Goal: Task Accomplishment & Management: Manage account settings

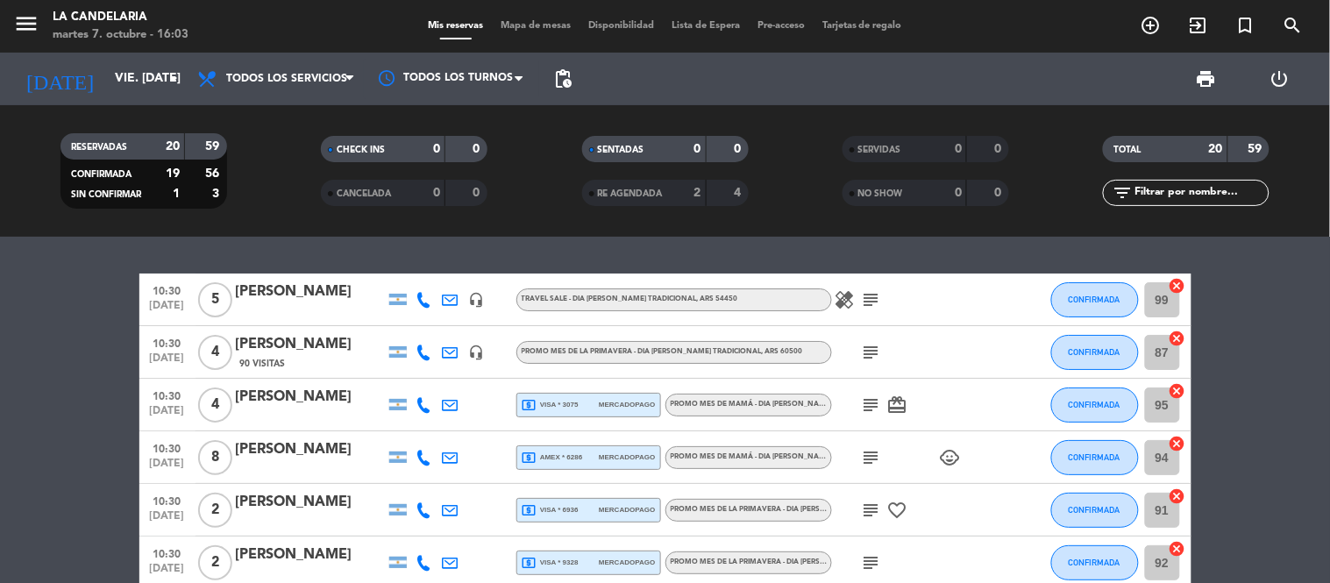
click at [1197, 15] on icon "search" at bounding box center [1293, 25] width 21 height 21
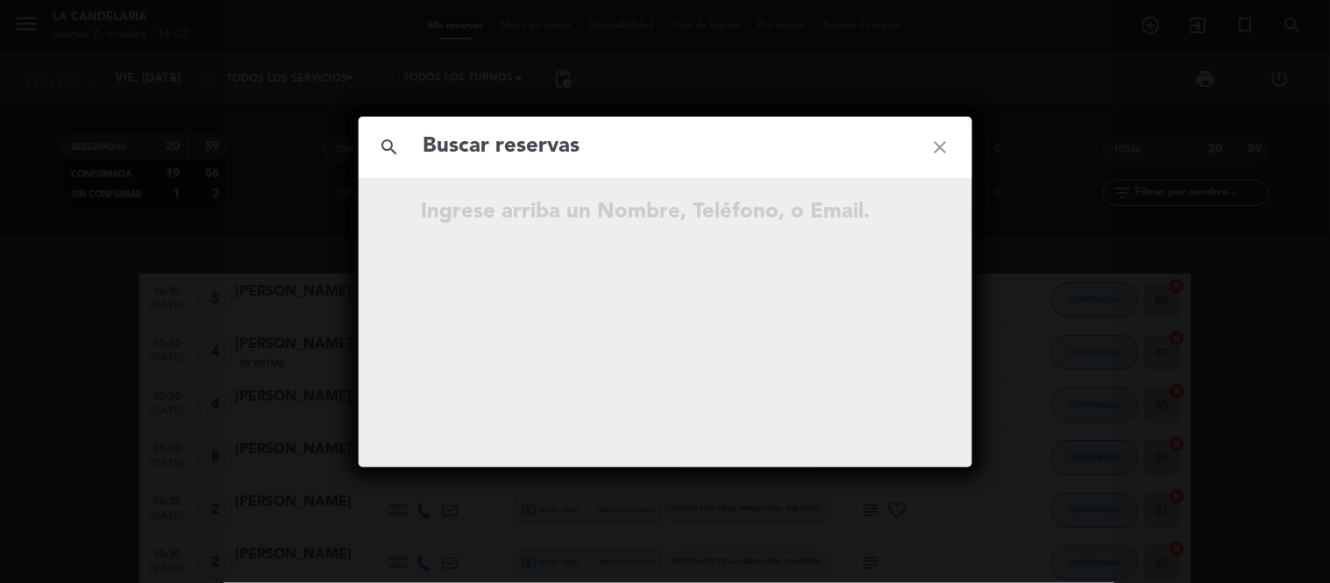
click at [574, 140] on input "text" at bounding box center [666, 147] width 488 height 36
paste input "ESNAOLA"
click at [576, 158] on input "ESNAOLA" at bounding box center [666, 147] width 488 height 36
type input "ESNAOLA"
click at [940, 146] on icon "close" at bounding box center [940, 147] width 63 height 63
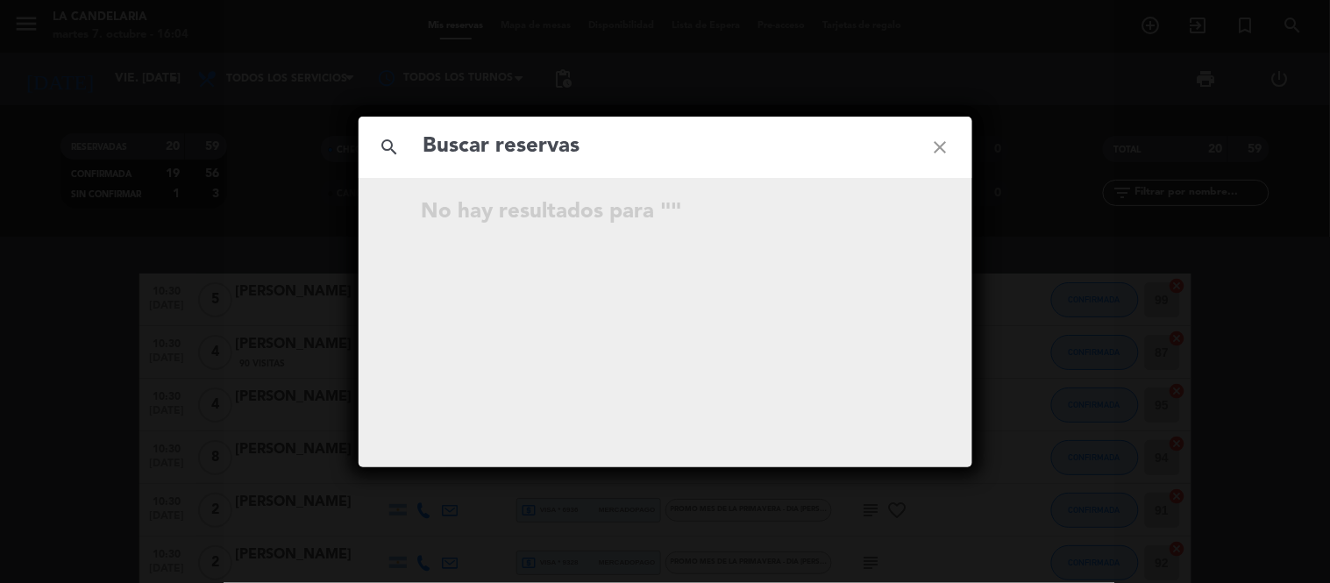
click at [945, 141] on icon "close" at bounding box center [940, 147] width 63 height 63
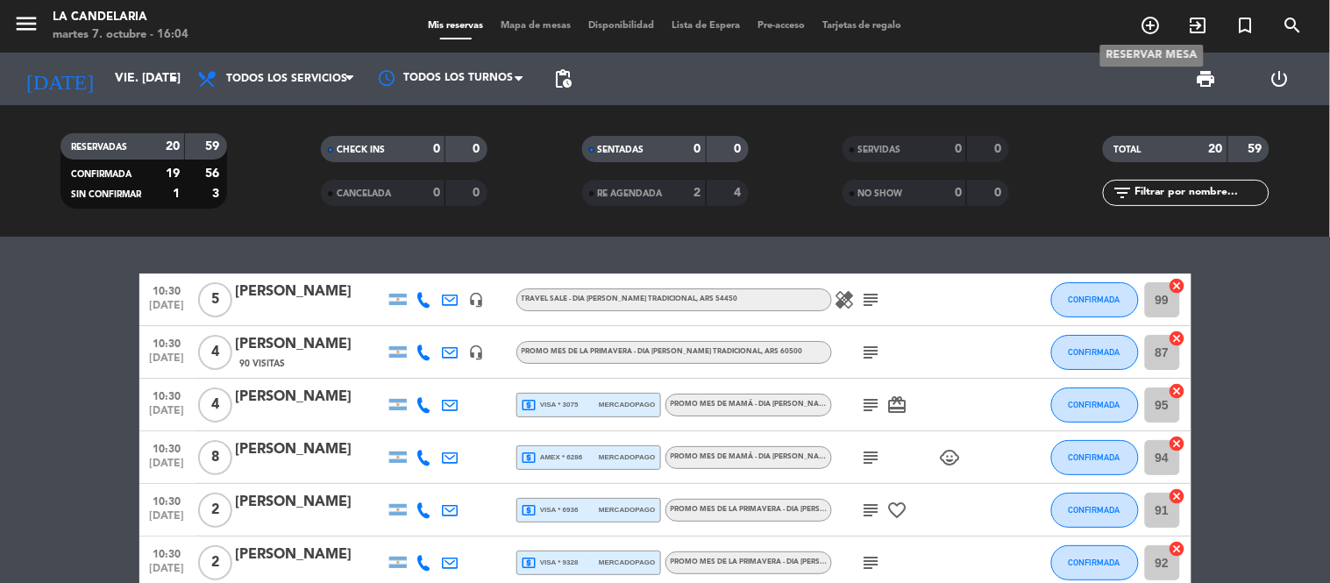
click at [1151, 21] on icon "add_circle_outline" at bounding box center [1151, 25] width 21 height 21
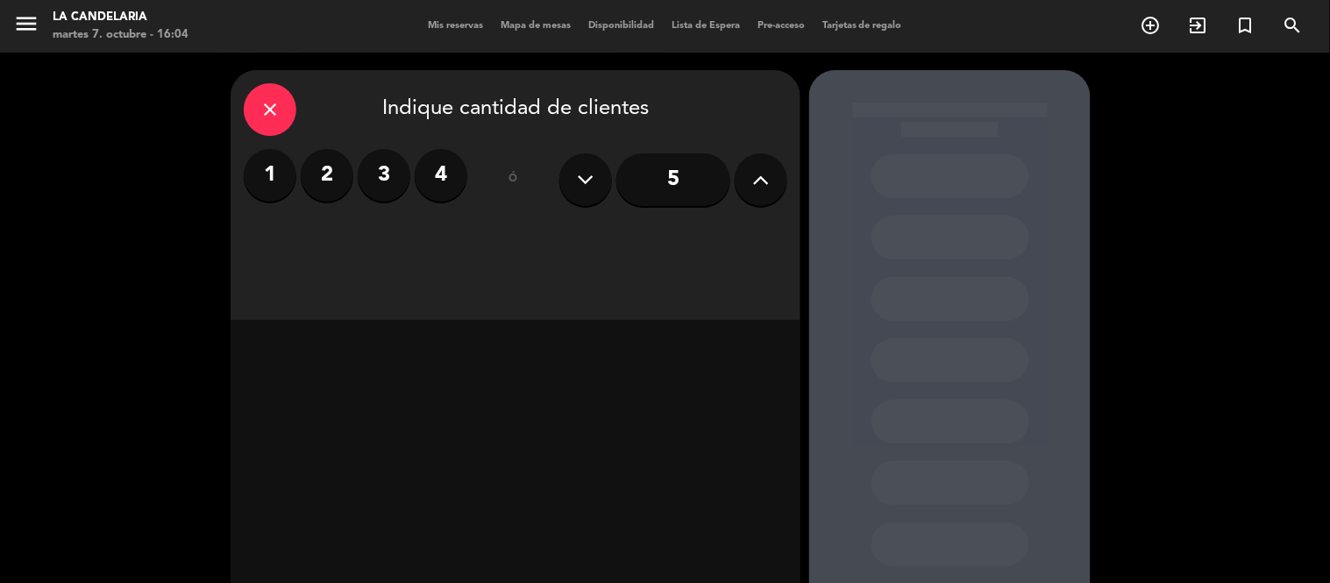
click at [764, 177] on icon at bounding box center [761, 180] width 17 height 26
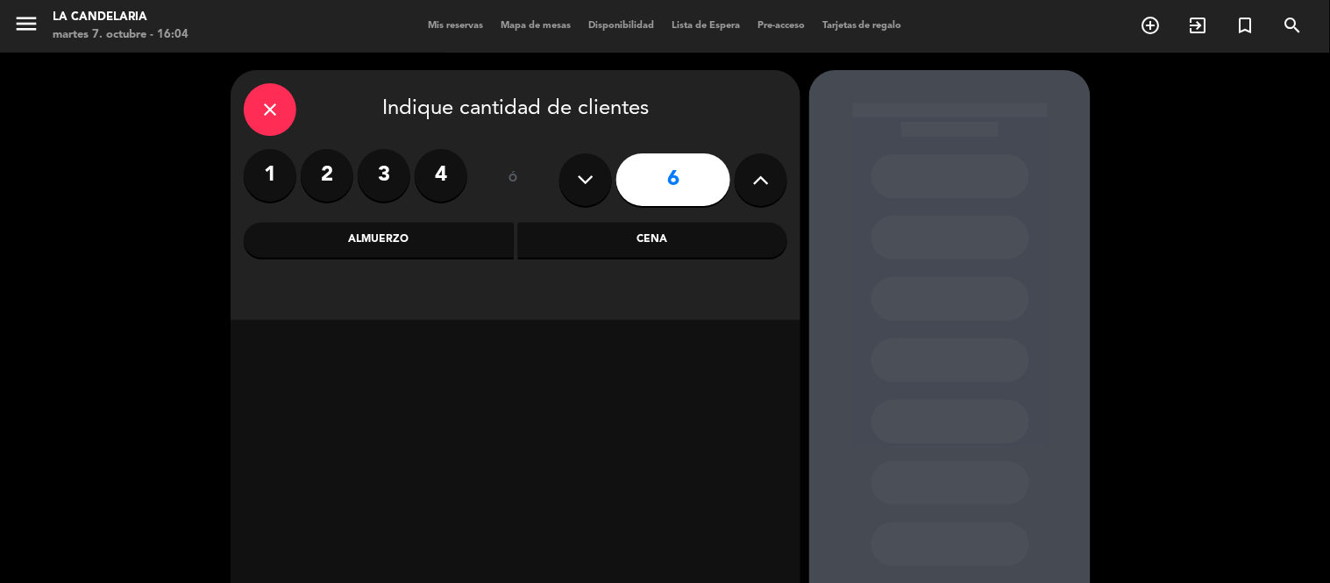
click at [764, 177] on icon at bounding box center [761, 180] width 17 height 26
type input "8"
click at [636, 174] on input "8" at bounding box center [674, 179] width 114 height 53
click at [431, 244] on div "Almuerzo" at bounding box center [379, 240] width 270 height 35
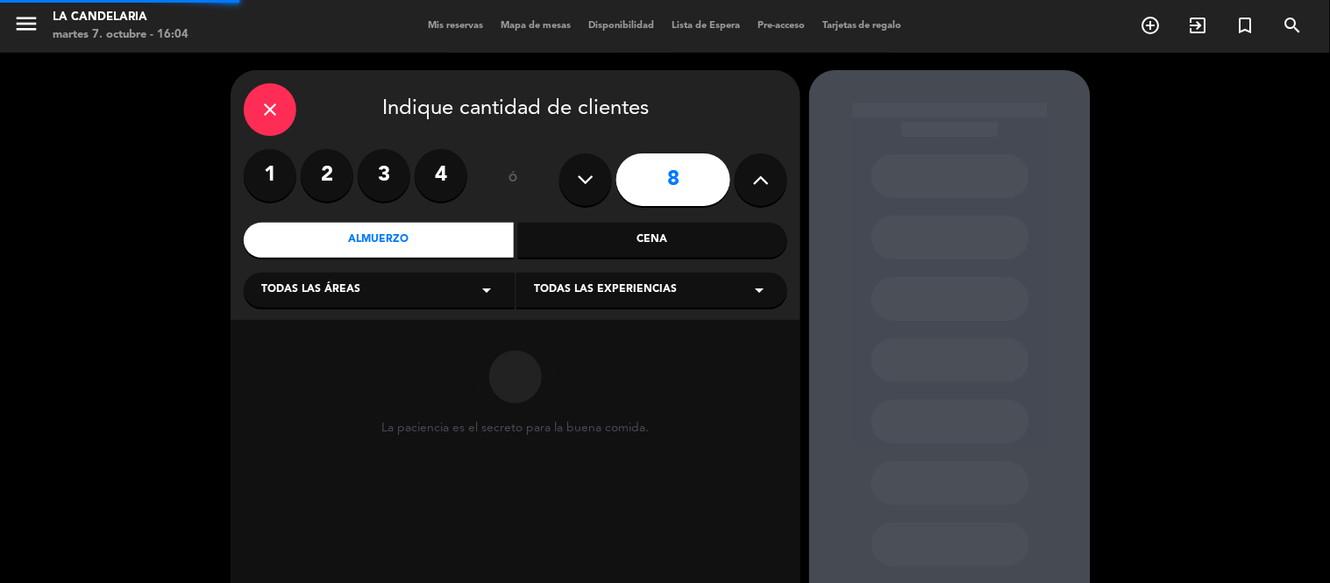
click at [387, 295] on div "Todas las áreas arrow_drop_down" at bounding box center [379, 290] width 271 height 35
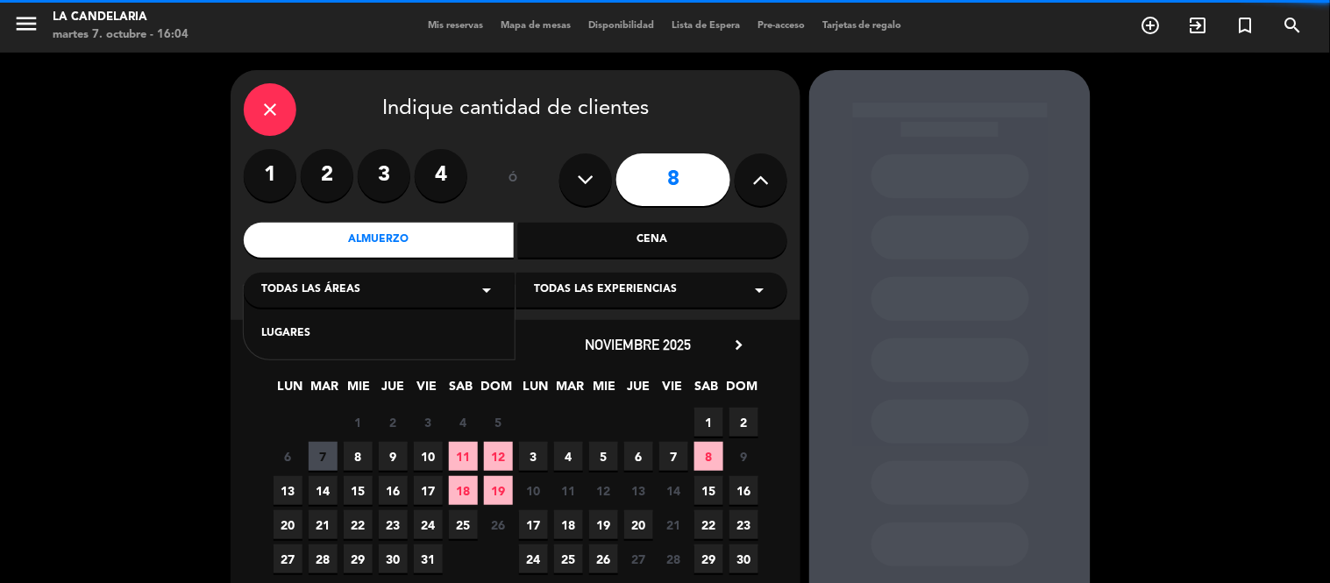
click at [356, 339] on div "LUGARES" at bounding box center [379, 334] width 236 height 18
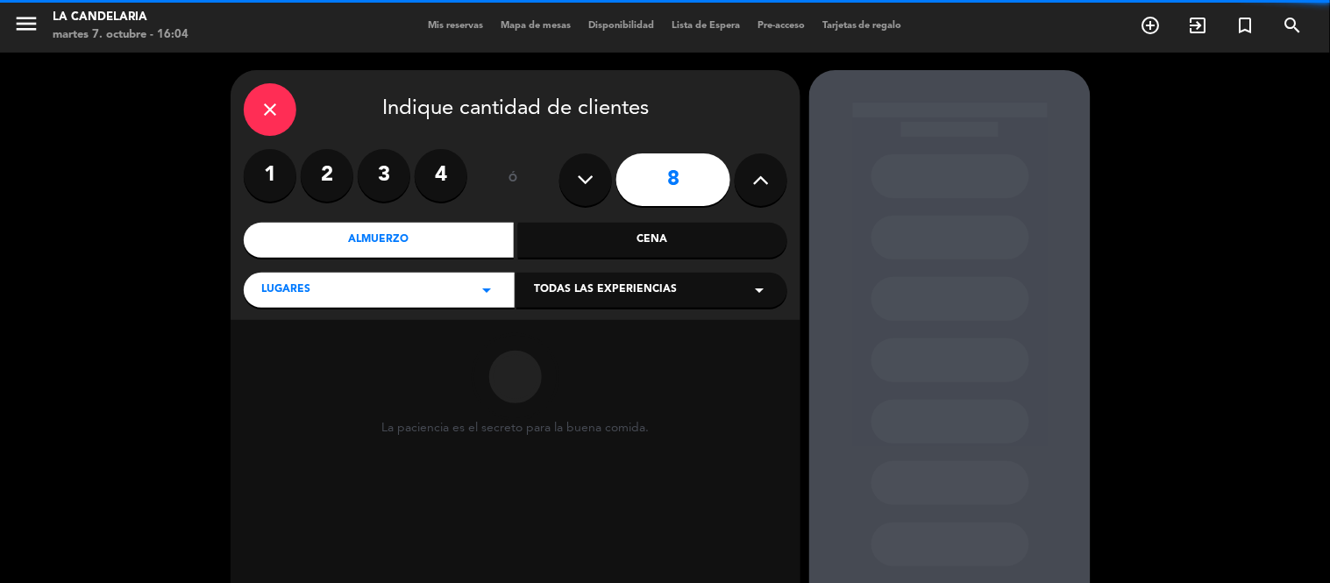
click at [631, 281] on div "Todas las experiencias arrow_drop_down" at bounding box center [652, 290] width 271 height 35
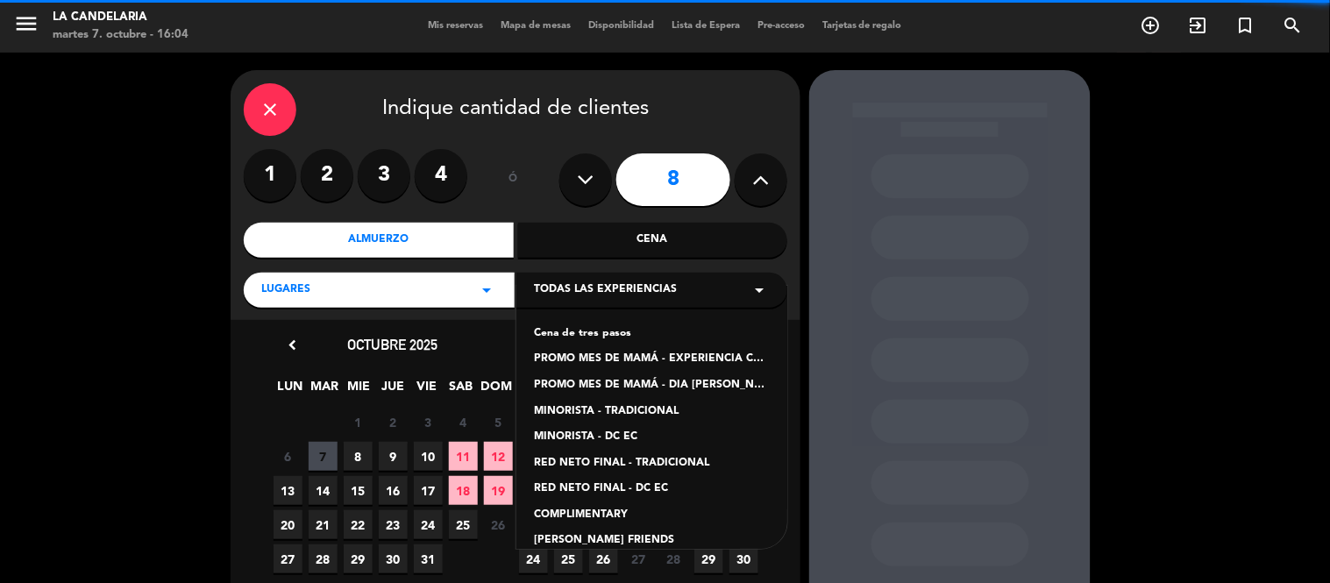
click at [668, 356] on div "PROMO MES DE MAMÁ - EXPERIENCIA CANDELARIA" at bounding box center [652, 360] width 236 height 18
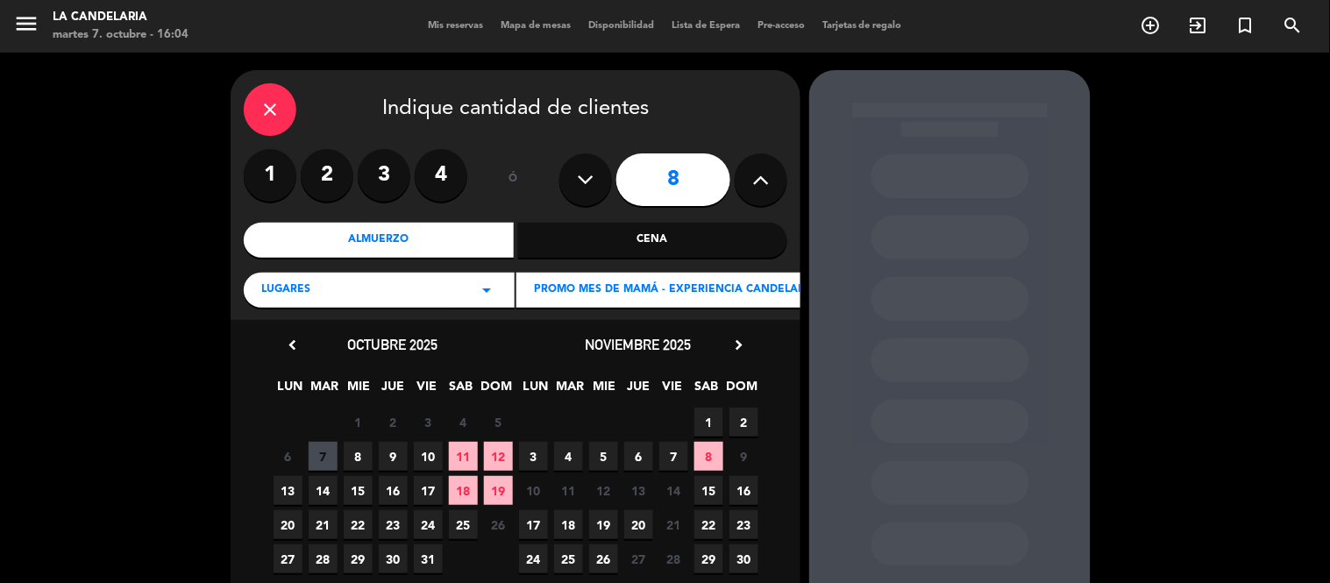
click at [745, 338] on icon "chevron_right" at bounding box center [739, 345] width 18 height 18
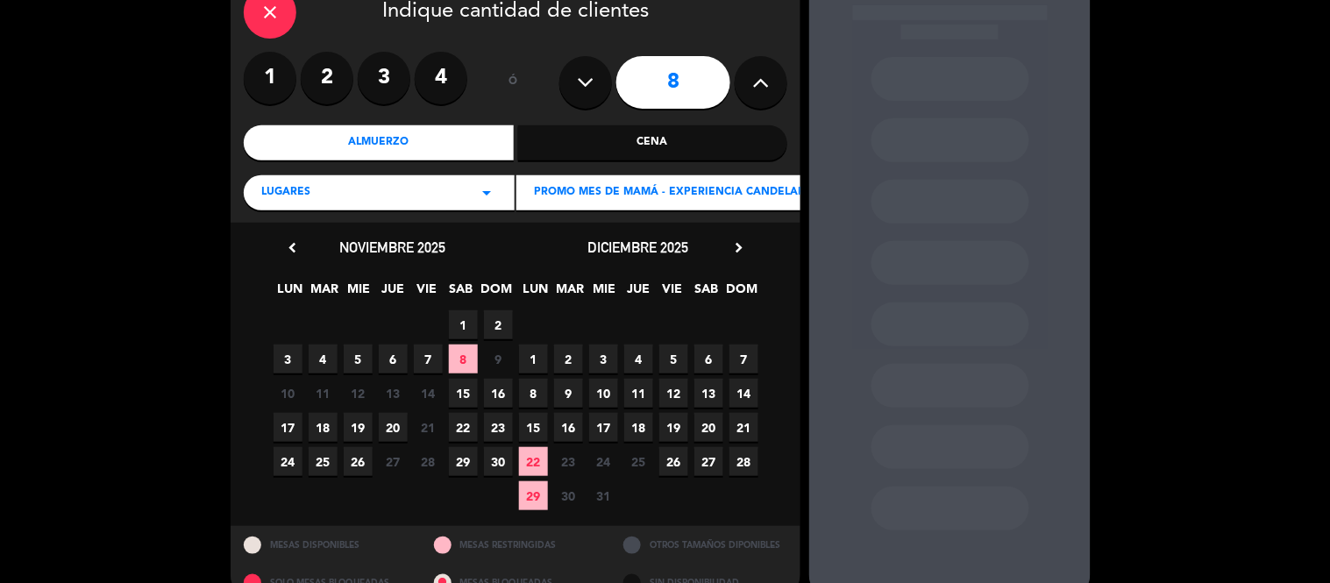
click at [740, 465] on span "28" at bounding box center [744, 461] width 29 height 29
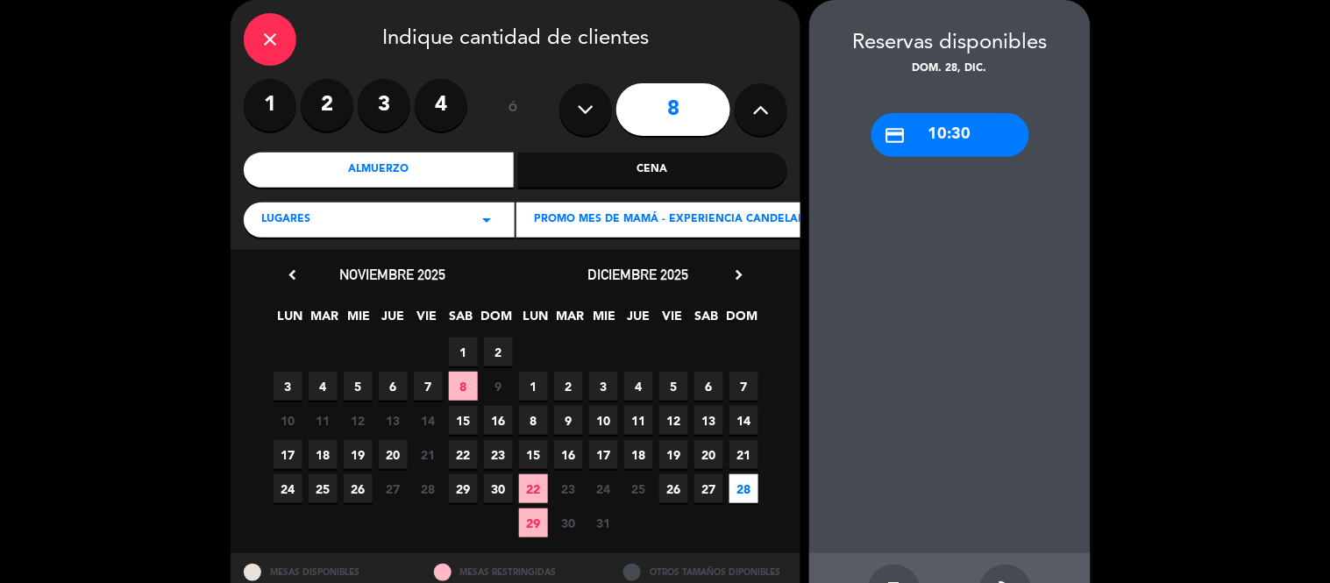
click at [933, 126] on div "credit_card 10:30" at bounding box center [951, 135] width 158 height 44
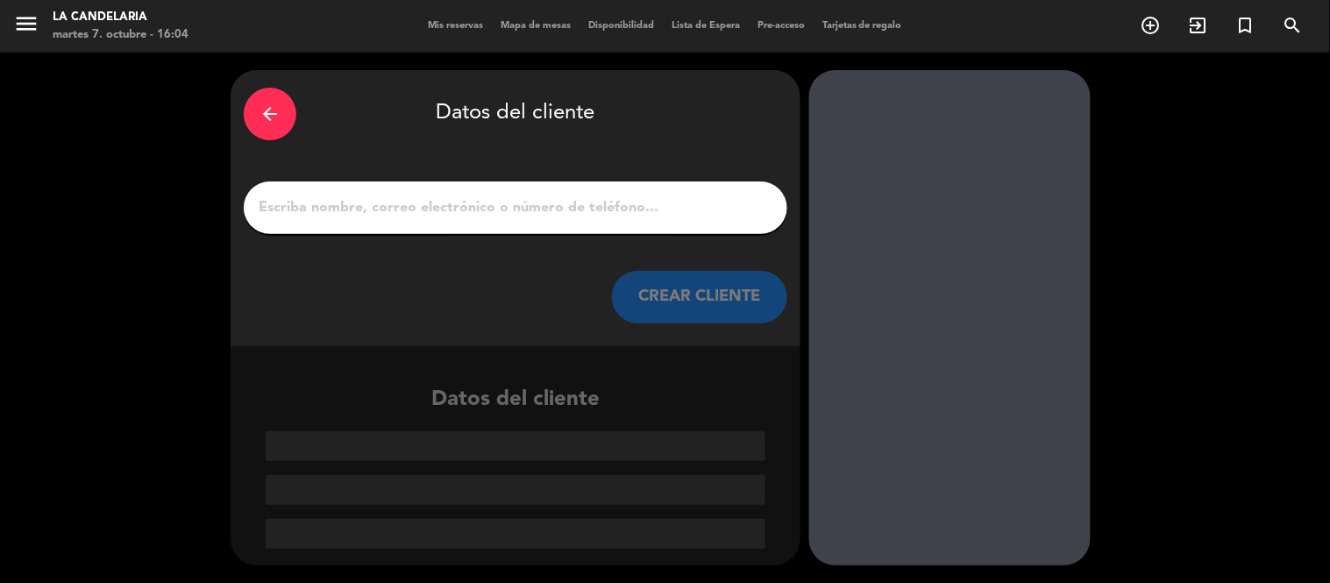
click at [555, 202] on input "1" at bounding box center [515, 208] width 517 height 25
paste input "ESNAOLA"
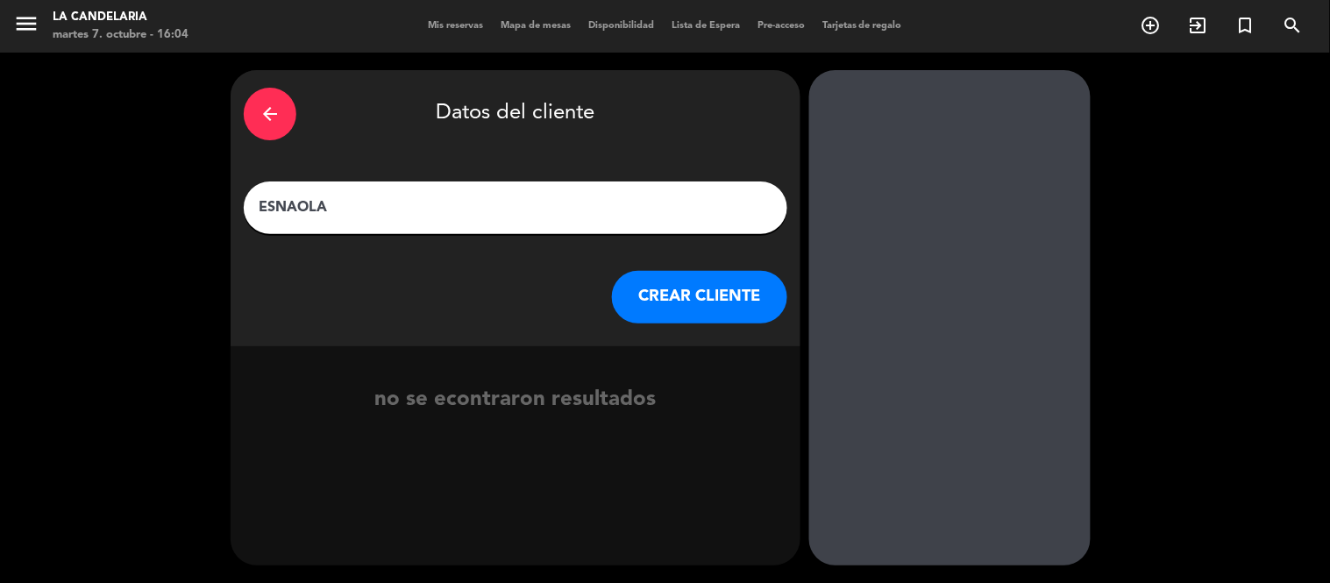
paste input "CAROLINA"
type input "ESNAOLA CAROLINA"
click at [700, 291] on button "CREAR CLIENTE" at bounding box center [699, 297] width 175 height 53
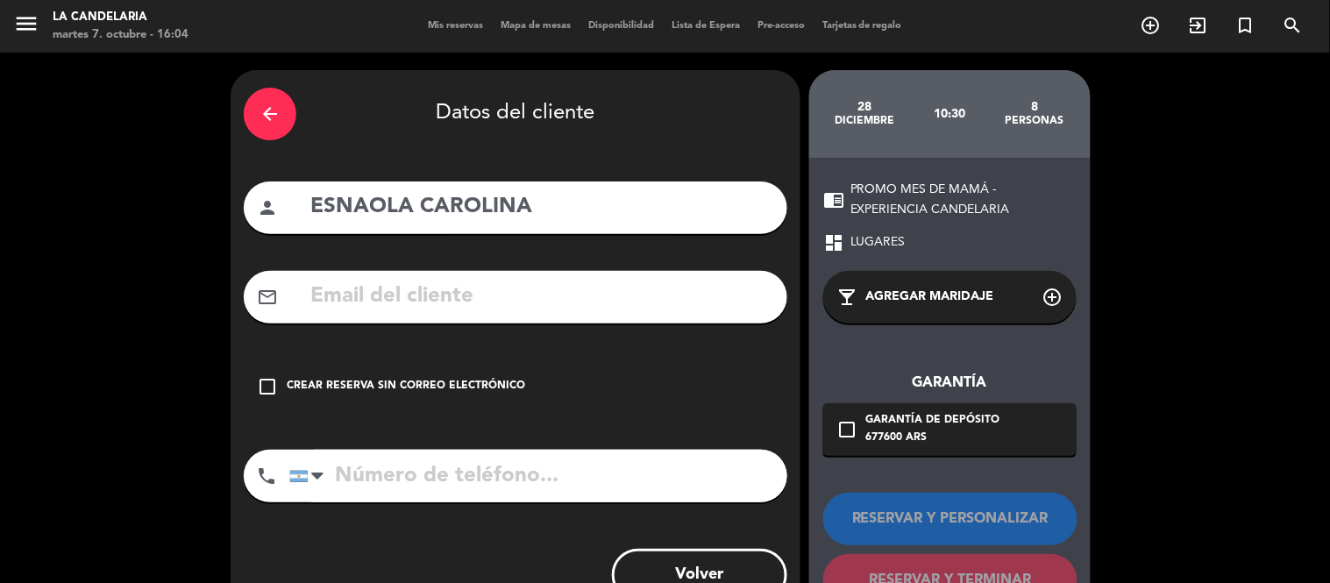
click at [426, 313] on input "text" at bounding box center [542, 297] width 466 height 36
click at [511, 408] on div "check_box_outline_blank Crear reserva sin correo electrónico" at bounding box center [516, 386] width 544 height 53
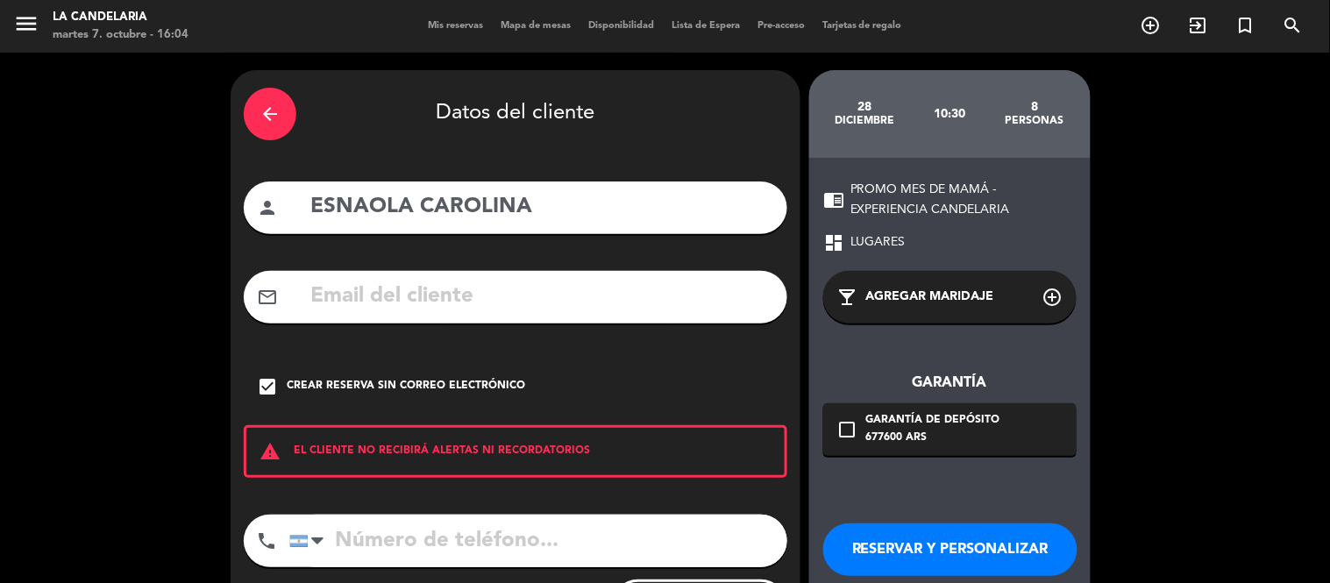
click at [510, 384] on div "Crear reserva sin correo electrónico" at bounding box center [406, 387] width 239 height 18
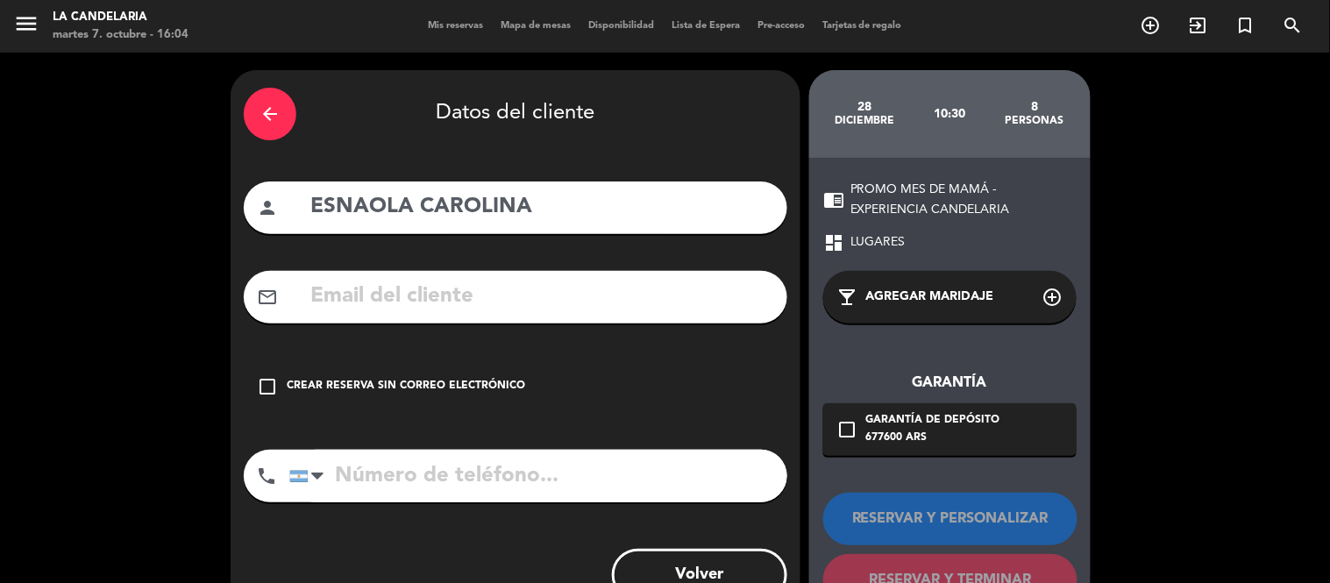
click at [512, 384] on div "Crear reserva sin correo electrónico" at bounding box center [406, 387] width 239 height 18
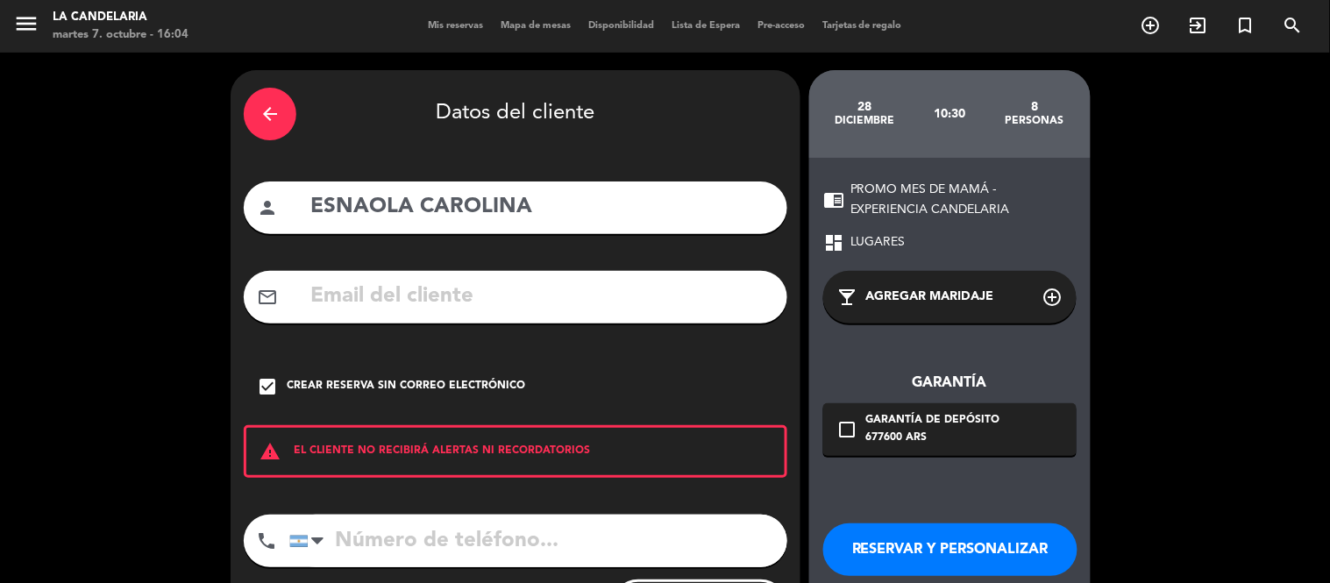
click at [893, 519] on div "RESERVAR Y PERSONALIZAR RESERVAR Y TERMINAR" at bounding box center [949, 573] width 253 height 172
click at [898, 524] on button "RESERVAR Y PERSONALIZAR" at bounding box center [950, 550] width 254 height 53
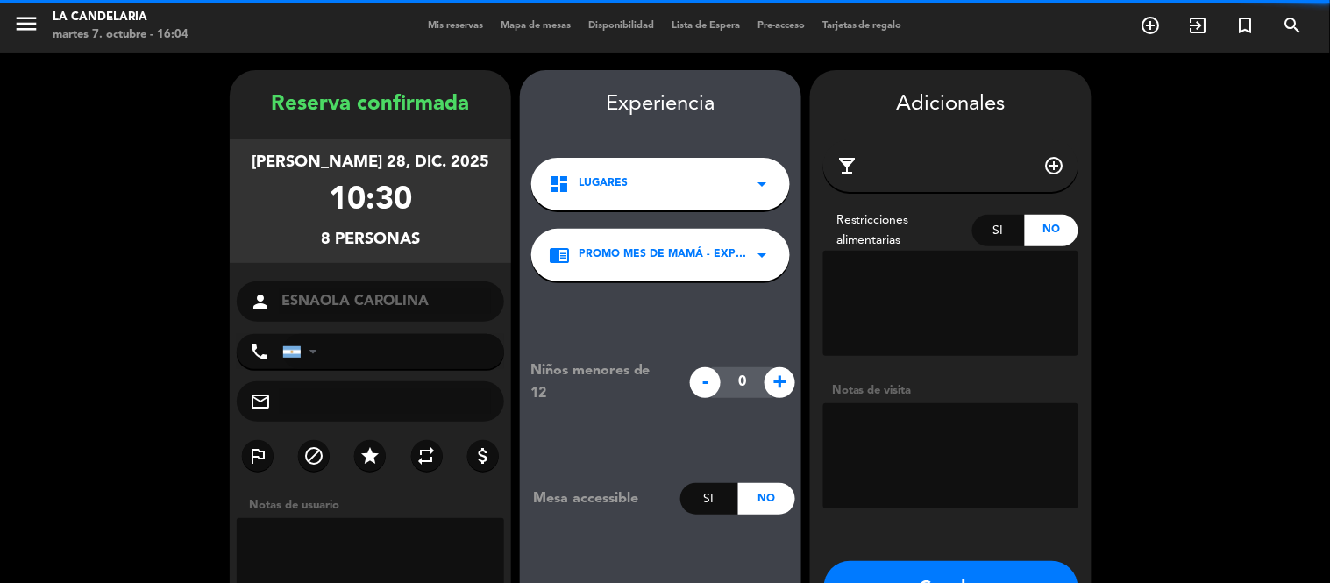
scroll to position [70, 0]
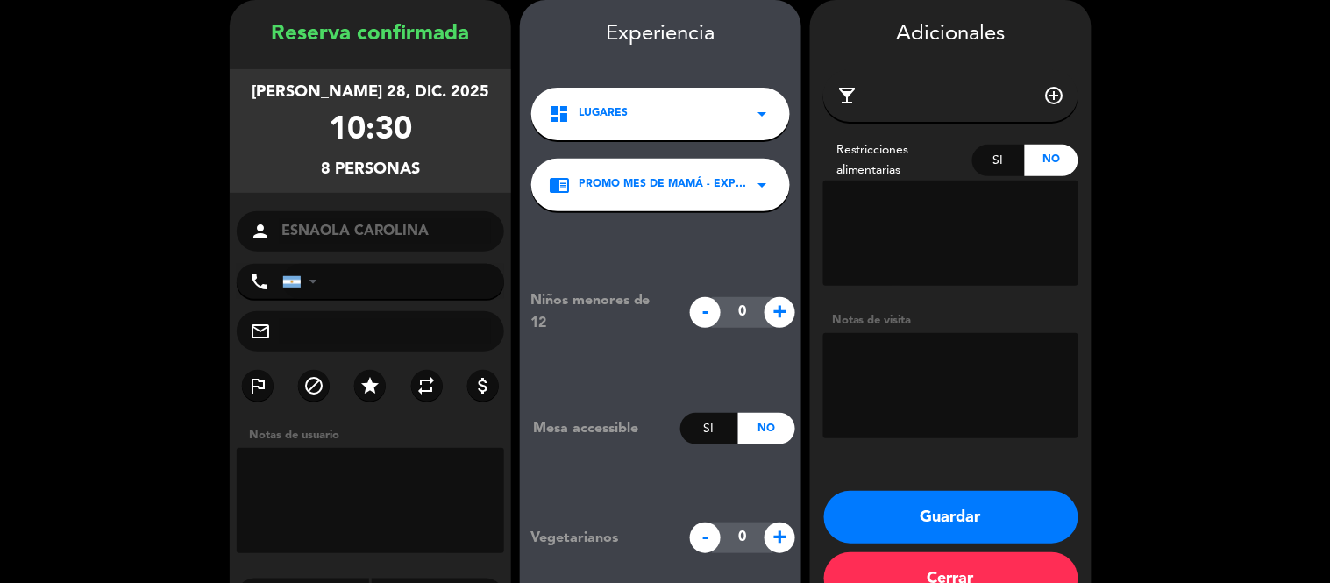
click at [410, 289] on input "tel" at bounding box center [393, 281] width 222 height 35
paste input "28287716"
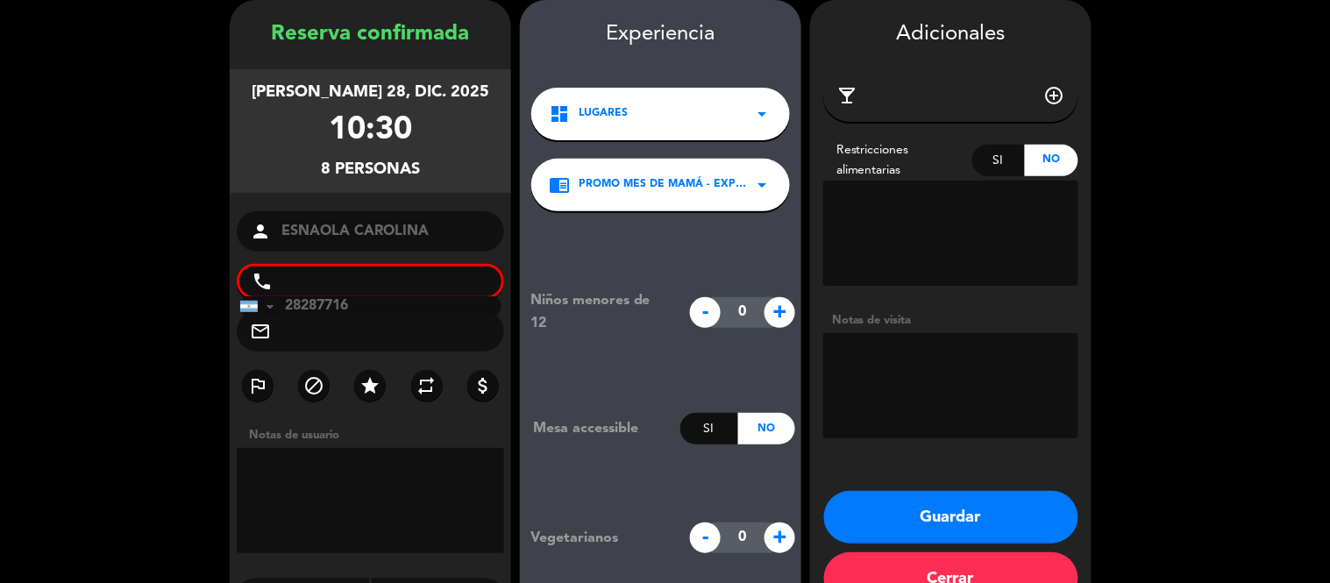
drag, startPoint x: 381, startPoint y: 304, endPoint x: 82, endPoint y: 294, distance: 300.1
click at [82, 295] on booking-confirmed "Reserva confirmada [PERSON_NAME] 28, dic. 2025 10:30 8 personas person [GEOGRAP…" at bounding box center [665, 307] width 1295 height 614
drag, startPoint x: 331, startPoint y: 303, endPoint x: 178, endPoint y: 314, distance: 153.8
click at [175, 318] on booking-confirmed "Reserva confirmada [PERSON_NAME] 28, dic. 2025 10:30 8 personas person [GEOGRAP…" at bounding box center [665, 307] width 1295 height 614
paste input "1140746999"
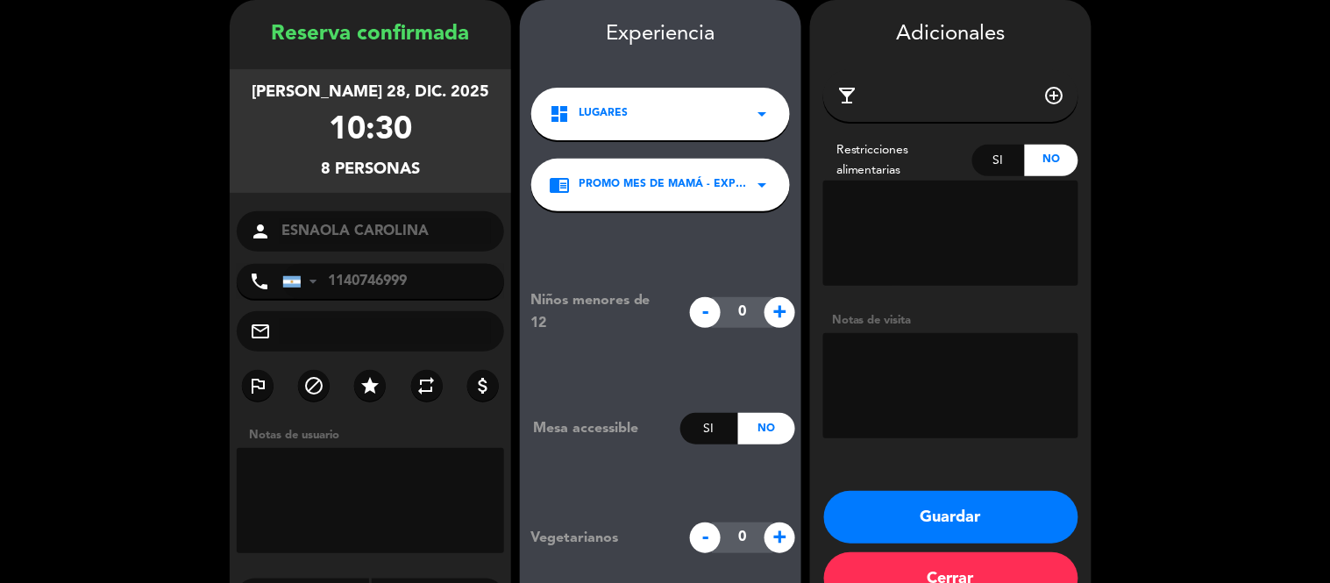
type input "1140746999"
click at [377, 325] on input "text" at bounding box center [385, 331] width 211 height 25
paste input "[EMAIL_ADDRESS][DOMAIN_NAME]"
type input "[EMAIL_ADDRESS][DOMAIN_NAME]"
click at [938, 395] on textarea at bounding box center [950, 385] width 255 height 105
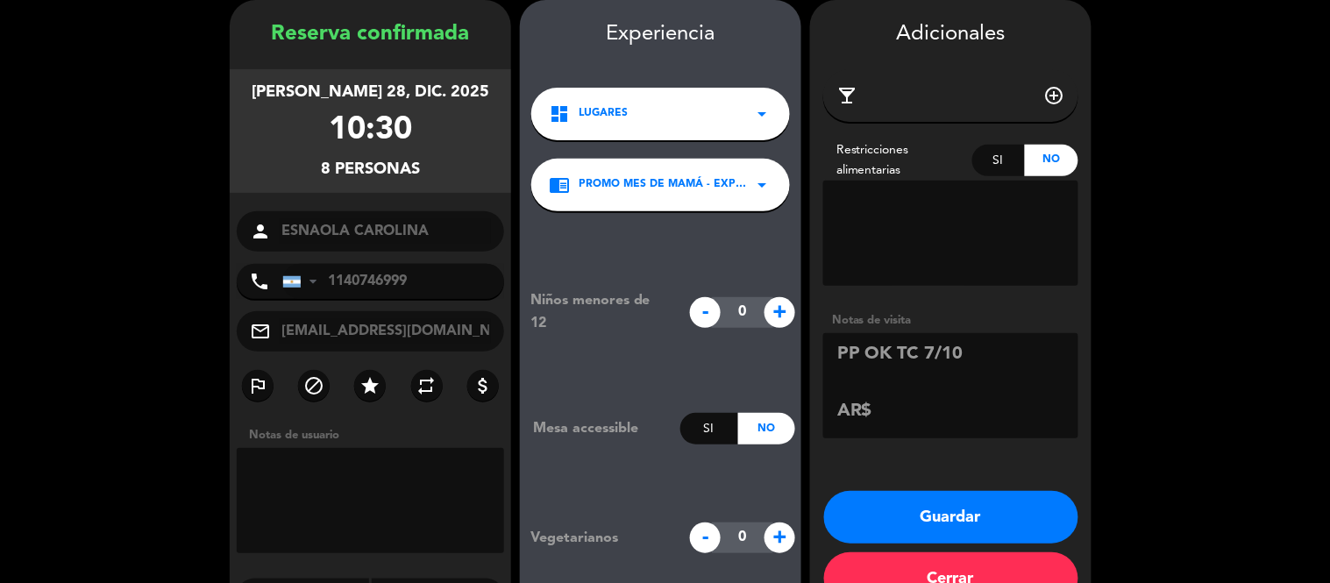
paste textarea "677.600"
type textarea "PP OK TC 7/10 AR$677.600 FINAL"
click at [932, 503] on button "Guardar" at bounding box center [951, 517] width 254 height 53
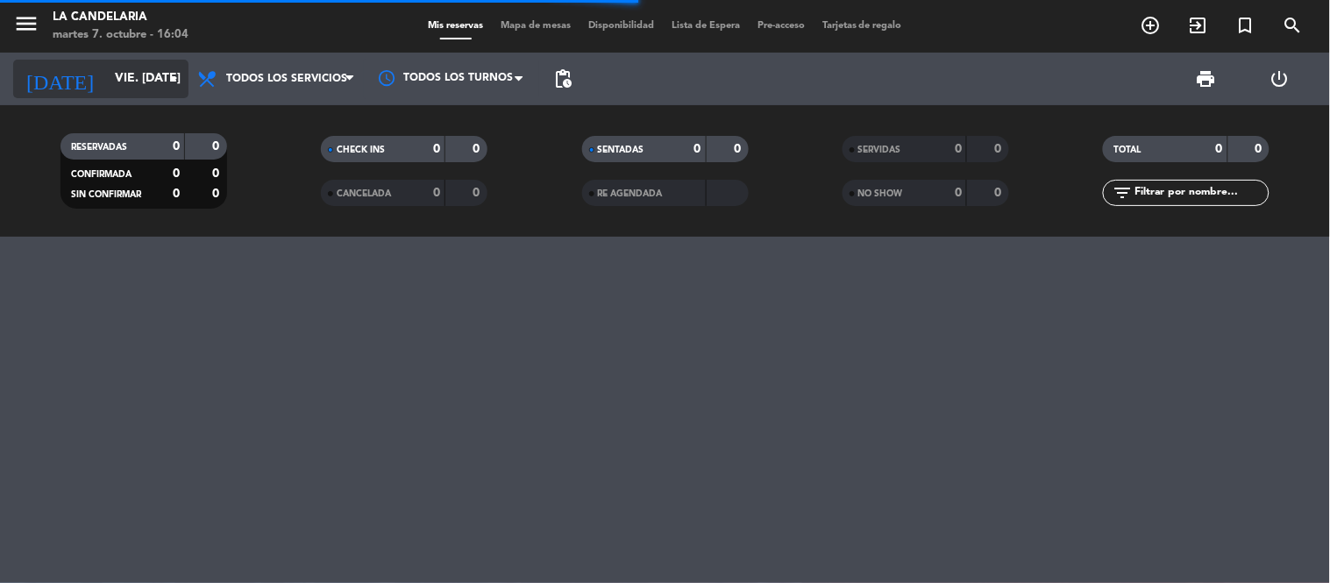
click at [123, 77] on input "vie. [DATE]" at bounding box center [189, 79] width 167 height 32
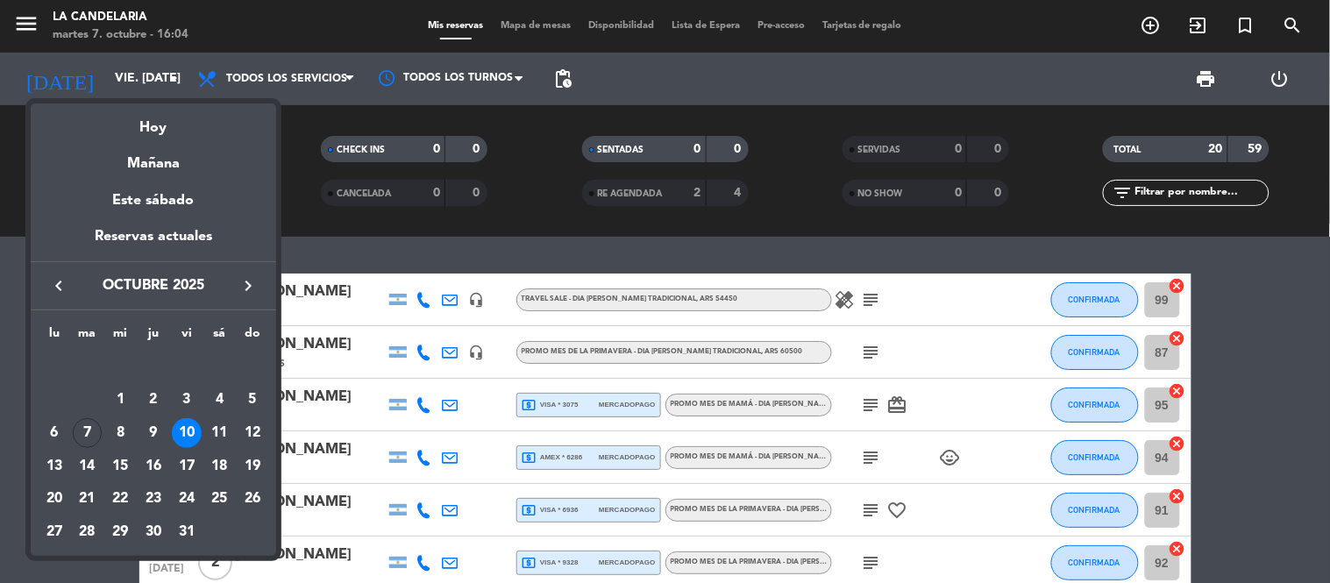
click at [249, 300] on div "keyboard_arrow_left octubre 2025 keyboard_arrow_right" at bounding box center [154, 285] width 246 height 49
click at [249, 275] on icon "keyboard_arrow_right" at bounding box center [248, 285] width 21 height 21
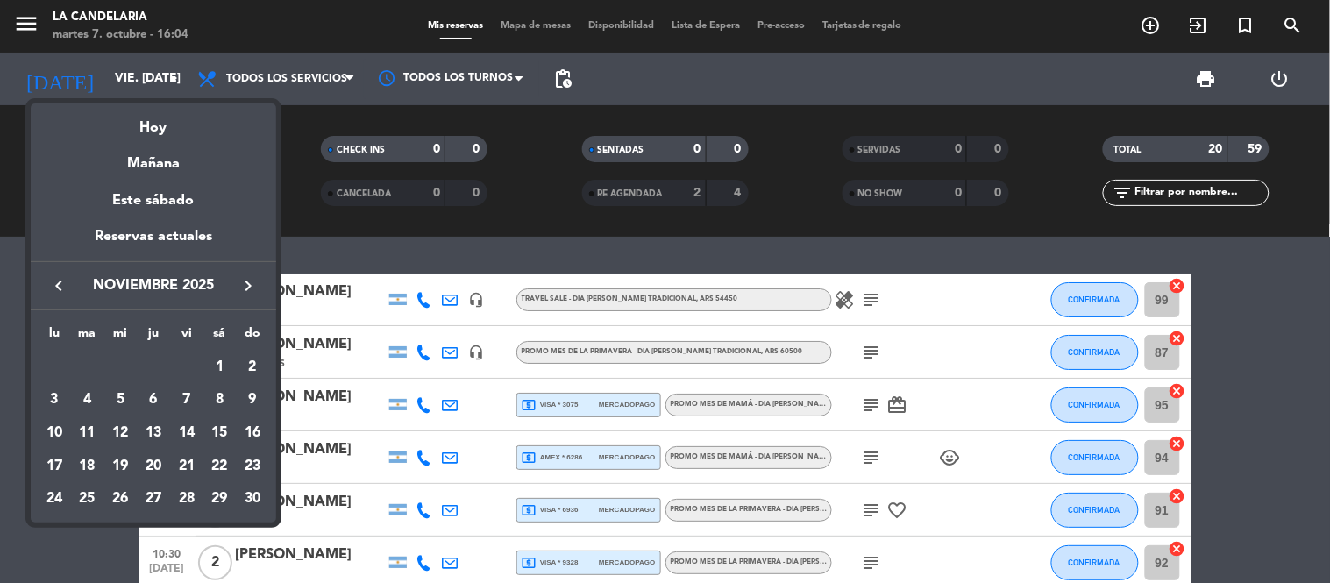
click at [249, 275] on icon "keyboard_arrow_right" at bounding box center [248, 285] width 21 height 21
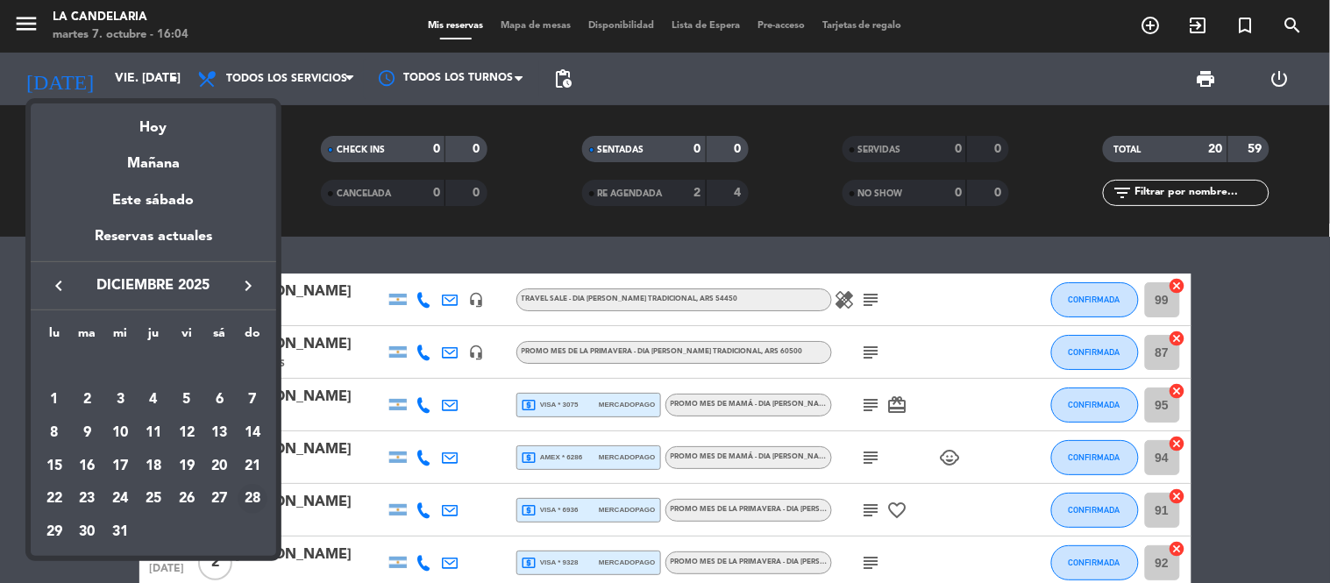
click at [254, 500] on div "28" at bounding box center [253, 499] width 30 height 30
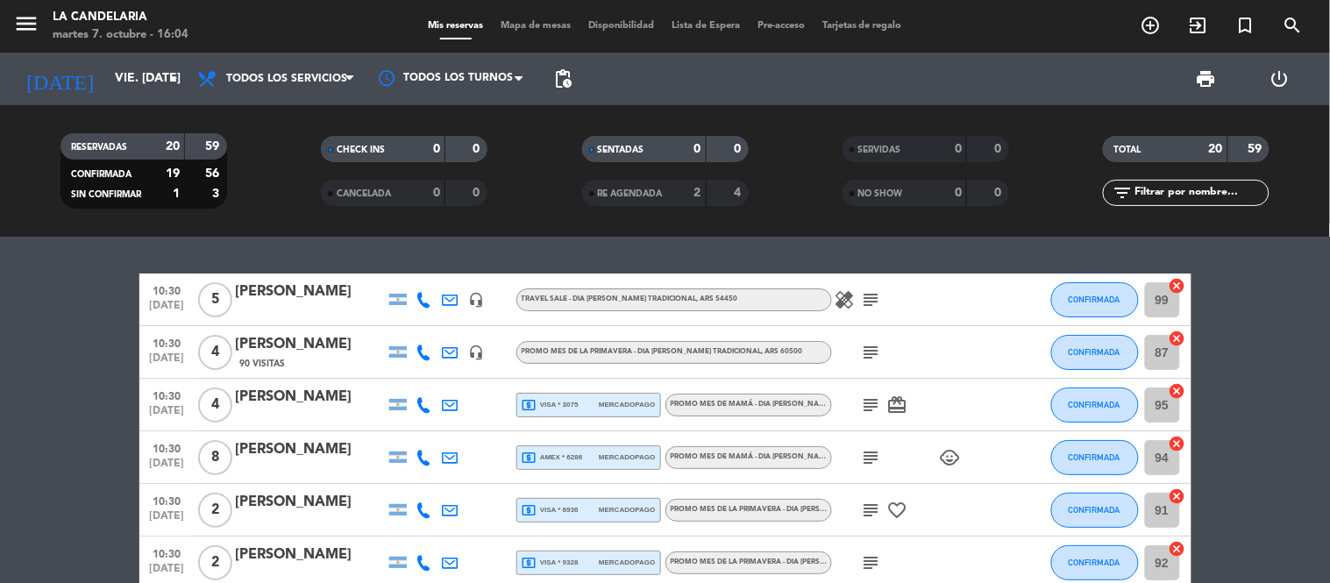
type input "dom. 28 dic."
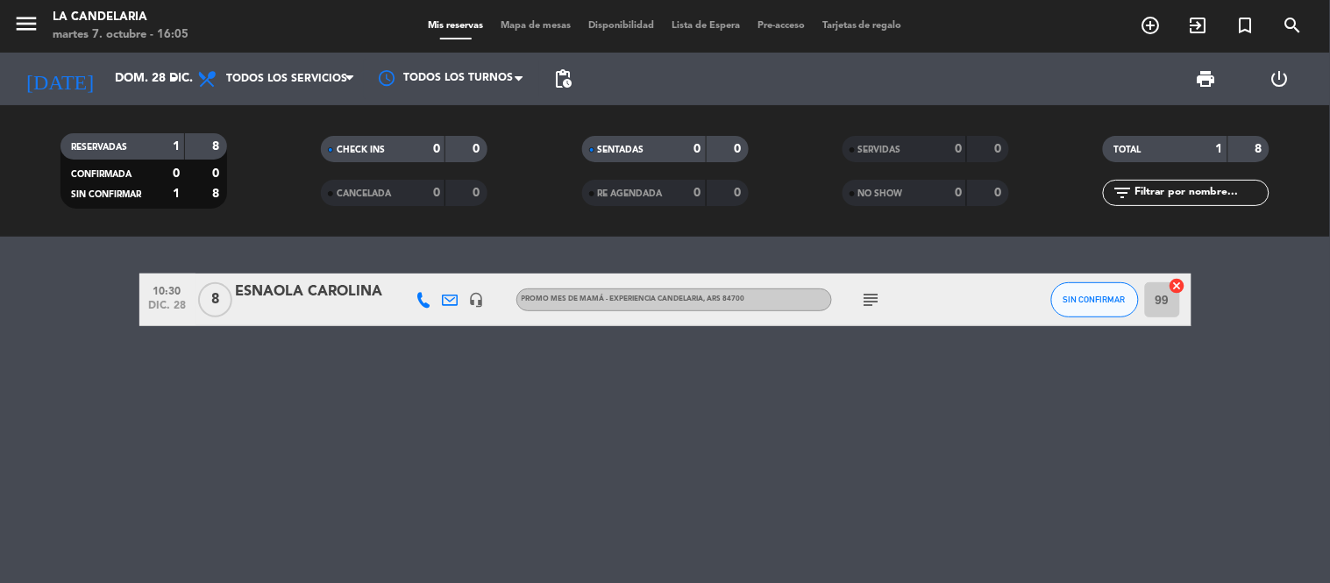
click at [355, 309] on div at bounding box center [310, 311] width 149 height 14
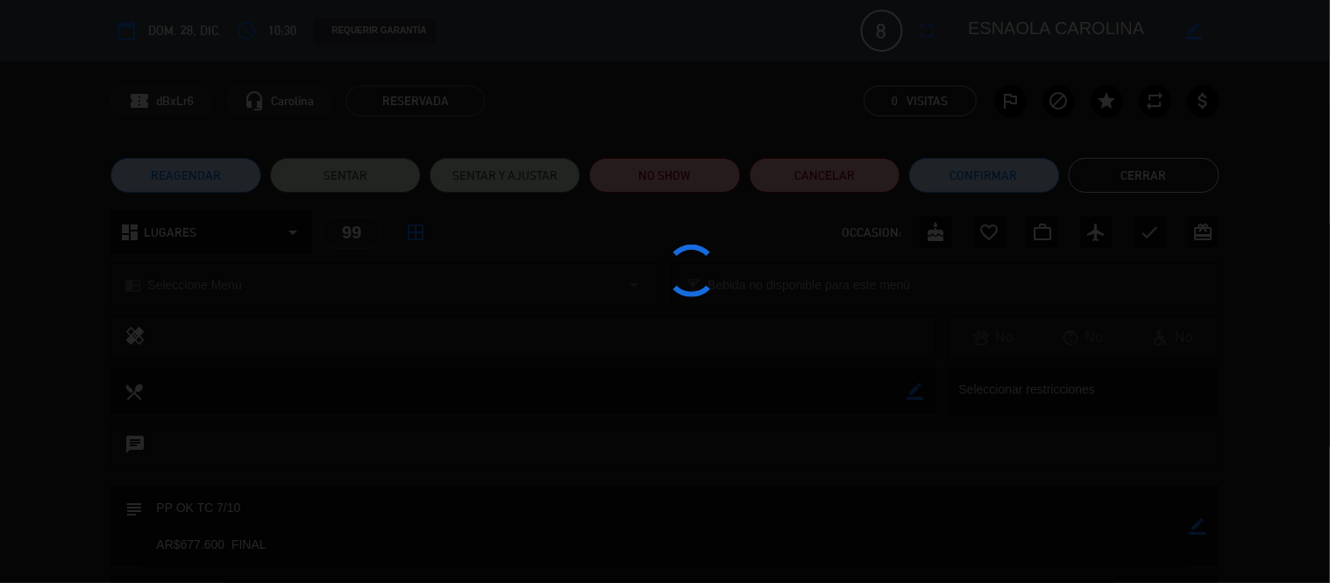
click at [960, 172] on edit-booking-info-modal "calendar_today dom. 28, dic. access_time 10:30 REQUERIR GARANTÍA 8 ESNAOLA CARO…" at bounding box center [665, 291] width 1330 height 583
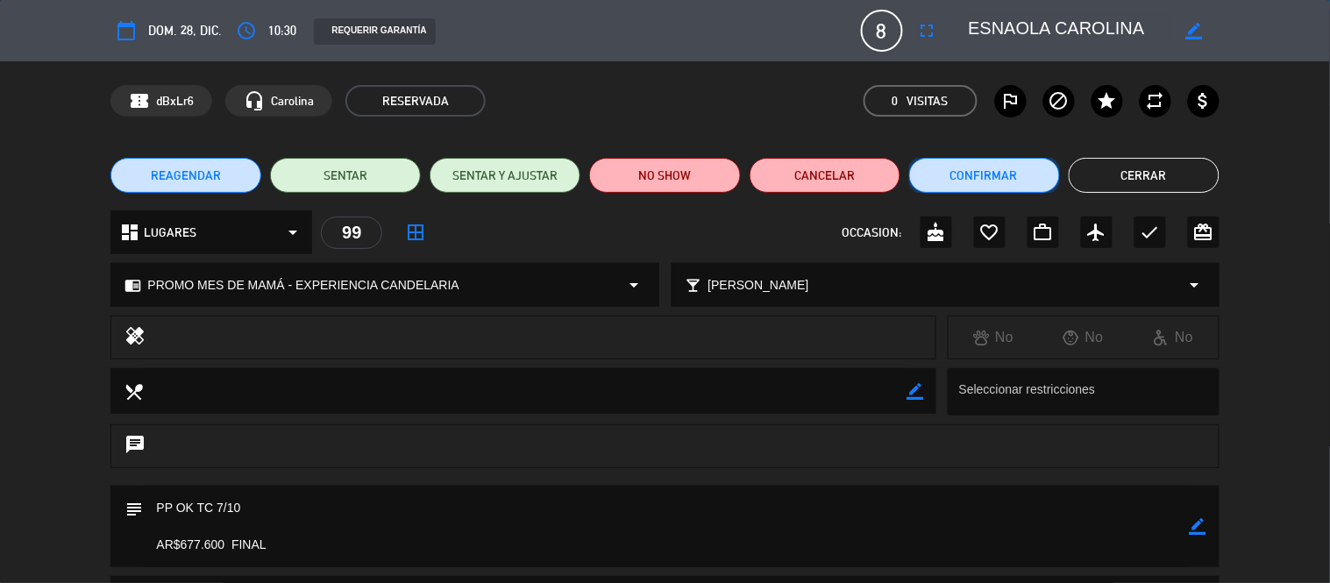
click at [960, 172] on button "Confirmar" at bounding box center [984, 175] width 151 height 35
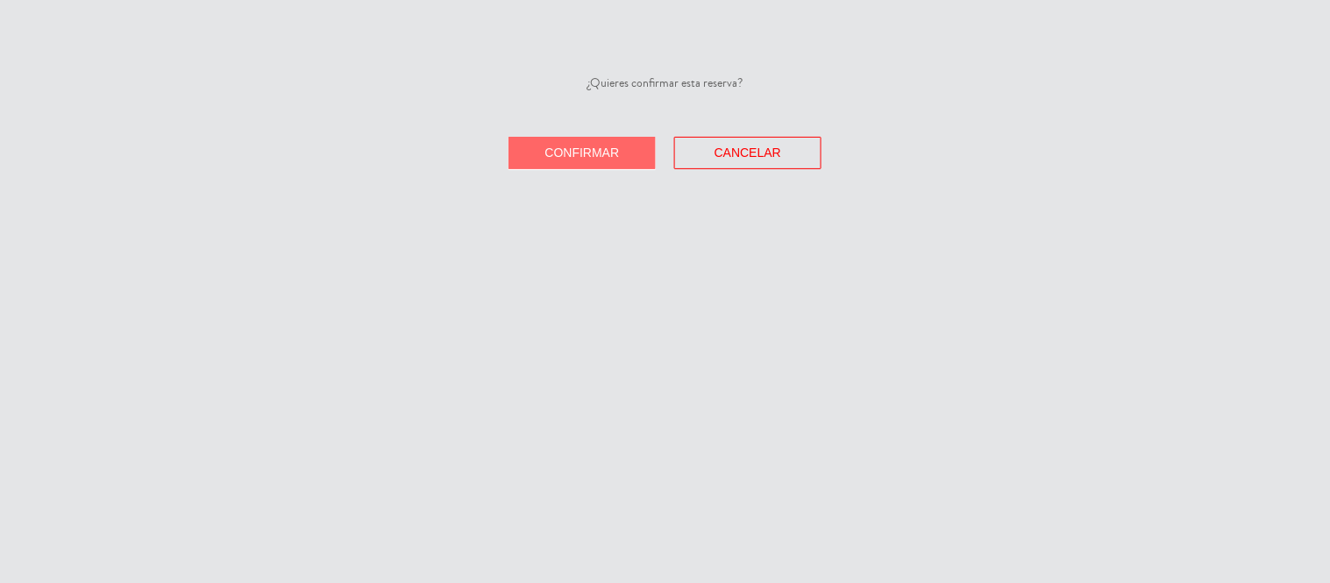
click at [592, 154] on span "Confirmar" at bounding box center [582, 153] width 75 height 14
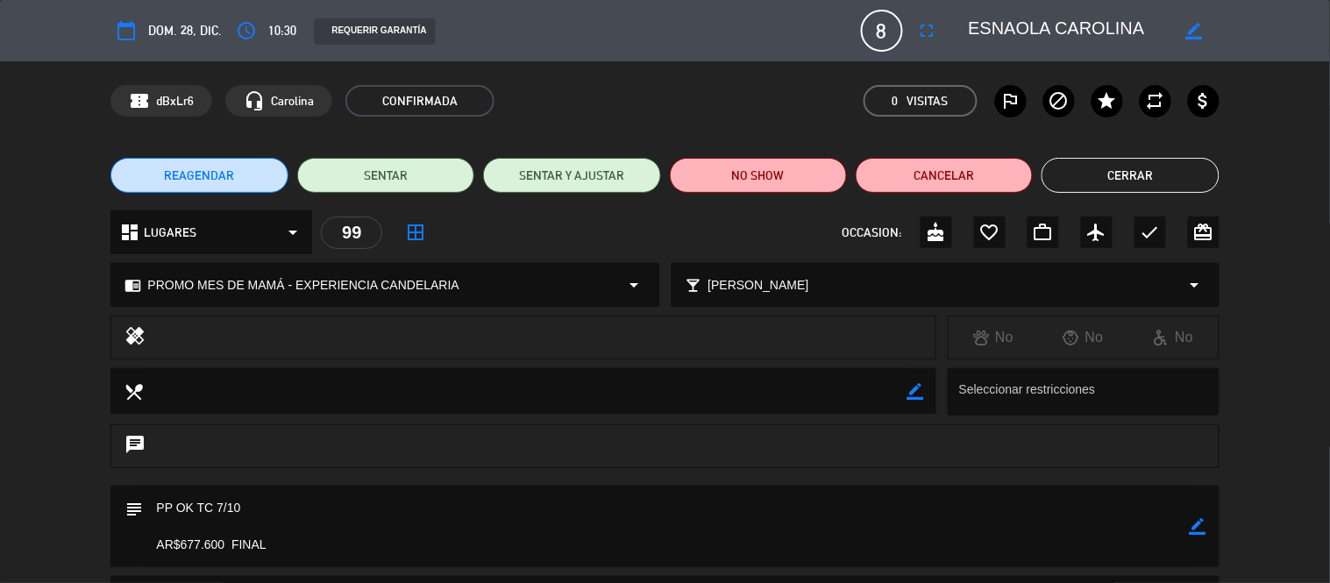
click at [1125, 171] on button "Cerrar" at bounding box center [1130, 175] width 177 height 35
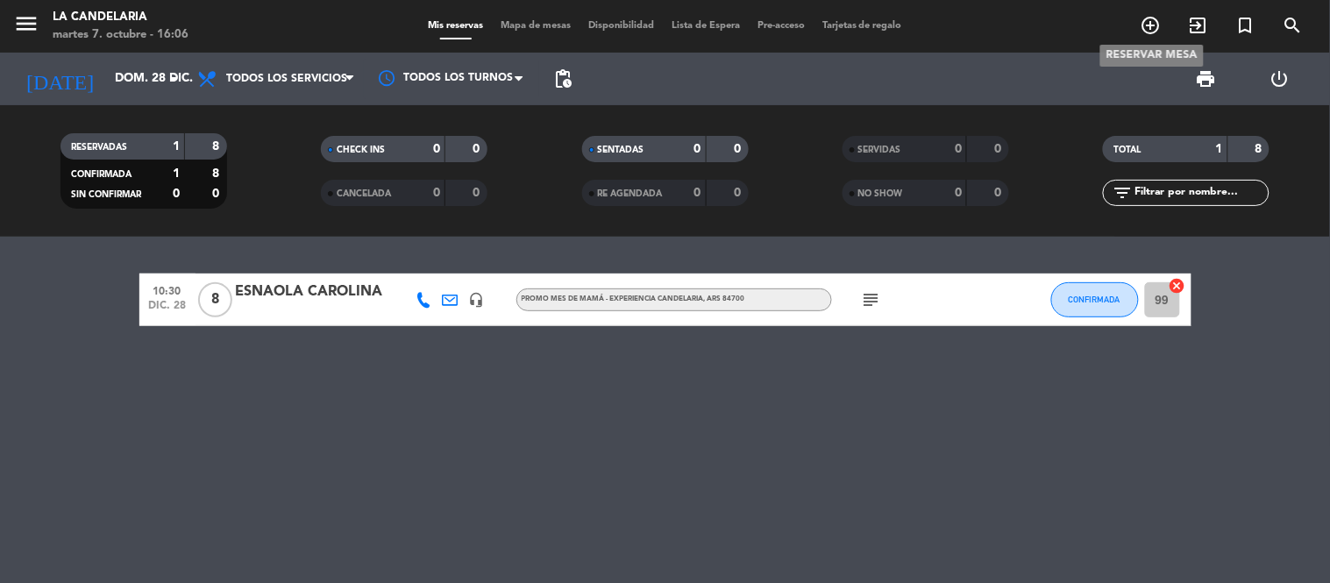
click at [1159, 26] on icon "add_circle_outline" at bounding box center [1151, 25] width 21 height 21
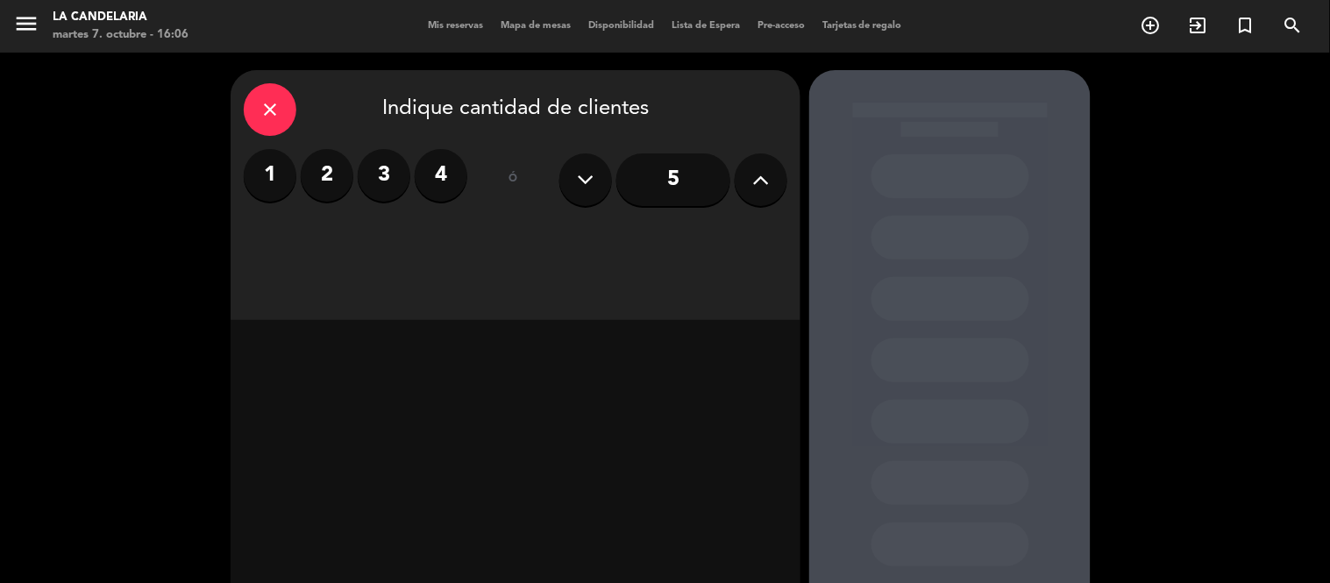
click at [379, 181] on label "3" at bounding box center [384, 175] width 53 height 53
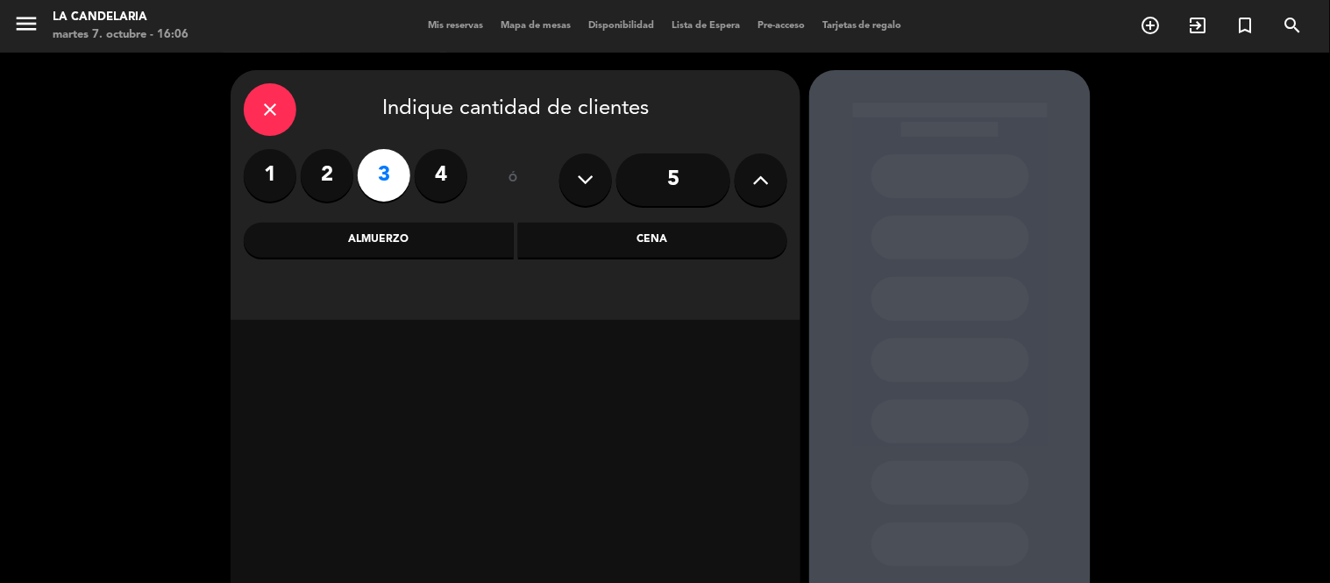
click at [456, 226] on div "Almuerzo" at bounding box center [379, 240] width 270 height 35
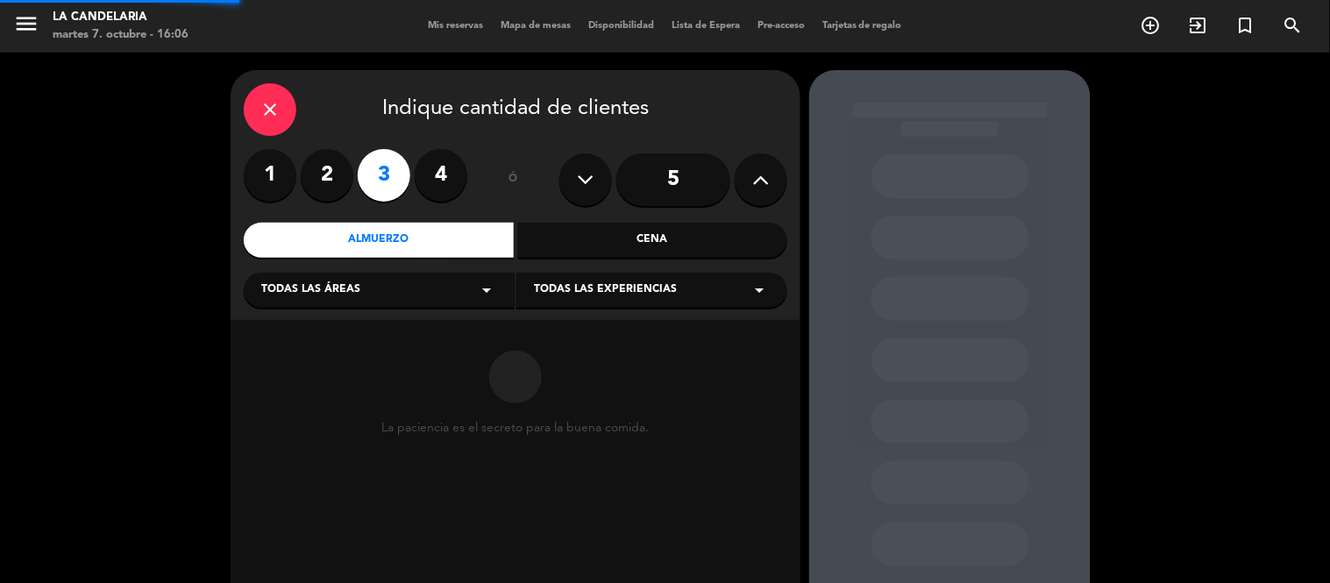
click at [389, 287] on div "Todas las áreas arrow_drop_down" at bounding box center [379, 290] width 271 height 35
click at [351, 333] on div "LUGARES" at bounding box center [379, 334] width 236 height 18
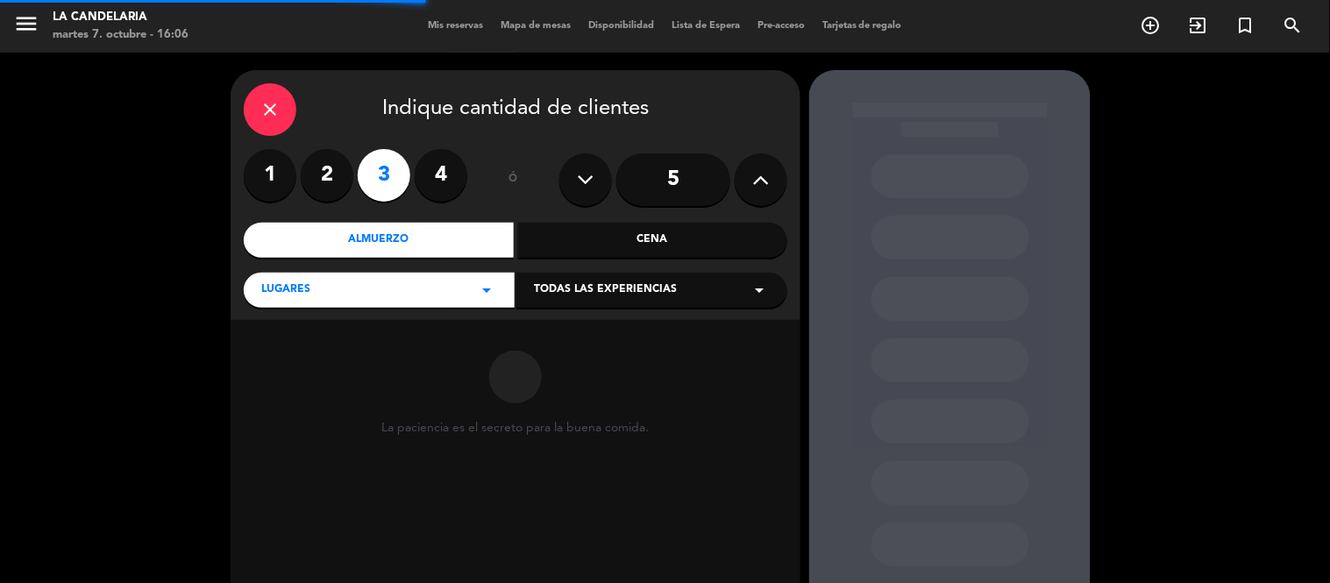
click at [614, 286] on span "Todas las experiencias" at bounding box center [605, 291] width 143 height 18
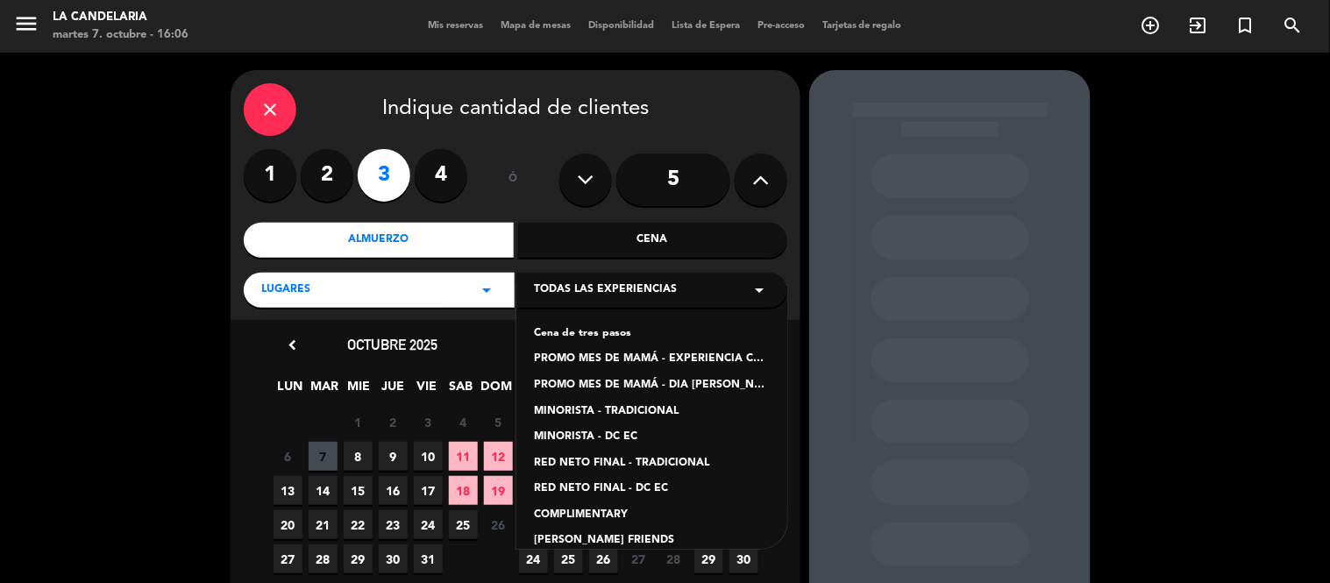
click at [631, 361] on div "PROMO MES DE MAMÁ - EXPERIENCIA CANDELARIA" at bounding box center [652, 360] width 236 height 18
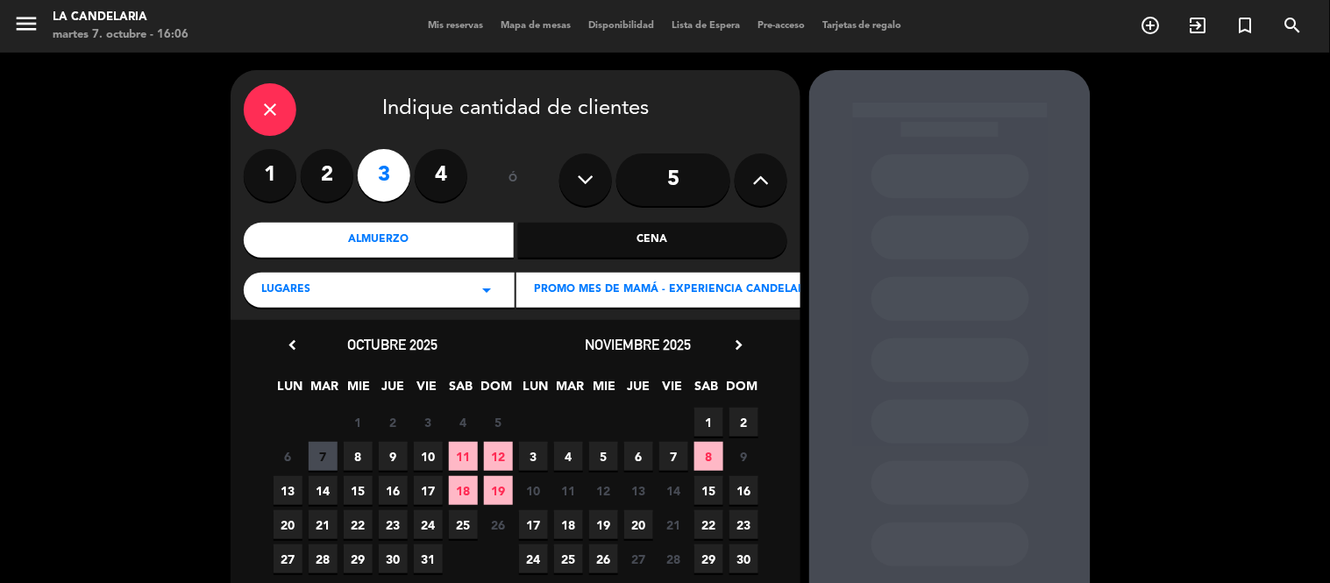
click at [492, 489] on span "19" at bounding box center [498, 490] width 29 height 29
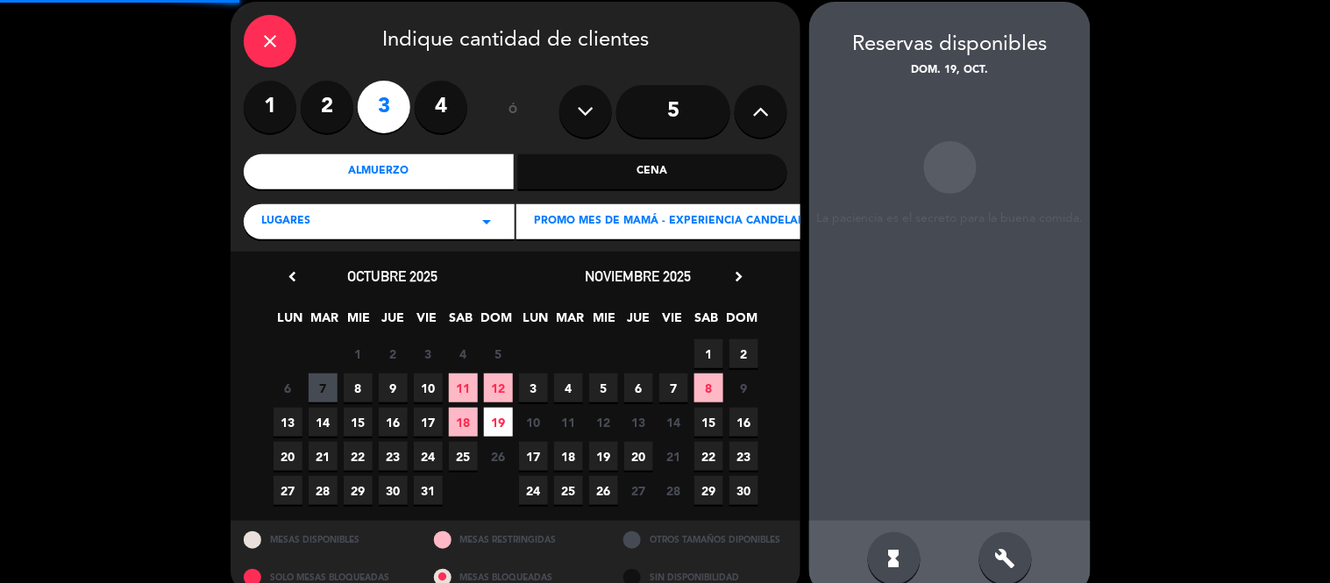
scroll to position [70, 0]
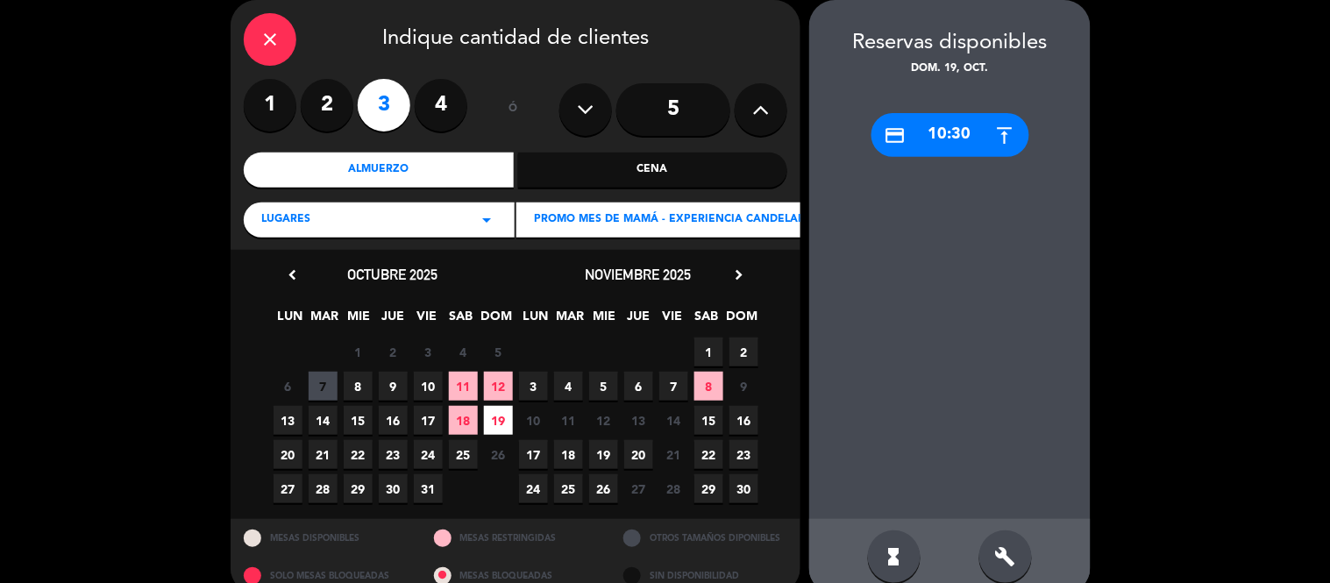
click at [996, 524] on icon "build" at bounding box center [1005, 556] width 21 height 21
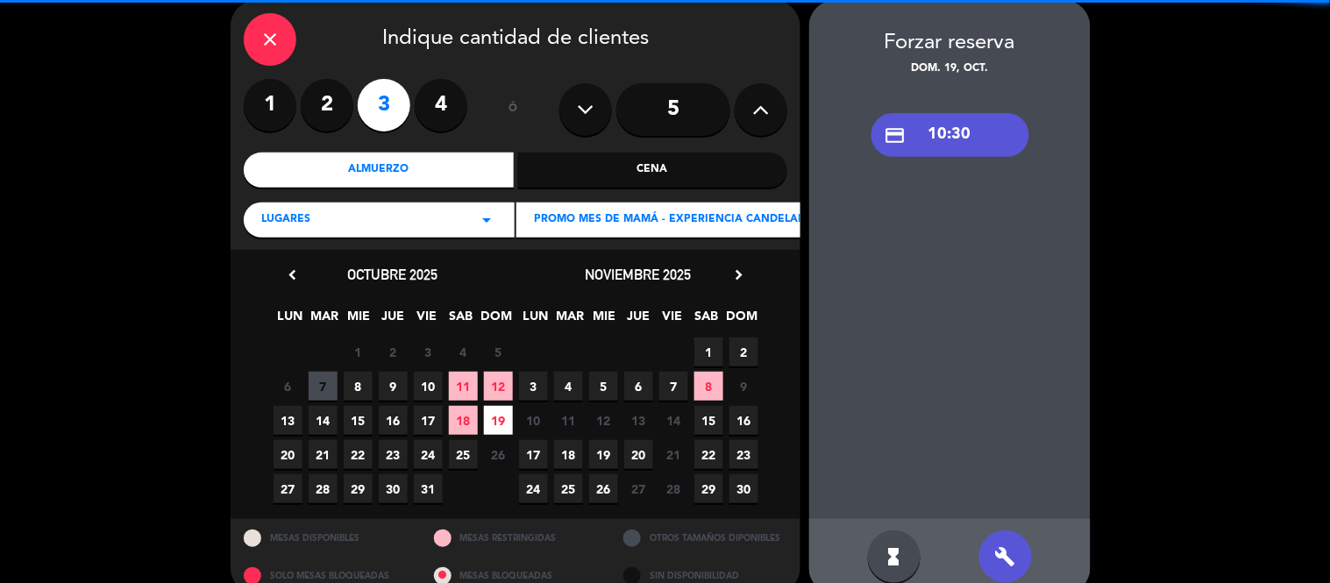
click at [962, 129] on div "credit_card 10:30" at bounding box center [951, 135] width 158 height 44
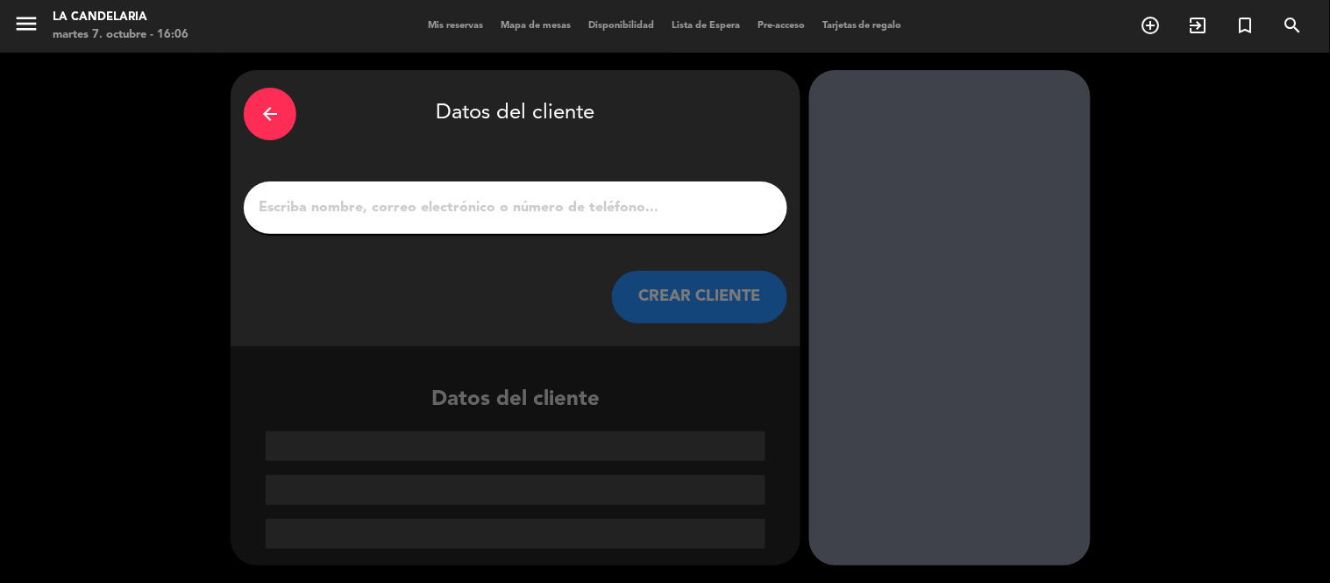
scroll to position [0, 0]
click at [548, 182] on div at bounding box center [516, 208] width 544 height 53
click at [649, 209] on input "1" at bounding box center [515, 208] width 517 height 25
paste input "[PERSON_NAME]"
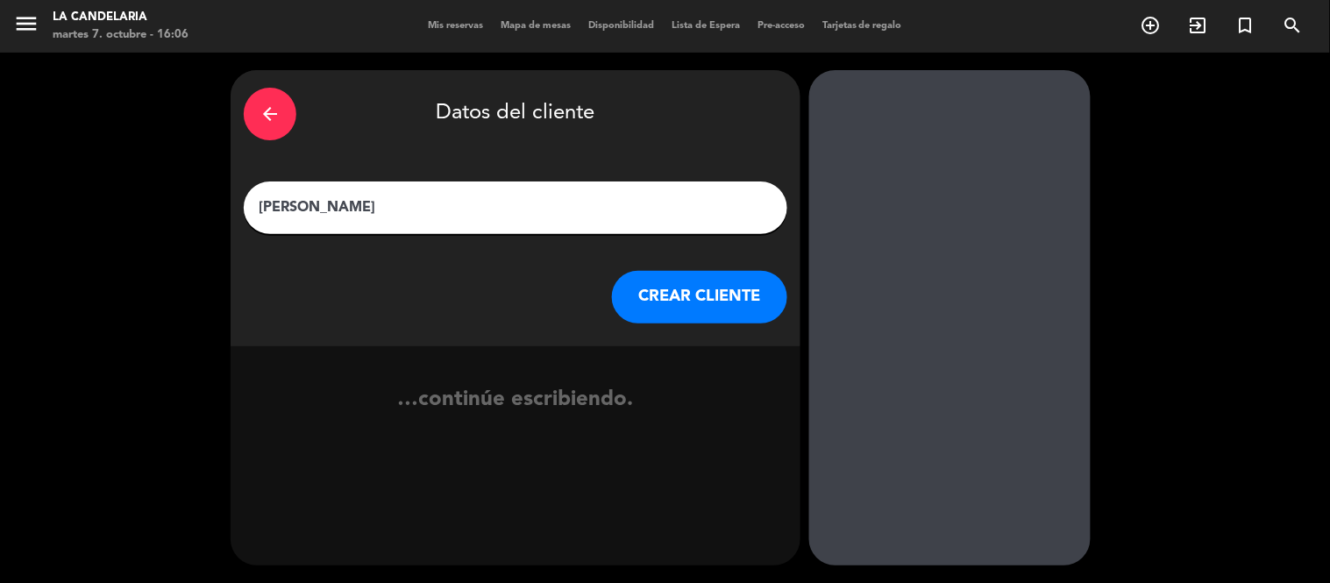
type input "[PERSON_NAME]"
click at [671, 293] on button "CREAR CLIENTE" at bounding box center [699, 297] width 175 height 53
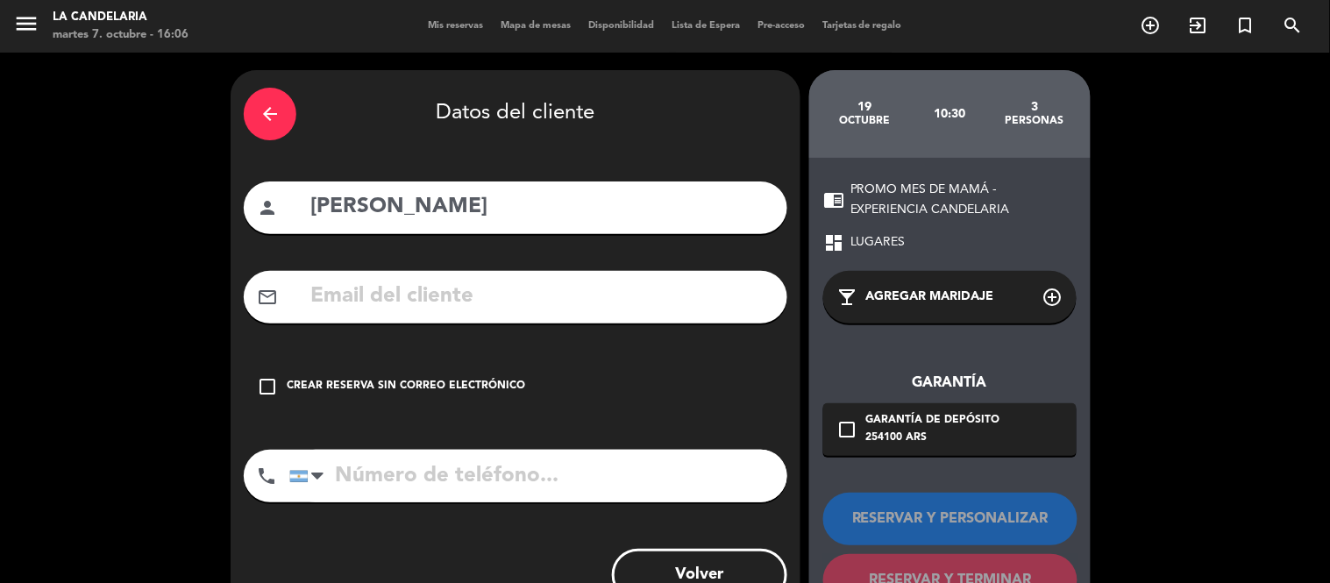
click at [380, 383] on div "Crear reserva sin correo electrónico" at bounding box center [406, 387] width 239 height 18
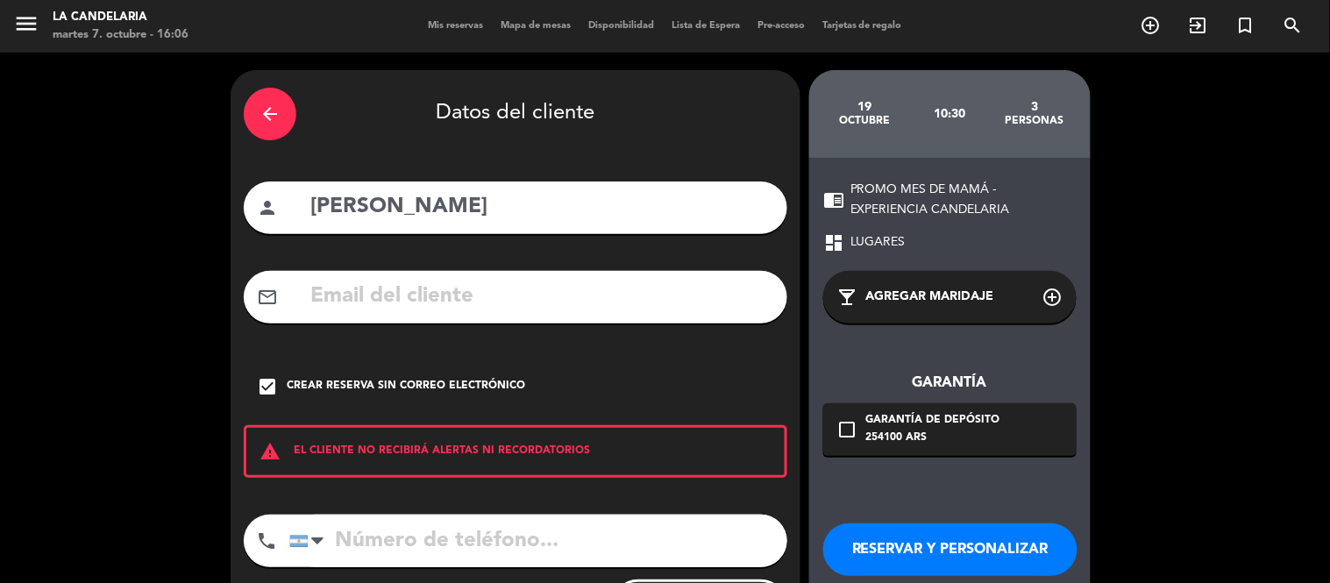
click at [921, 524] on button "RESERVAR Y PERSONALIZAR" at bounding box center [950, 550] width 254 height 53
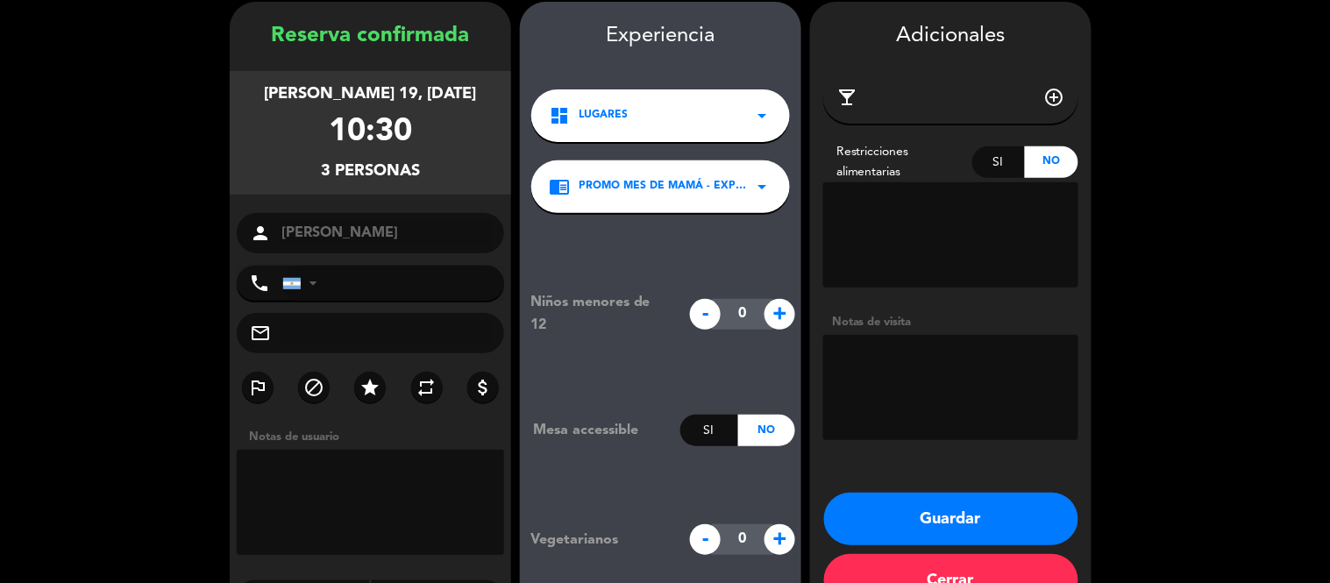
scroll to position [70, 0]
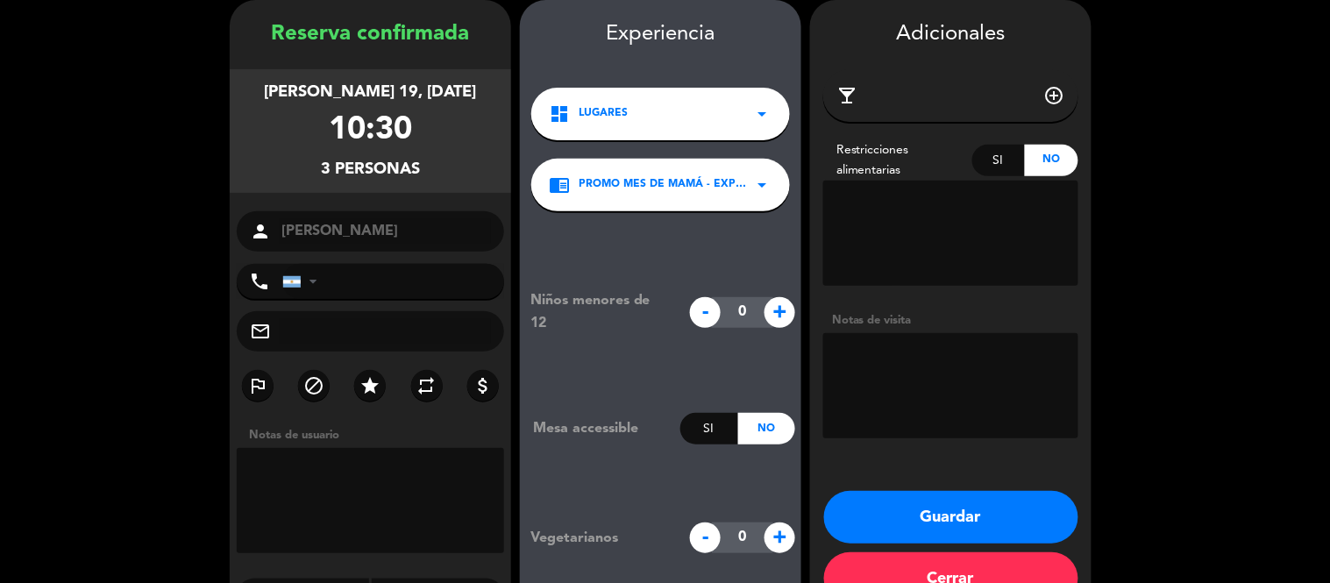
click at [342, 282] on input "tel" at bounding box center [393, 281] width 222 height 35
paste input "43.015.584"
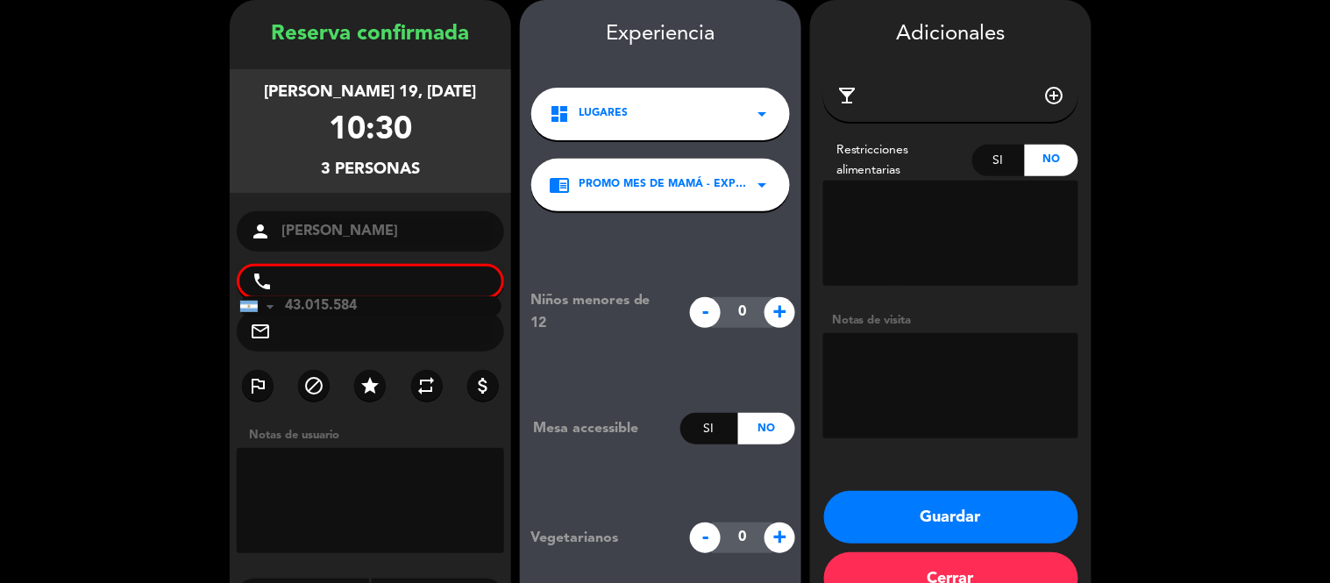
drag, startPoint x: 195, startPoint y: 295, endPoint x: 102, endPoint y: 294, distance: 93.0
click at [118, 294] on booking-confirmed "Reserva confirmada [PERSON_NAME] 19, [DATE] 10:30 3 personas person [PERSON_NAM…" at bounding box center [665, 307] width 1295 height 614
paste input "221545233"
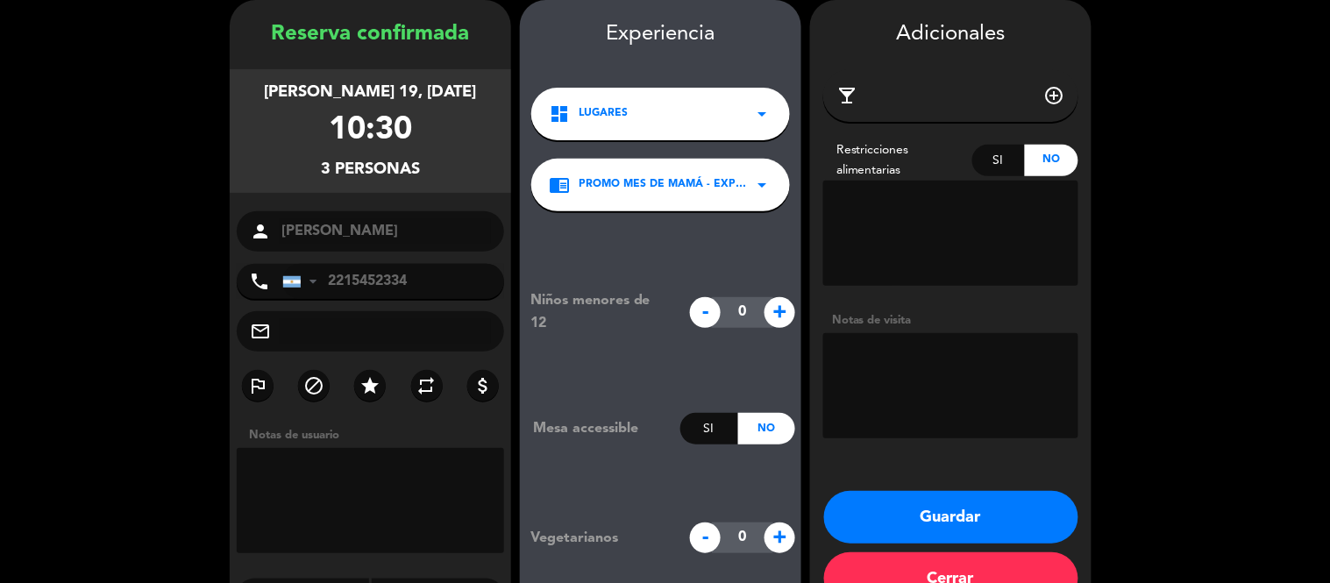
type input "2215452334"
click at [395, 324] on input "text" at bounding box center [385, 331] width 211 height 25
paste input "[EMAIL_ADDRESS][DOMAIN_NAME]"
type input "[EMAIL_ADDRESS][DOMAIN_NAME]"
click at [952, 345] on textarea at bounding box center [950, 385] width 255 height 105
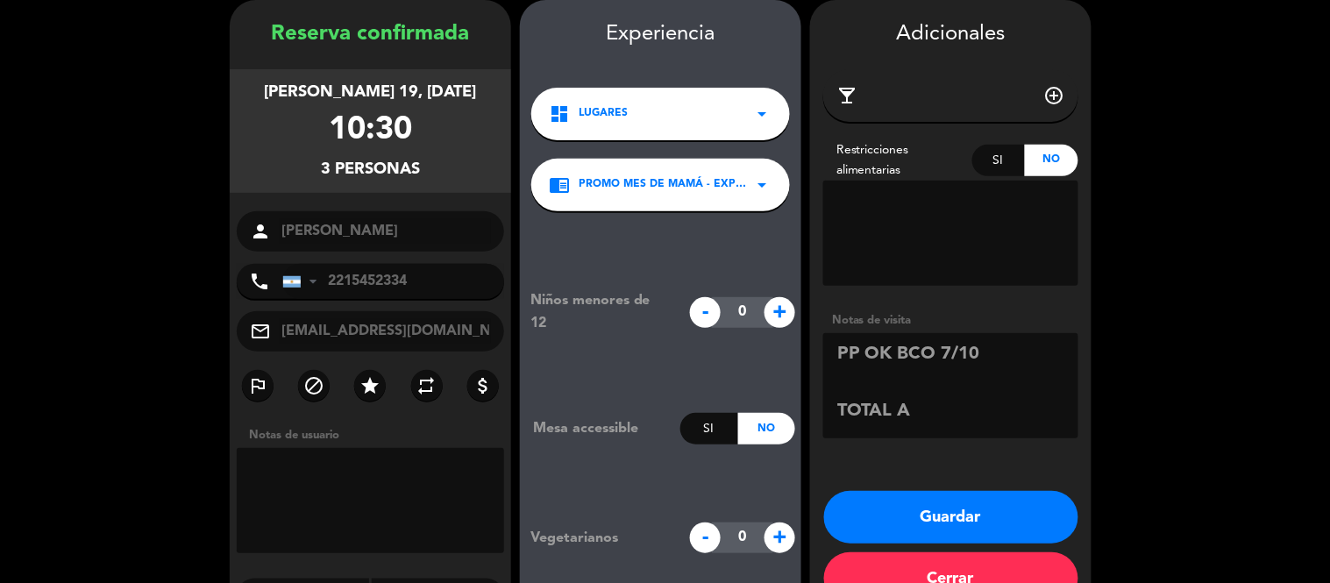
paste textarea "$254.100"
click at [930, 416] on textarea at bounding box center [950, 385] width 255 height 105
click at [924, 409] on textarea at bounding box center [950, 385] width 255 height 105
type textarea "PP OK BCO 7/10 TOTAL AR$254.100"
click at [993, 513] on button "Guardar" at bounding box center [951, 517] width 254 height 53
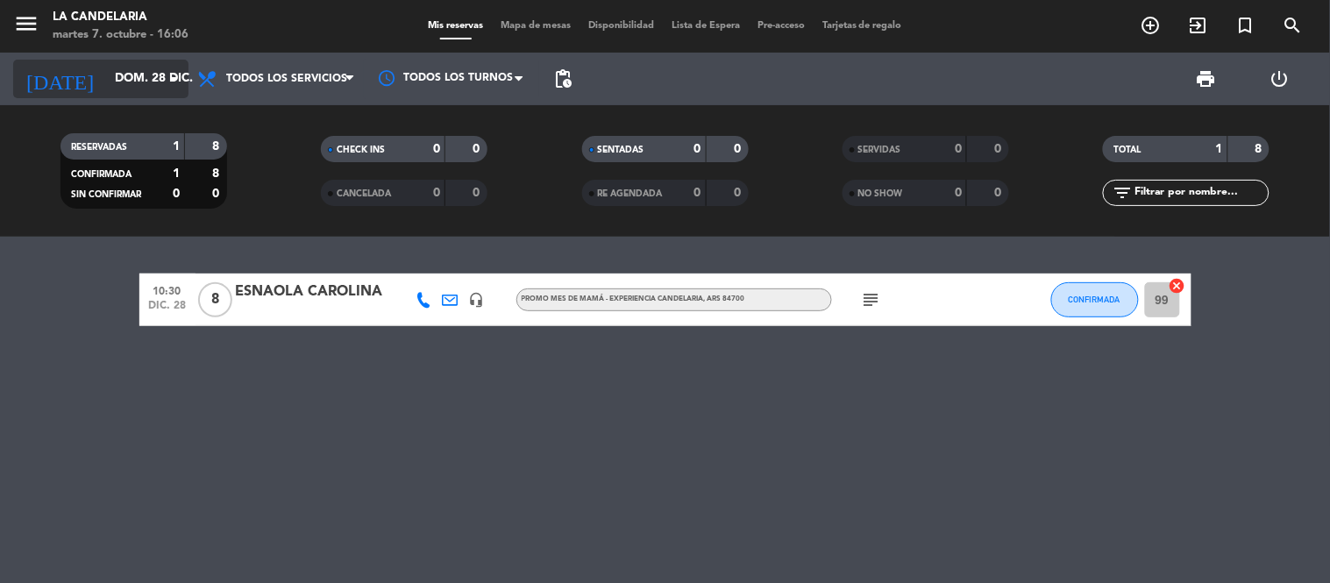
click at [125, 67] on input "dom. 28 dic." at bounding box center [189, 79] width 167 height 32
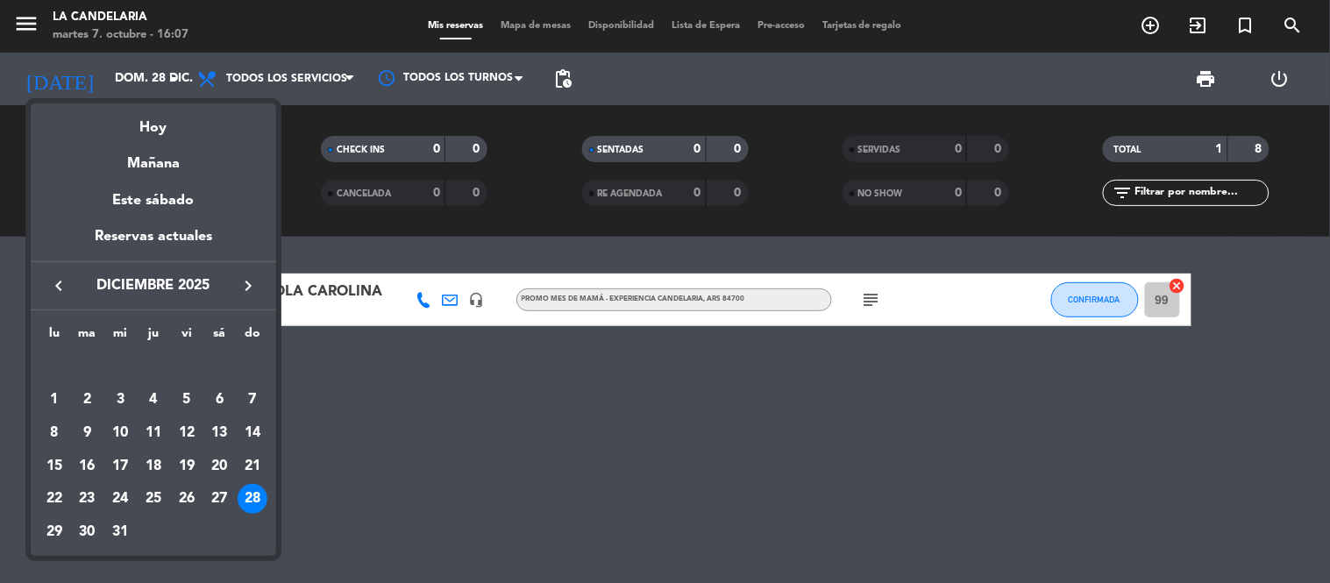
click at [60, 282] on icon "keyboard_arrow_left" at bounding box center [58, 285] width 21 height 21
click at [58, 272] on div "keyboard_arrow_left noviembre 2025 keyboard_arrow_right" at bounding box center [154, 285] width 246 height 49
click at [56, 282] on icon "keyboard_arrow_left" at bounding box center [58, 285] width 21 height 21
click at [258, 465] on div "19" at bounding box center [253, 467] width 30 height 30
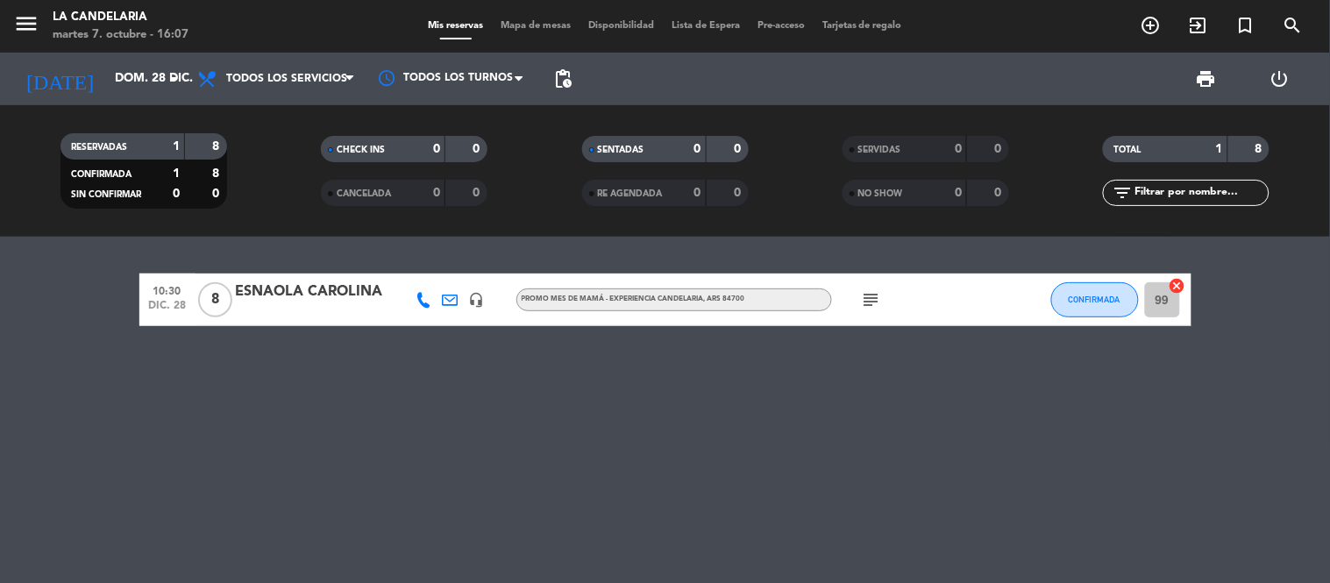
type input "dom. [DATE]"
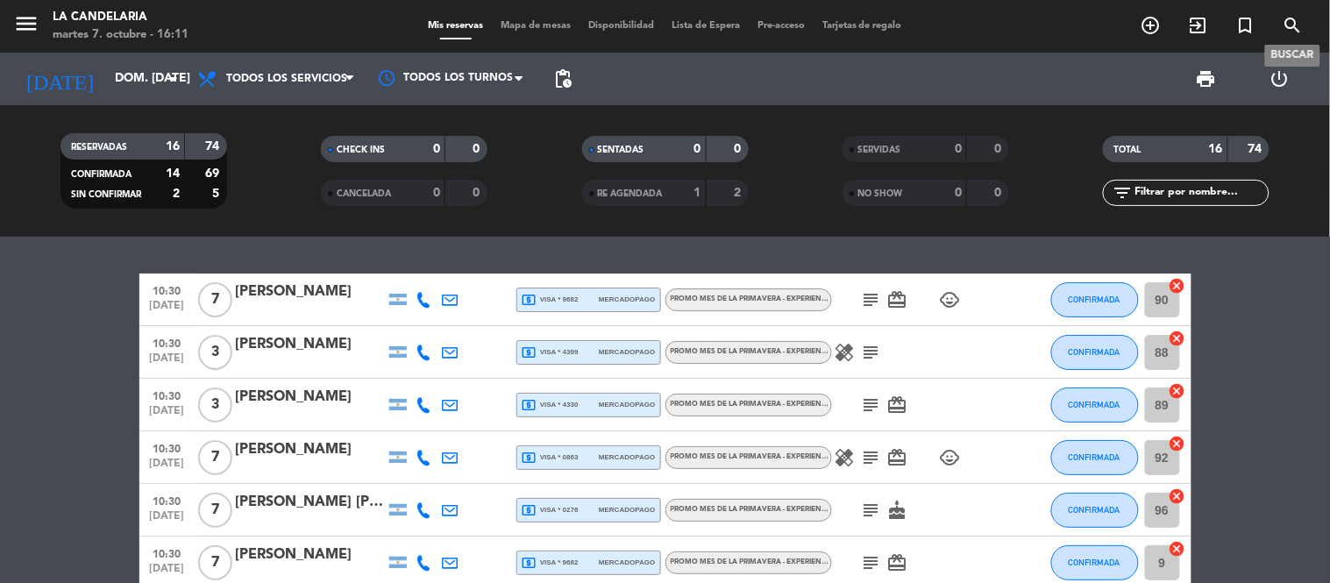
click at [1197, 20] on icon "search" at bounding box center [1293, 25] width 21 height 21
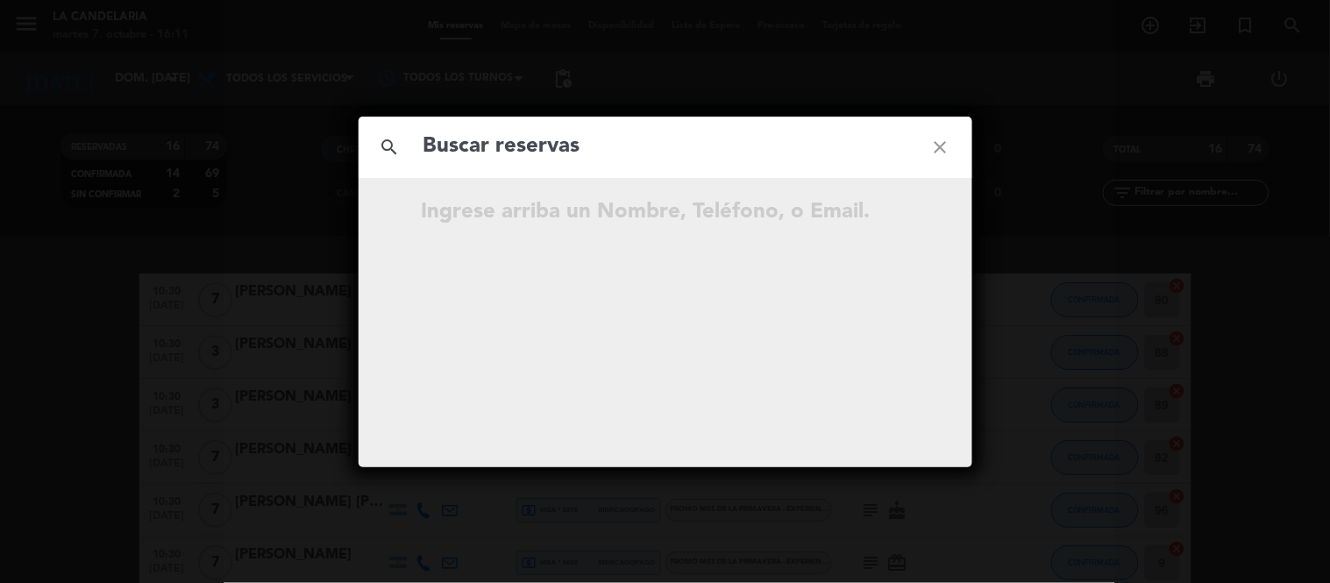
type input "d"
type input "[PERSON_NAME]"
click at [937, 144] on icon "close" at bounding box center [940, 147] width 63 height 63
click at [790, 149] on input "text" at bounding box center [666, 147] width 488 height 36
paste input "[PERSON_NAME]"
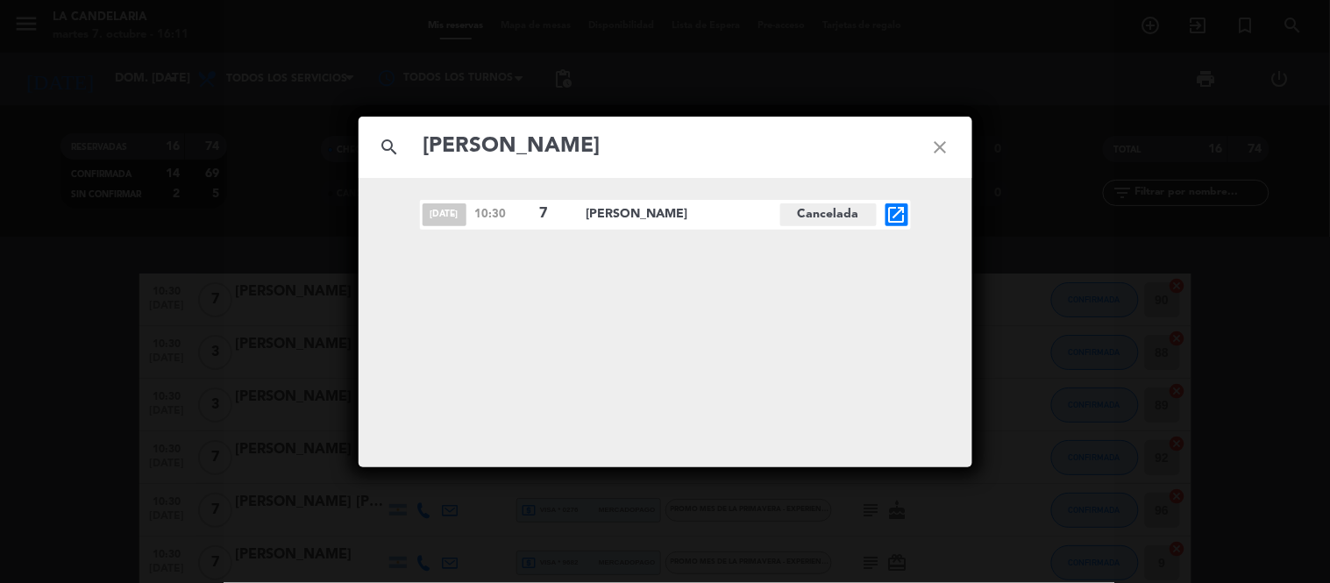
type input "[PERSON_NAME]"
click at [889, 214] on icon "open_in_new" at bounding box center [897, 214] width 21 height 21
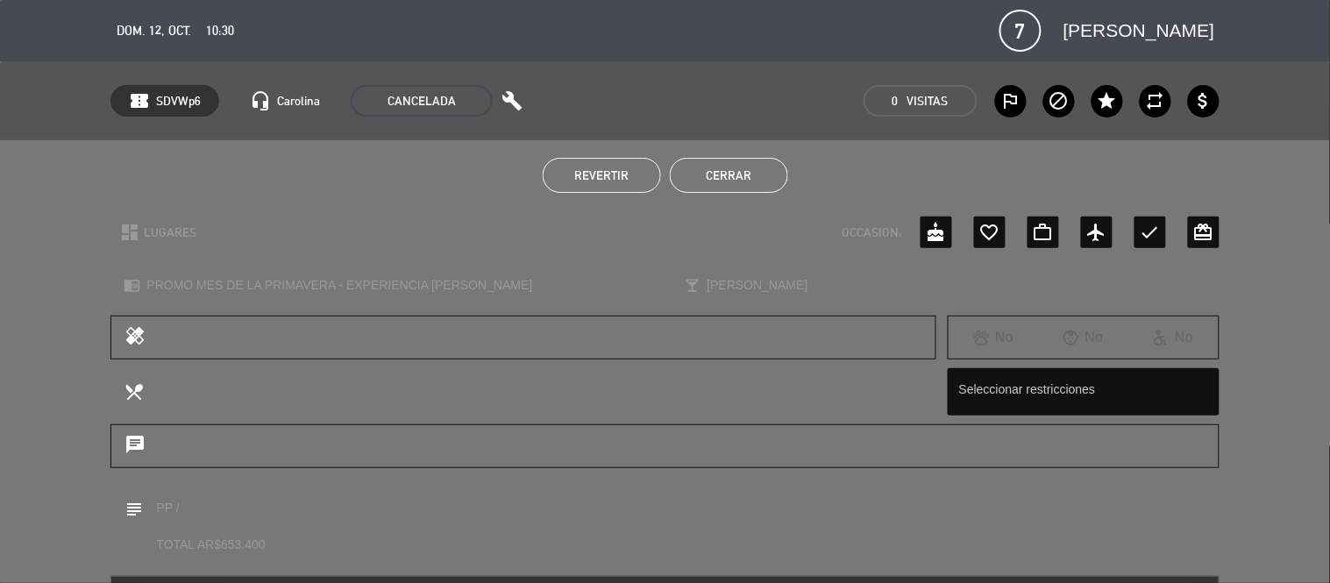
click at [755, 178] on button "Cerrar" at bounding box center [729, 175] width 118 height 35
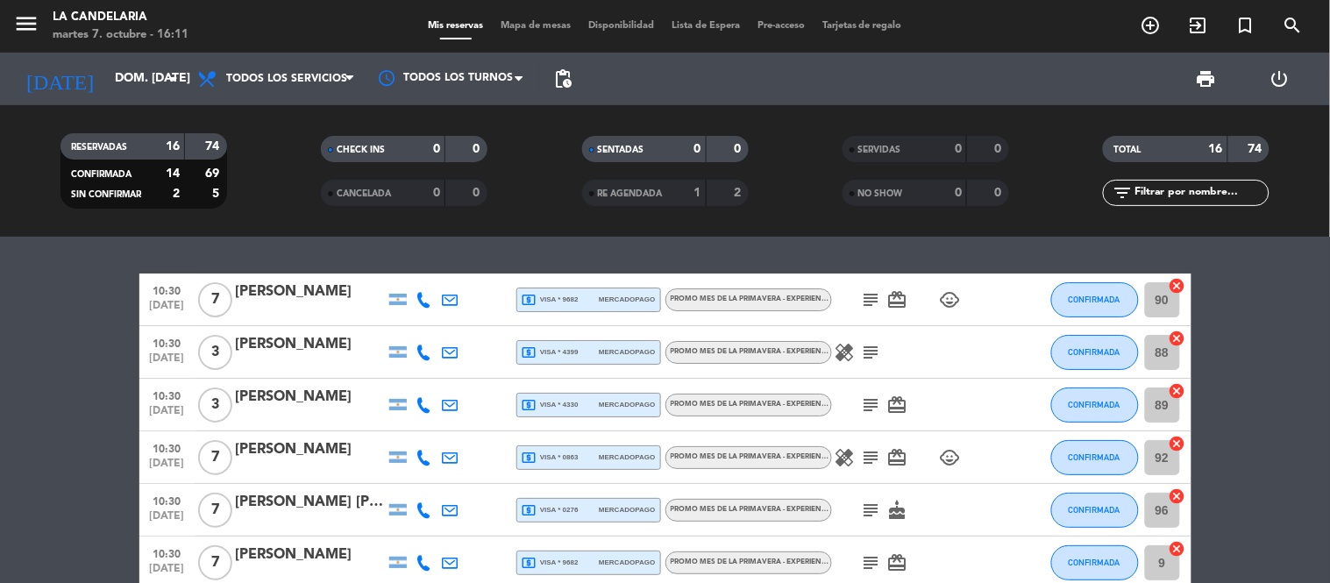
click at [1141, 24] on icon "add_circle_outline" at bounding box center [1151, 25] width 21 height 21
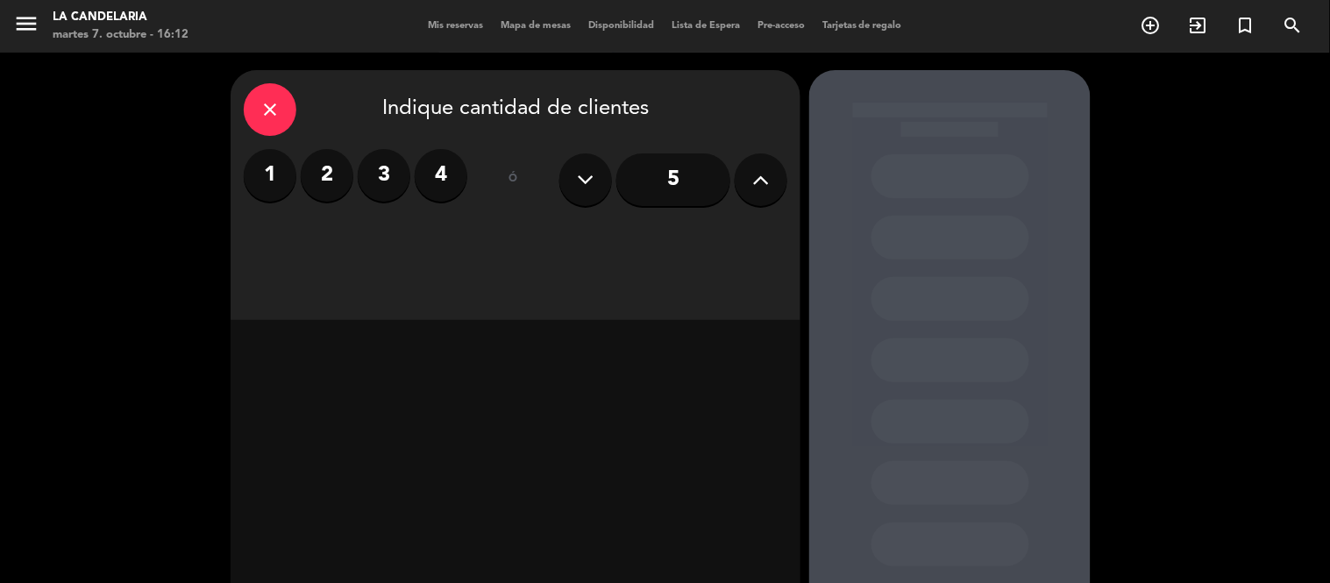
click at [763, 182] on icon at bounding box center [761, 180] width 17 height 26
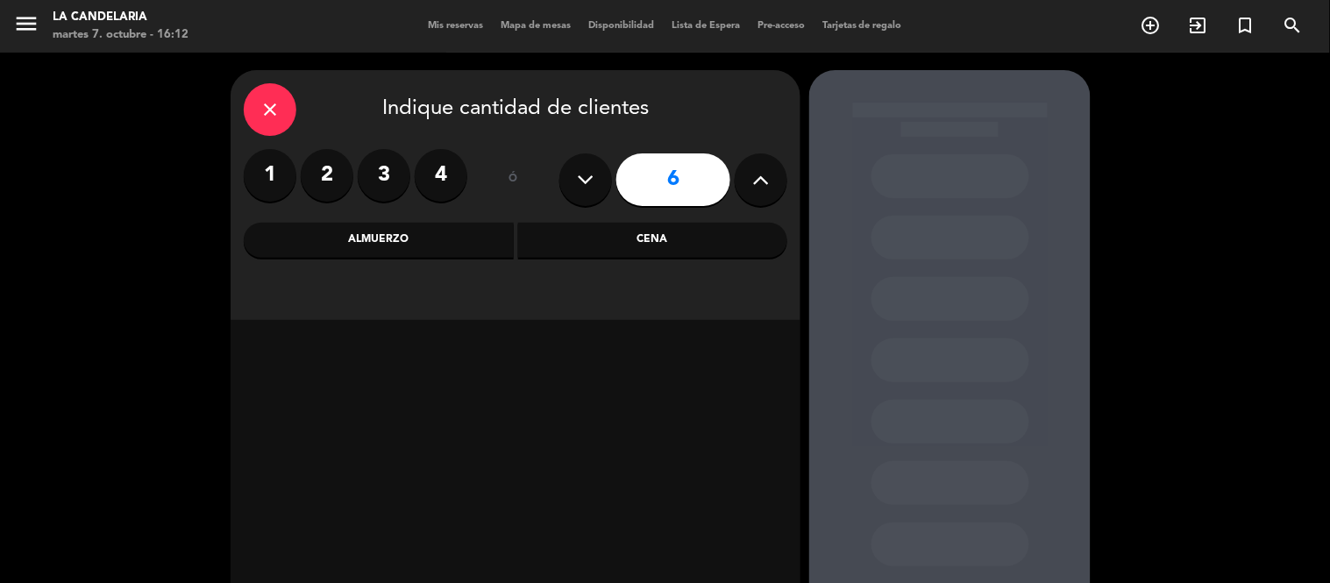
click at [763, 182] on icon at bounding box center [761, 180] width 17 height 26
click at [759, 187] on icon at bounding box center [761, 180] width 17 height 26
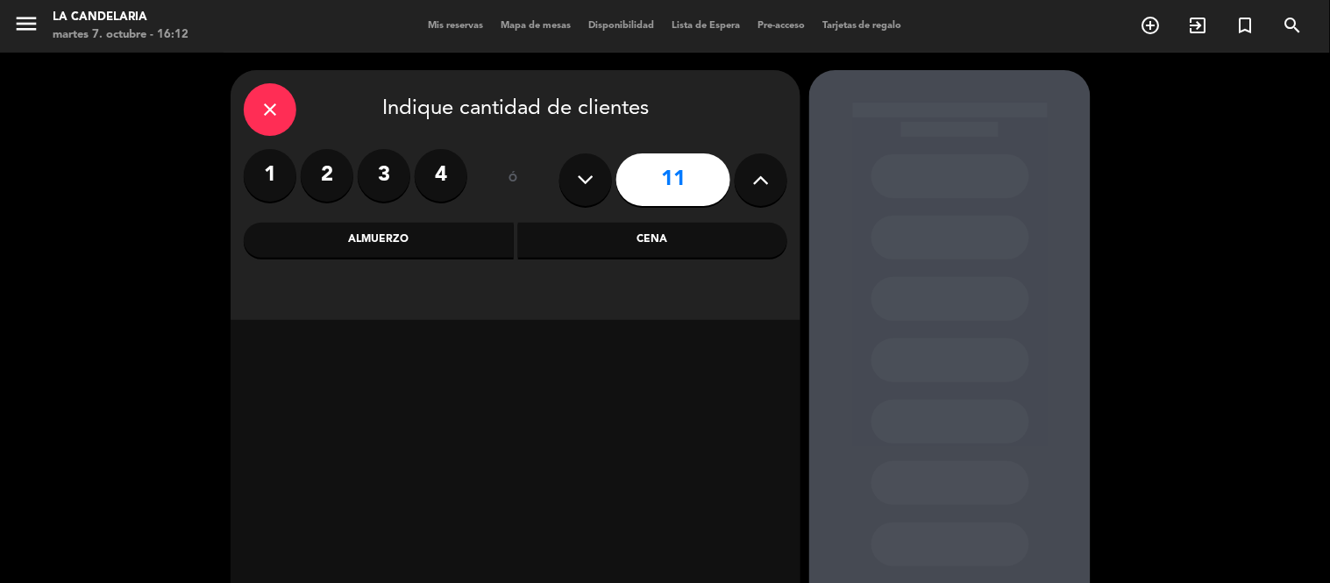
click at [761, 187] on icon at bounding box center [761, 180] width 17 height 26
click at [589, 184] on icon at bounding box center [586, 180] width 17 height 26
type input "9"
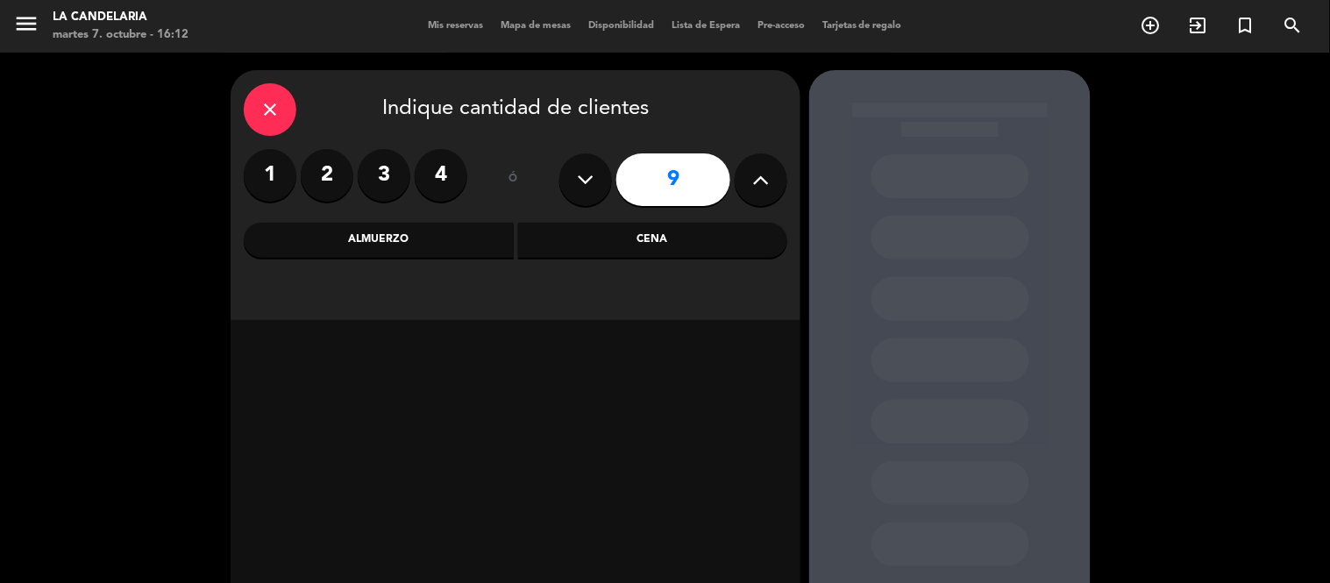
click at [419, 232] on div "Almuerzo" at bounding box center [379, 240] width 270 height 35
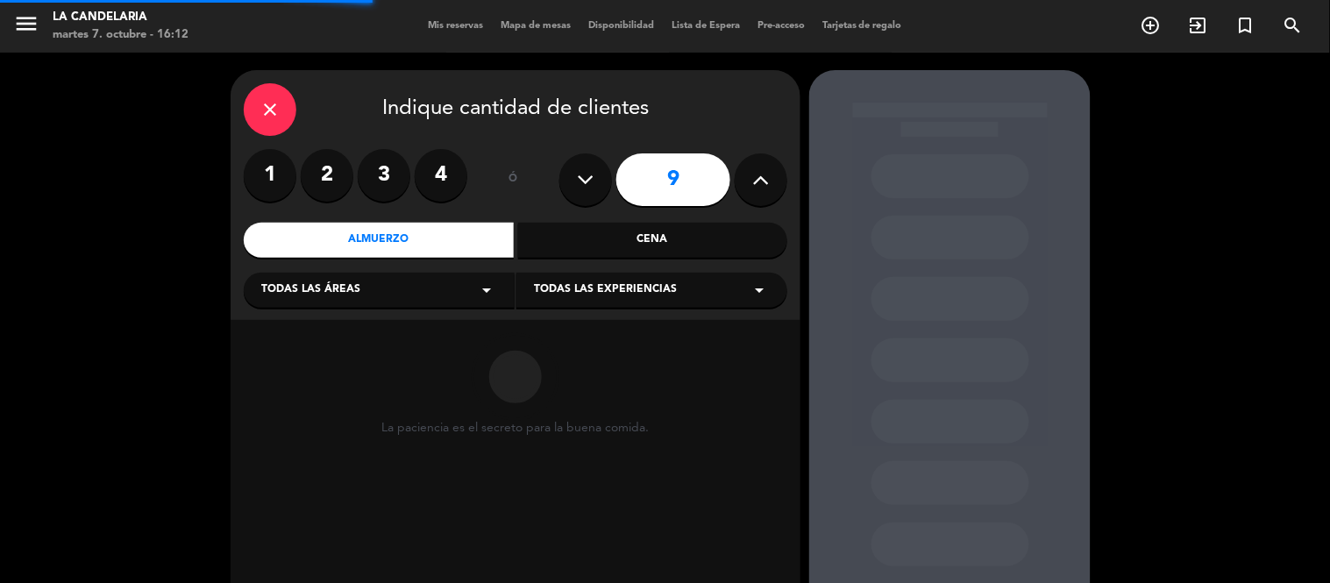
click at [369, 292] on div "Todas las áreas arrow_drop_down" at bounding box center [379, 290] width 271 height 35
click at [353, 335] on div "LUGARES" at bounding box center [379, 334] width 236 height 18
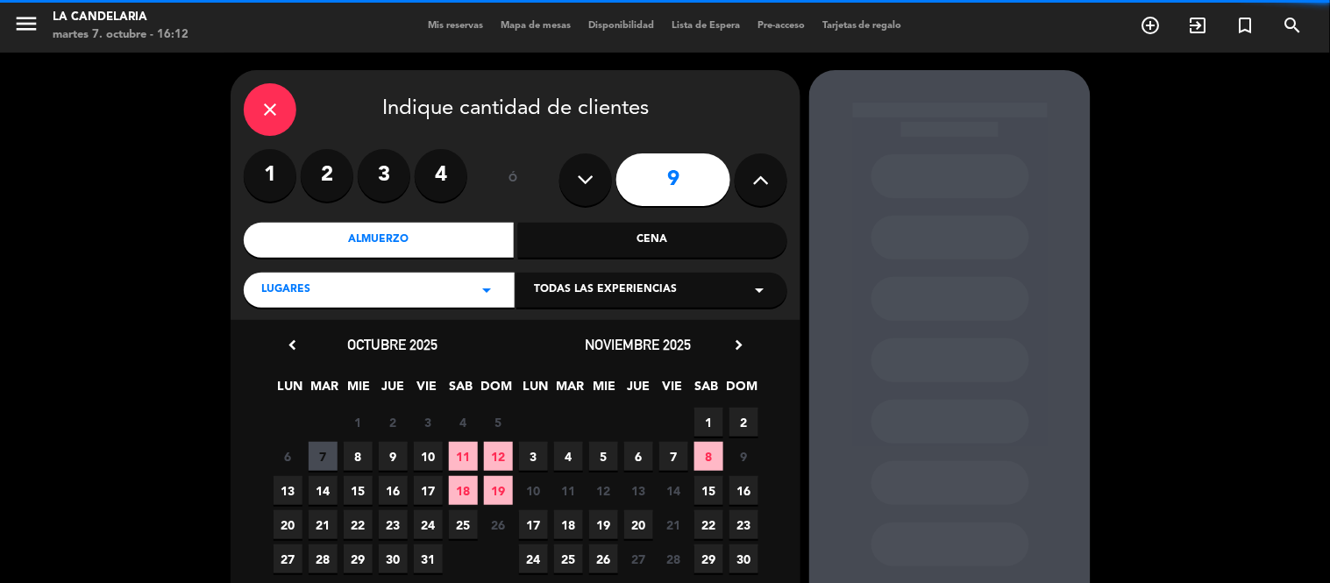
click at [638, 288] on span "Todas las experiencias" at bounding box center [605, 291] width 143 height 18
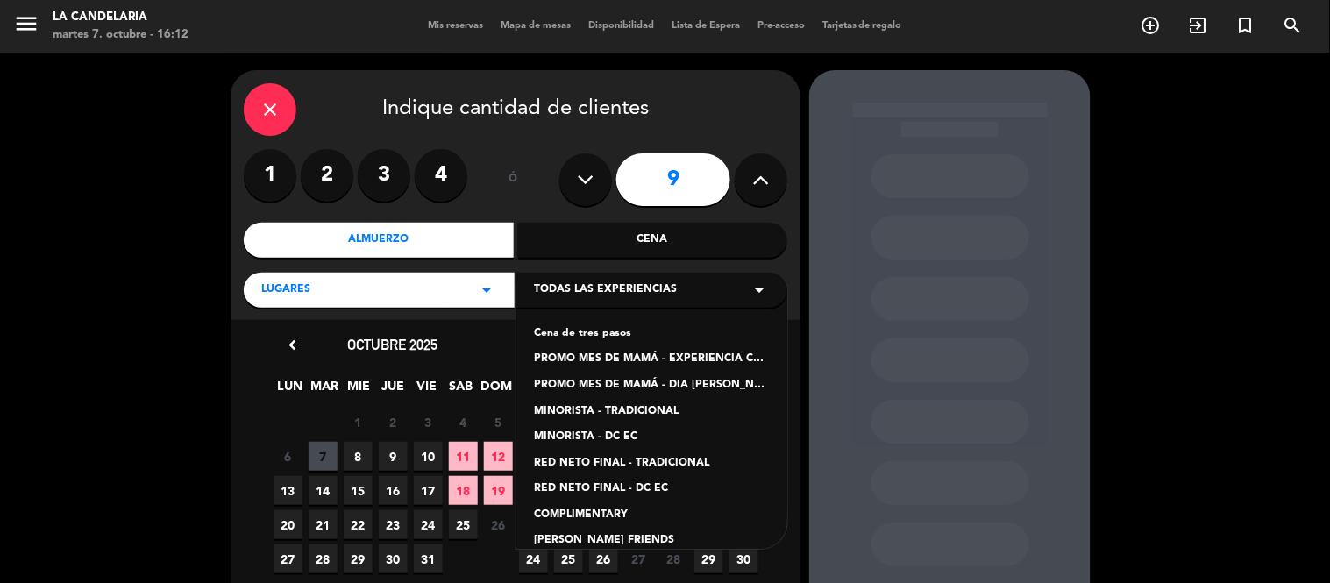
click at [671, 353] on div "PROMO MES DE MAMÁ - EXPERIENCIA CANDELARIA" at bounding box center [652, 360] width 236 height 18
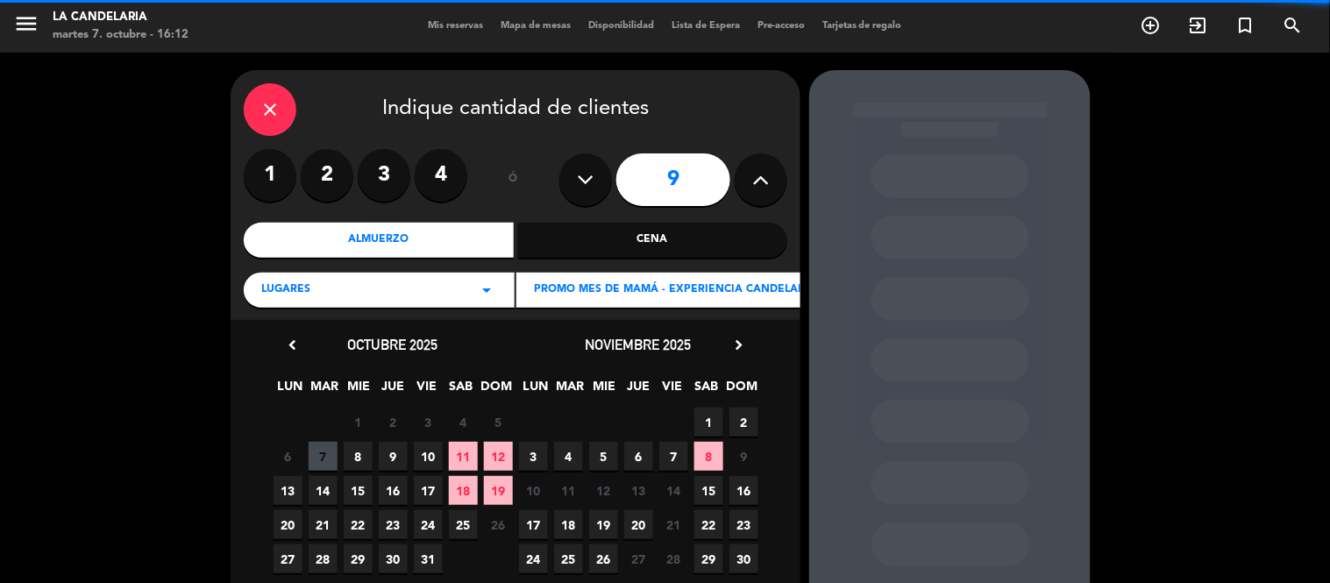
click at [503, 458] on span "12" at bounding box center [498, 456] width 29 height 29
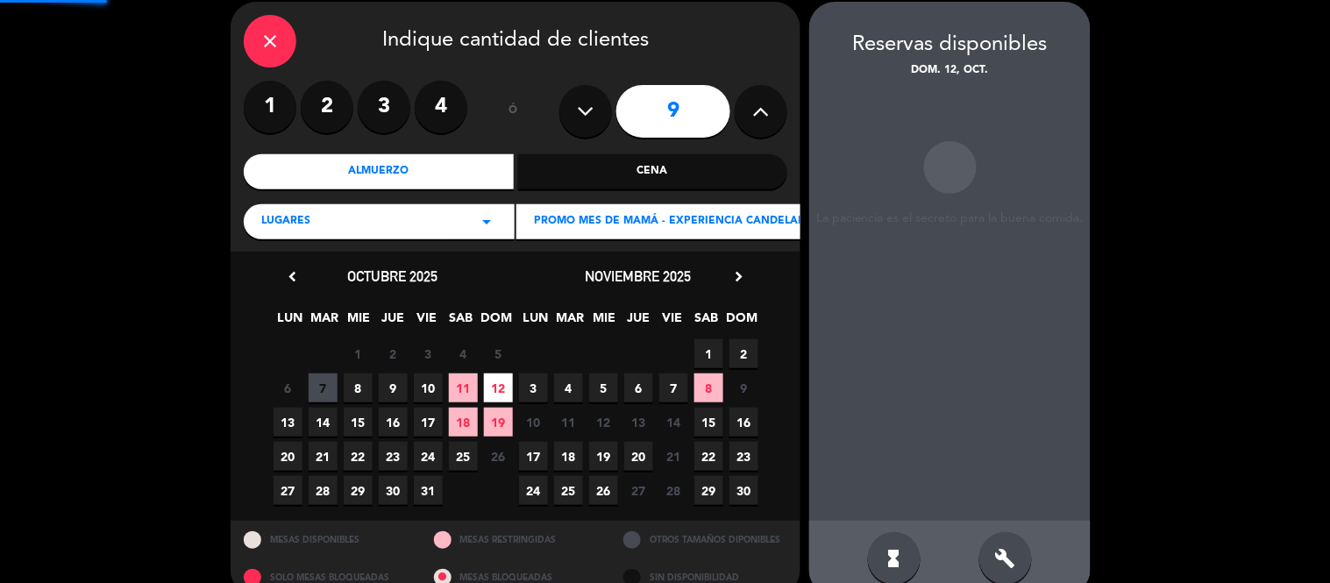
scroll to position [70, 0]
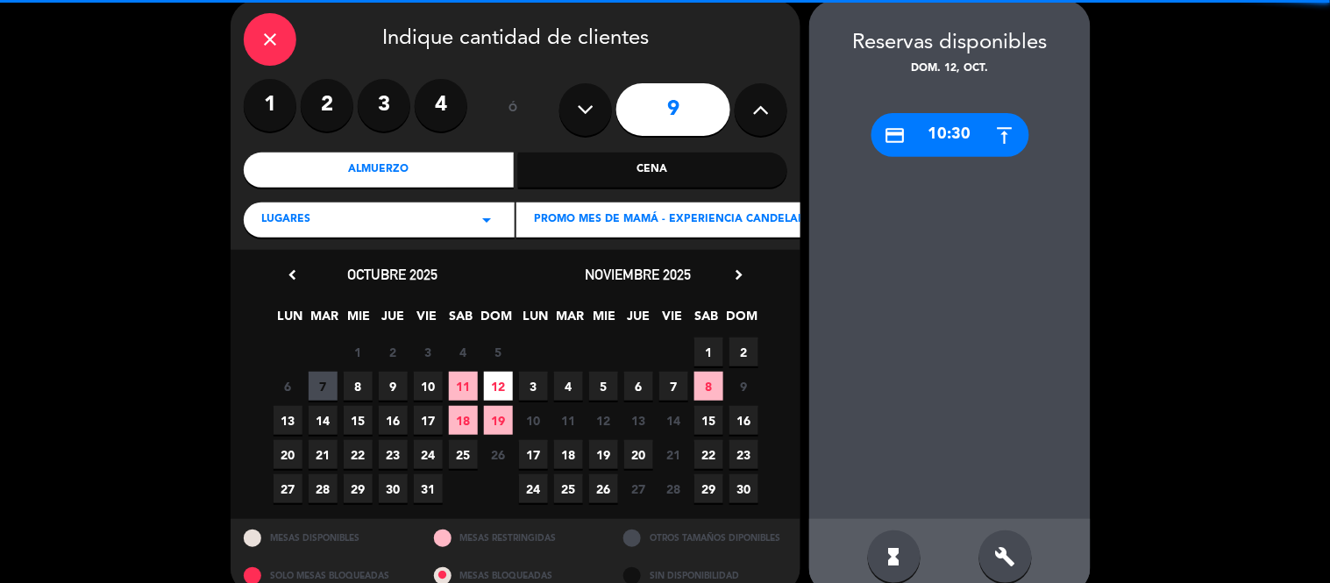
click at [1014, 524] on div "build" at bounding box center [1006, 557] width 53 height 53
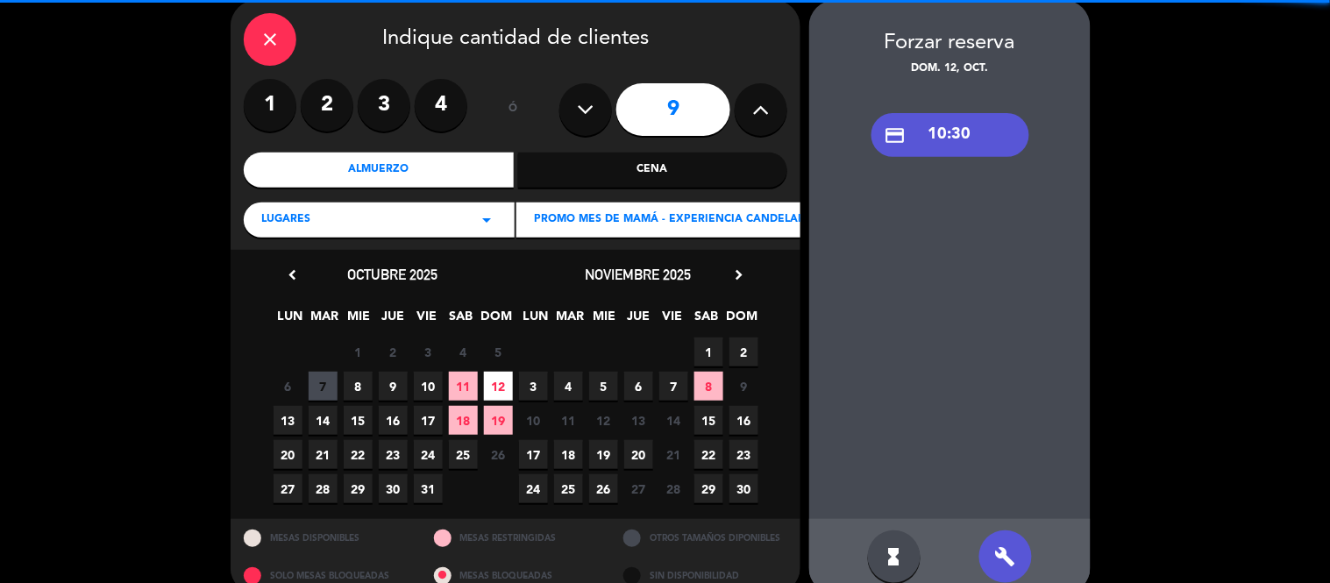
click at [970, 133] on div "credit_card 10:30" at bounding box center [951, 135] width 158 height 44
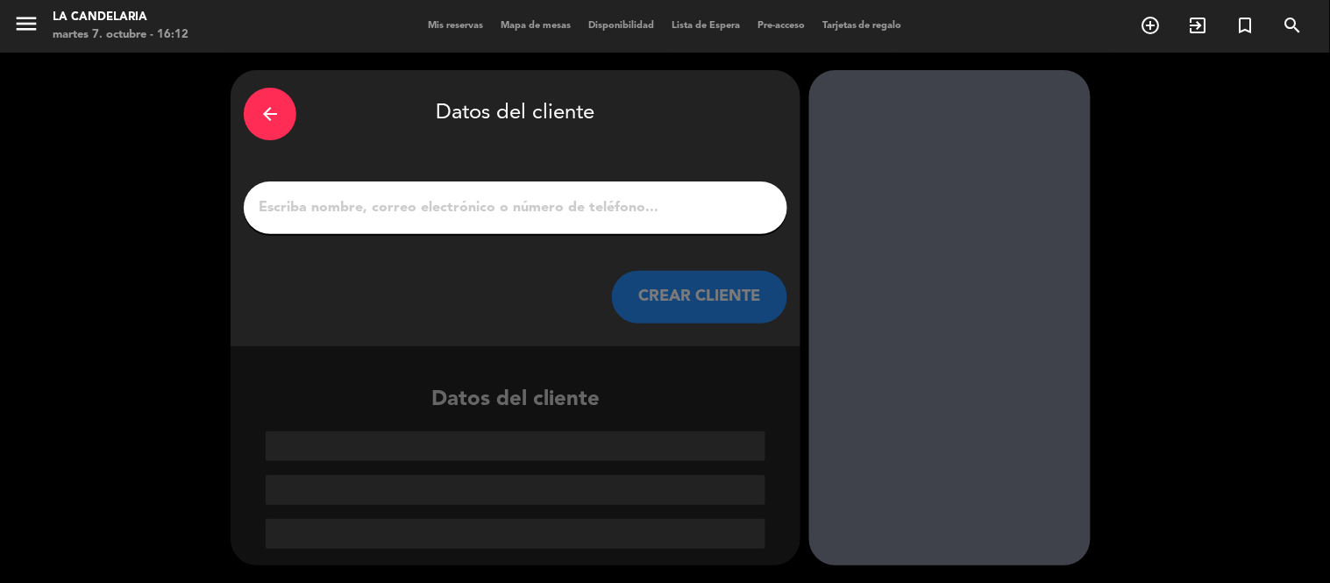
scroll to position [0, 0]
click at [458, 224] on div at bounding box center [516, 208] width 544 height 53
click at [481, 207] on input "1" at bounding box center [515, 208] width 517 height 25
paste input "[PERSON_NAME]"
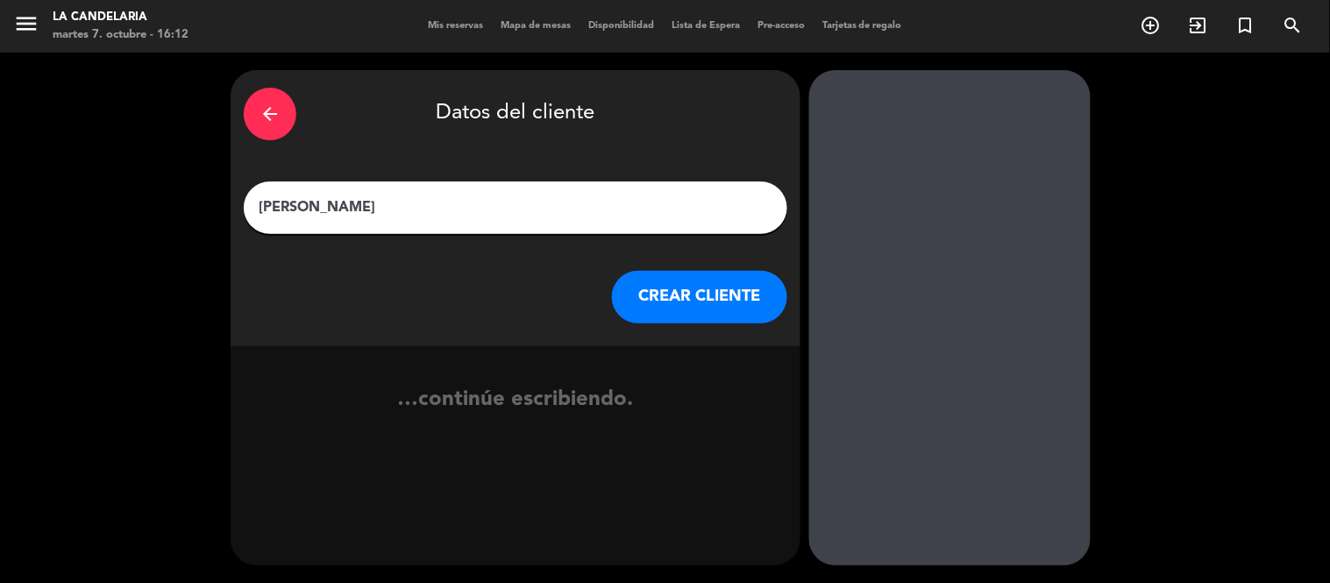
type input "[PERSON_NAME]"
click at [700, 295] on button "CREAR CLIENTE" at bounding box center [699, 297] width 175 height 53
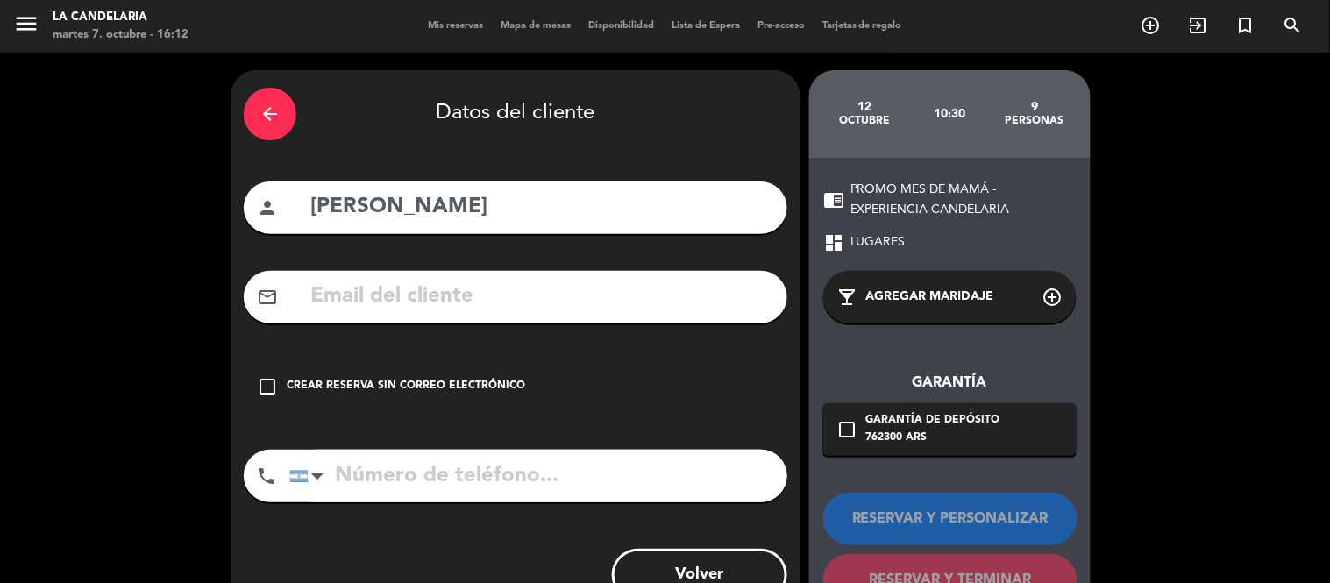
click at [585, 296] on input "text" at bounding box center [542, 297] width 466 height 36
click at [361, 390] on div "Crear reserva sin correo electrónico" at bounding box center [406, 387] width 239 height 18
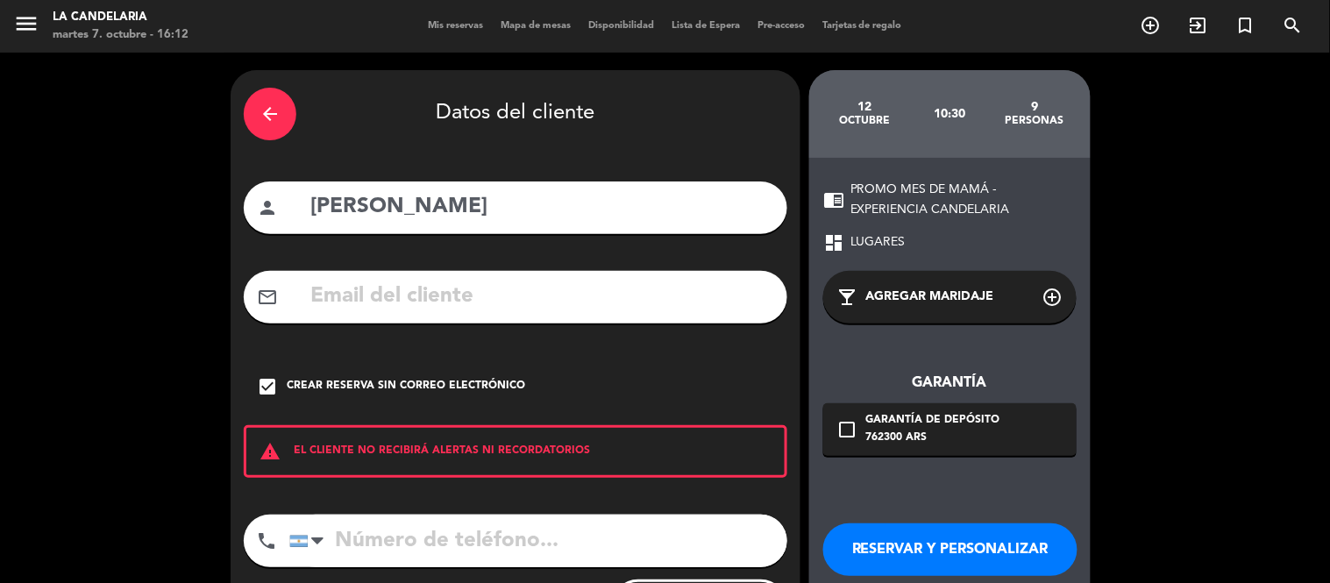
click at [948, 524] on button "RESERVAR Y PERSONALIZAR" at bounding box center [950, 550] width 254 height 53
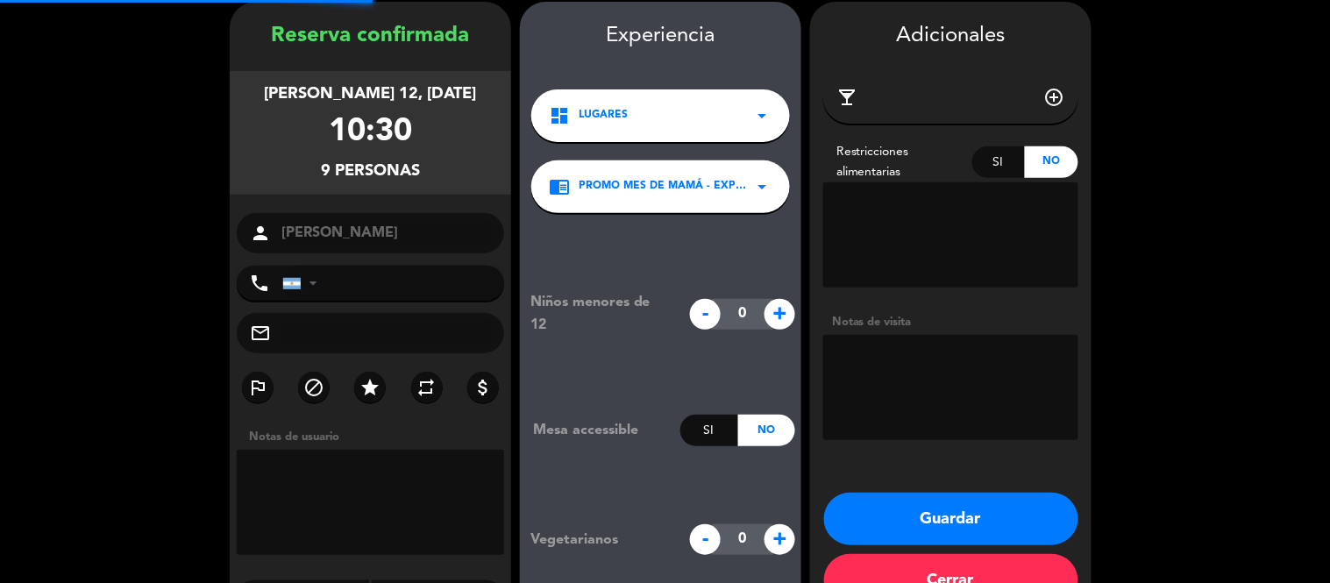
scroll to position [70, 0]
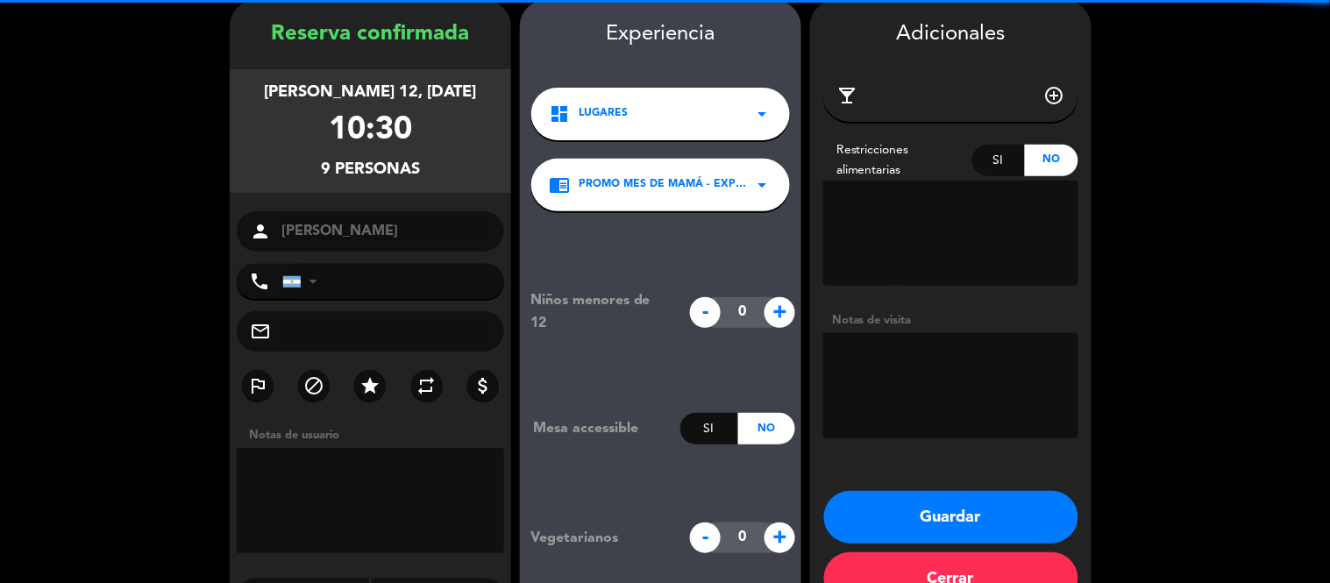
click at [345, 330] on input "text" at bounding box center [385, 331] width 211 height 25
paste input "[EMAIL_ADDRESS][PERSON_NAME][DOMAIN_NAME]"
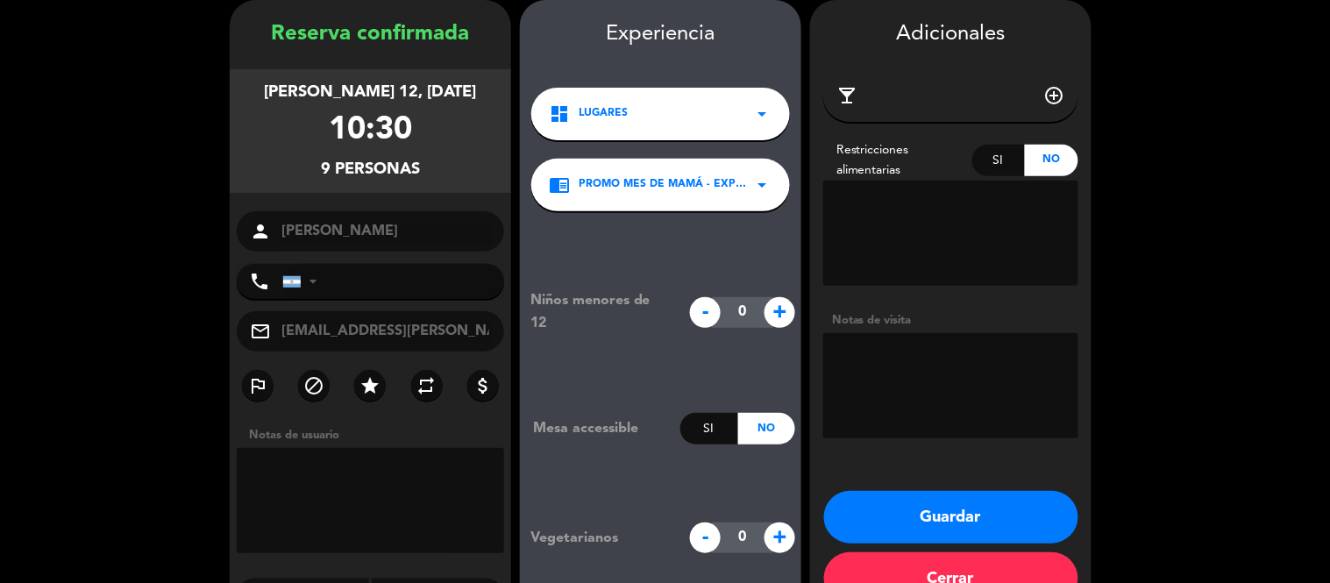
type input "[EMAIL_ADDRESS][PERSON_NAME][DOMAIN_NAME]"
click at [375, 293] on input "tel" at bounding box center [393, 281] width 222 height 35
paste input "1133839515"
type input "1133839515"
click at [906, 354] on textarea at bounding box center [950, 385] width 255 height 105
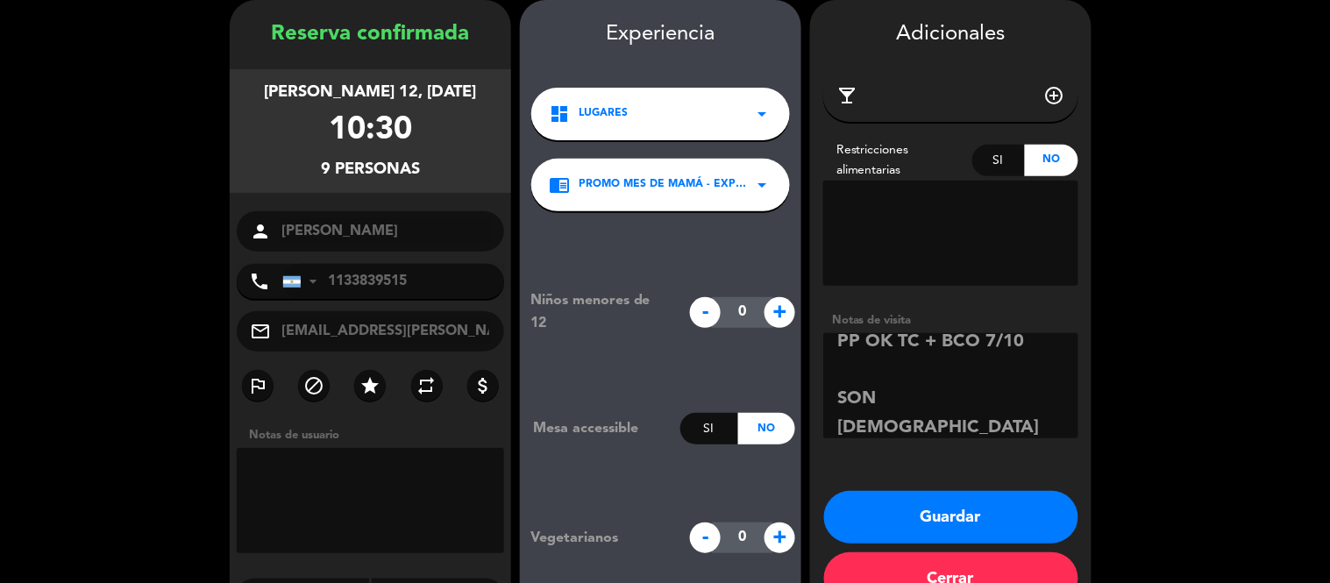
scroll to position [41, 0]
paste textarea "508.200"
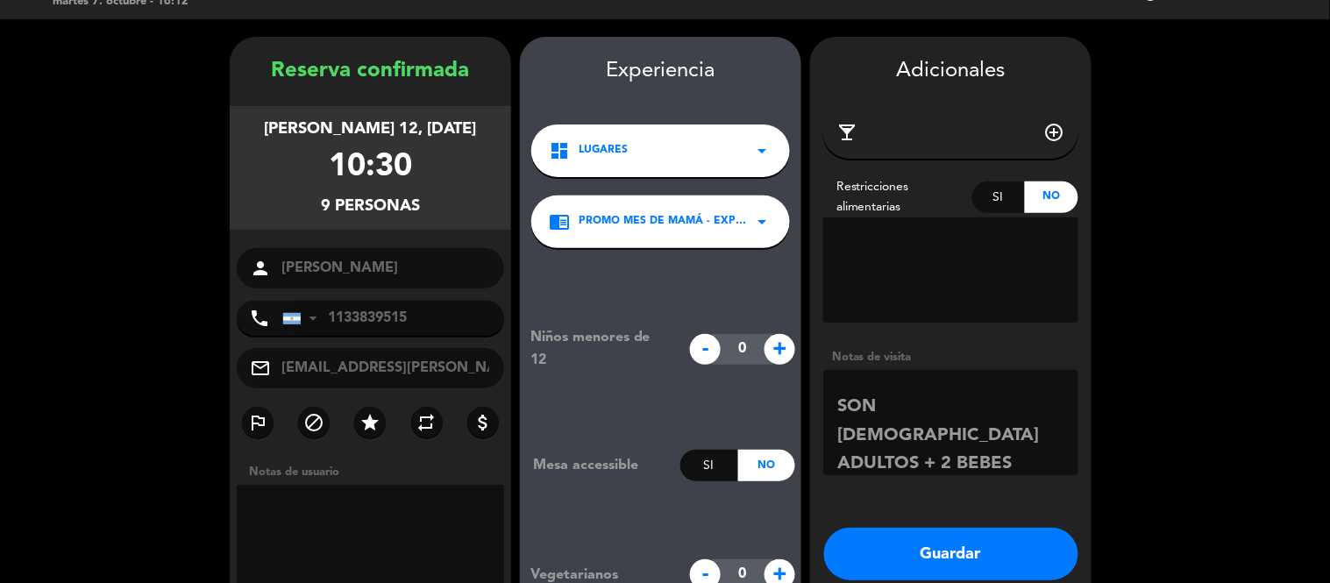
scroll to position [0, 0]
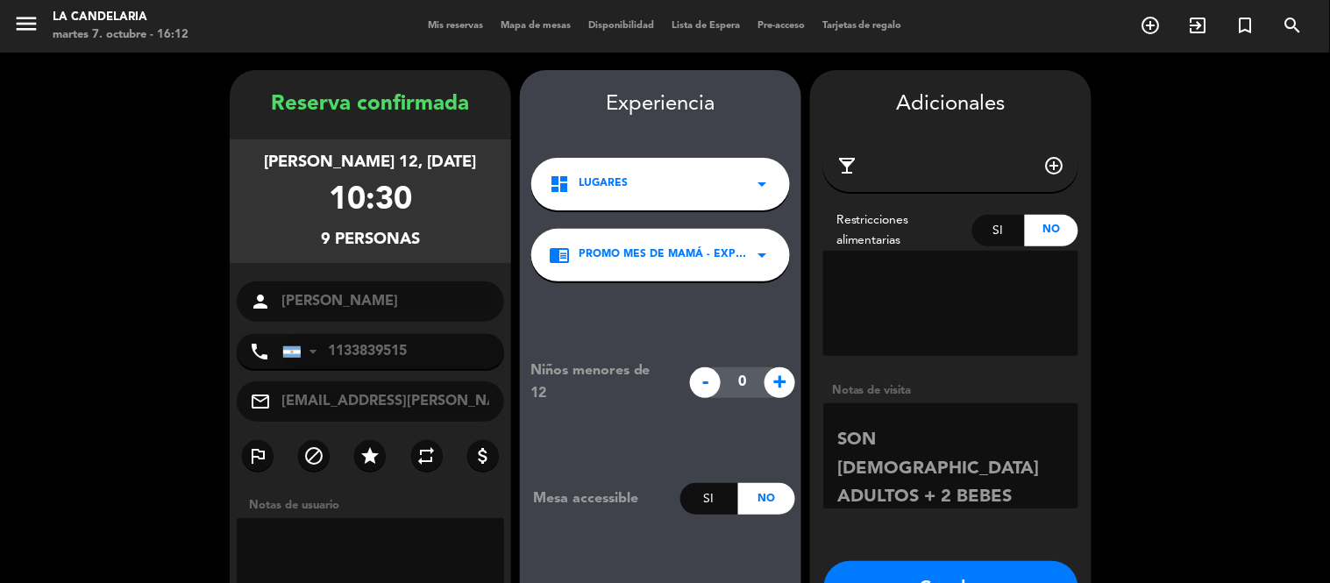
type textarea "PP OK TC + BCO 7/10 SON [DEMOGRAPHIC_DATA] ADULTOS + 2 BEBES AR$508.200 FINAL"
click at [773, 395] on span "+" at bounding box center [780, 382] width 31 height 31
click at [693, 382] on span "-" at bounding box center [705, 382] width 31 height 31
type input "0"
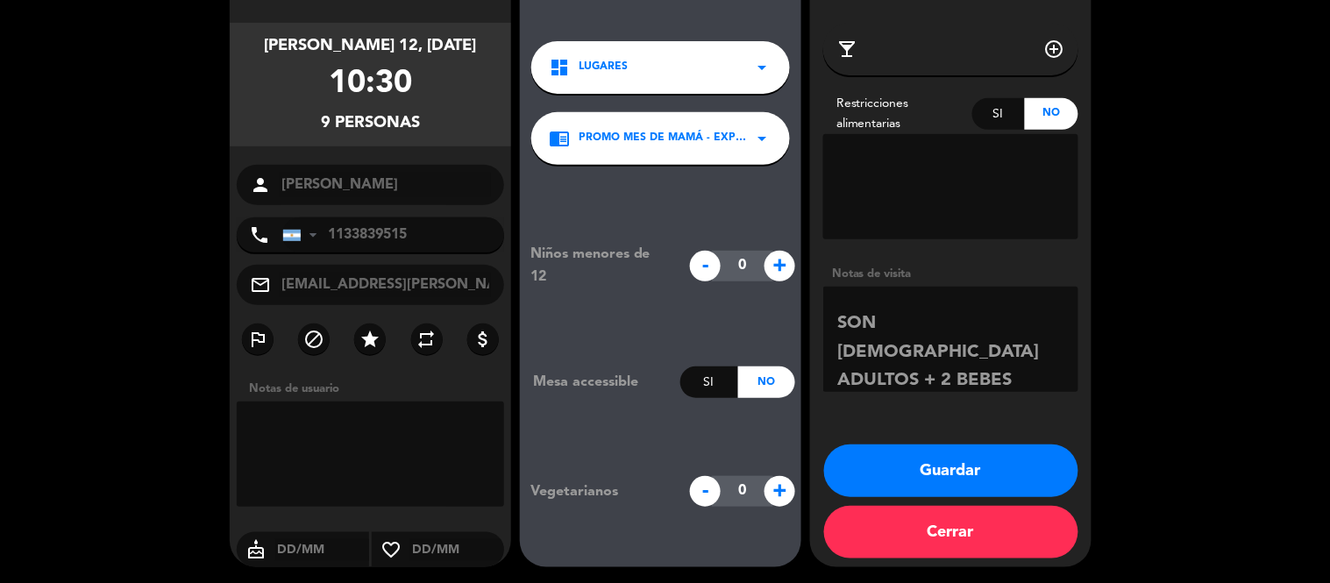
scroll to position [118, 0]
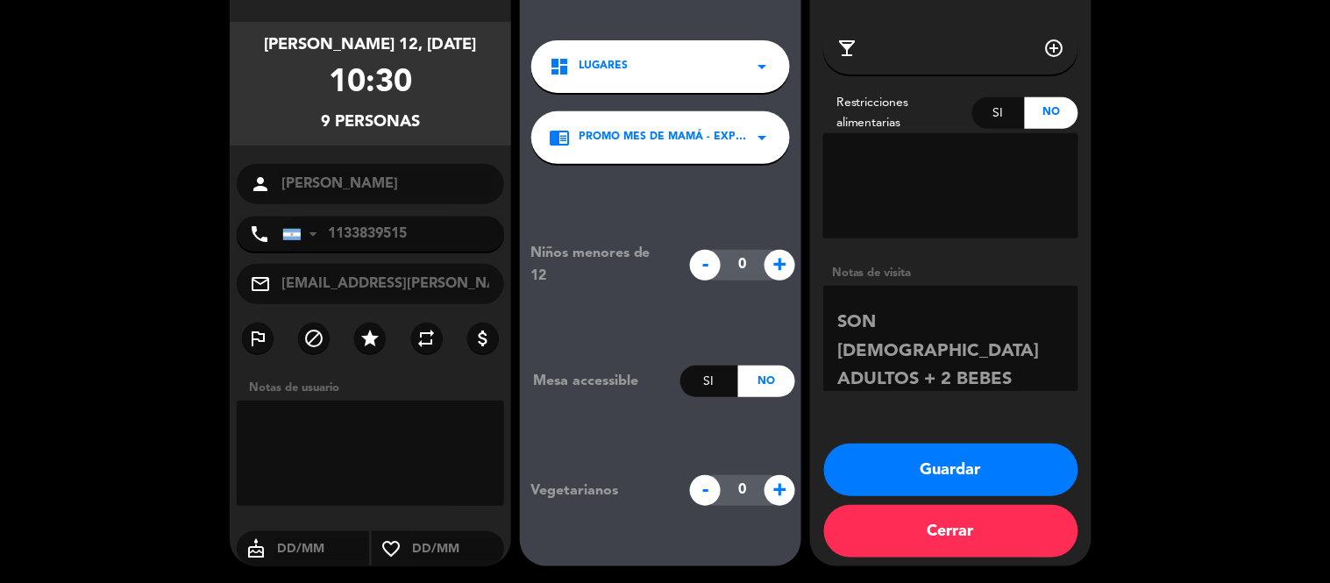
click at [974, 465] on button "Guardar" at bounding box center [951, 470] width 254 height 53
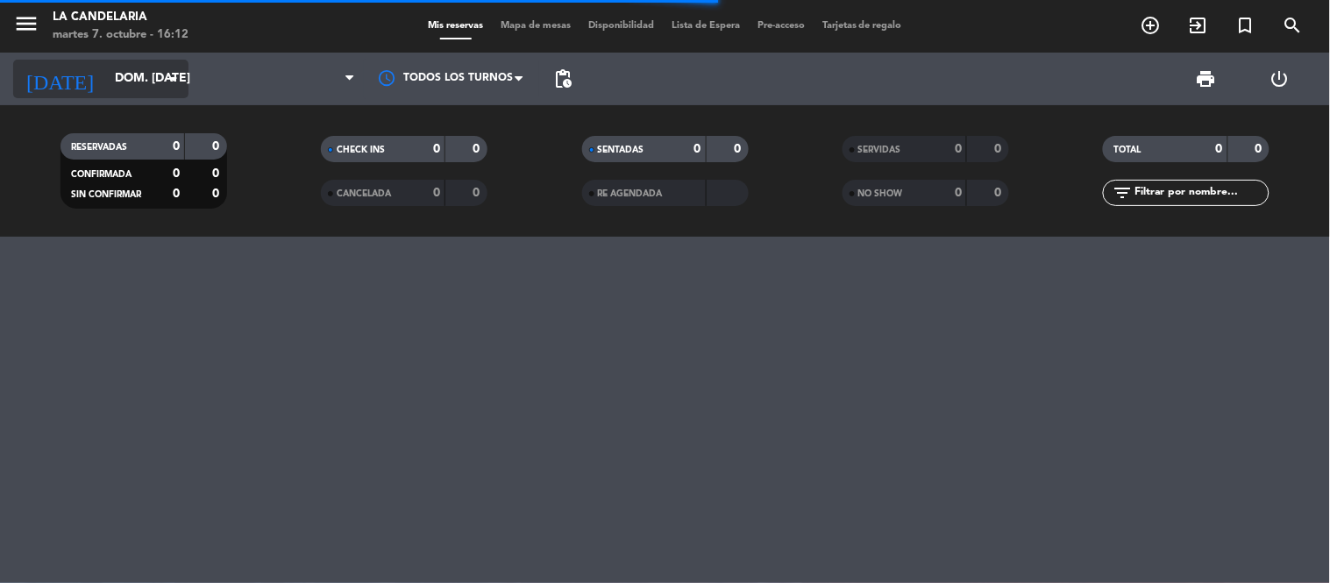
click at [106, 77] on input "dom. [DATE]" at bounding box center [189, 79] width 167 height 32
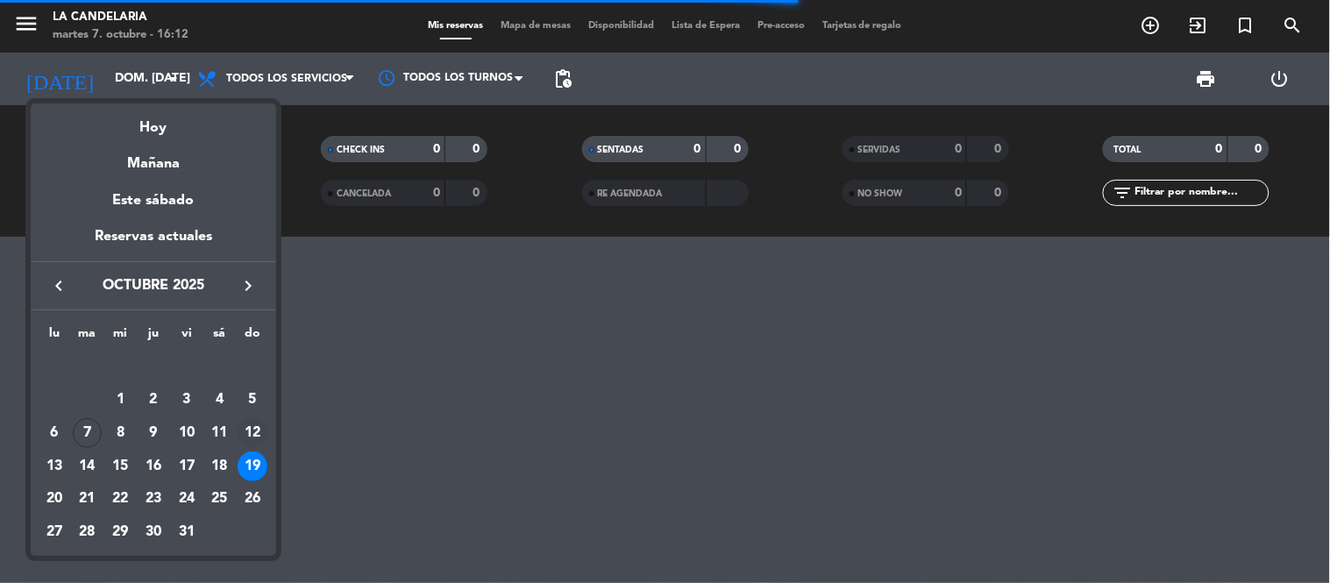
click at [244, 427] on div "12" at bounding box center [253, 433] width 30 height 30
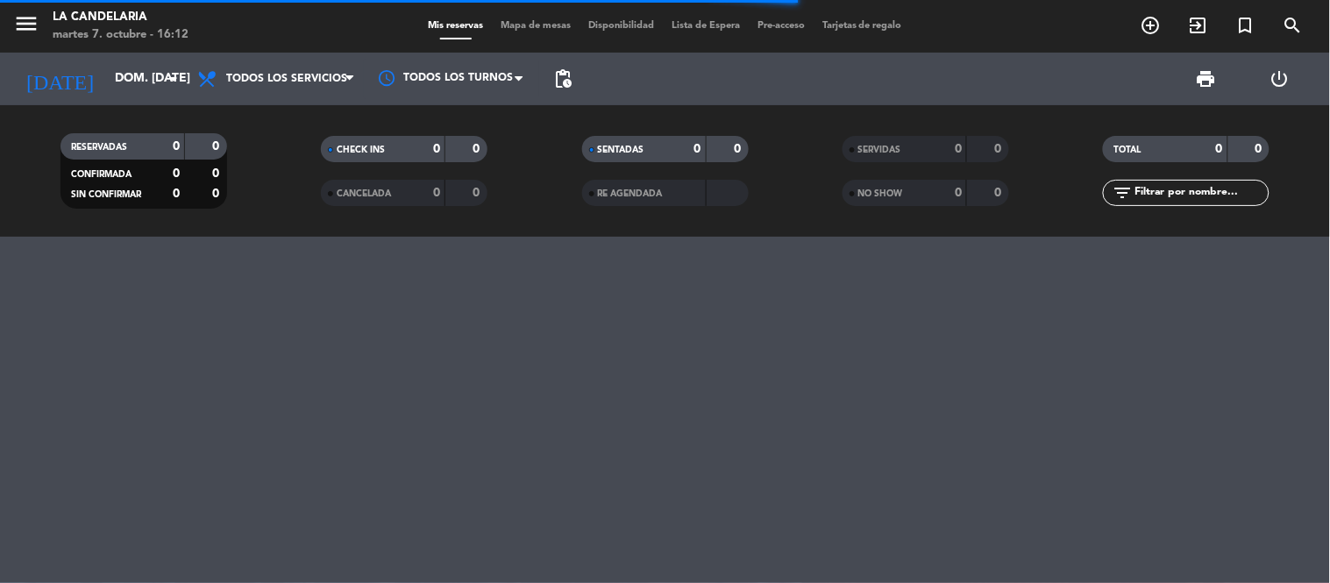
type input "dom. [DATE]"
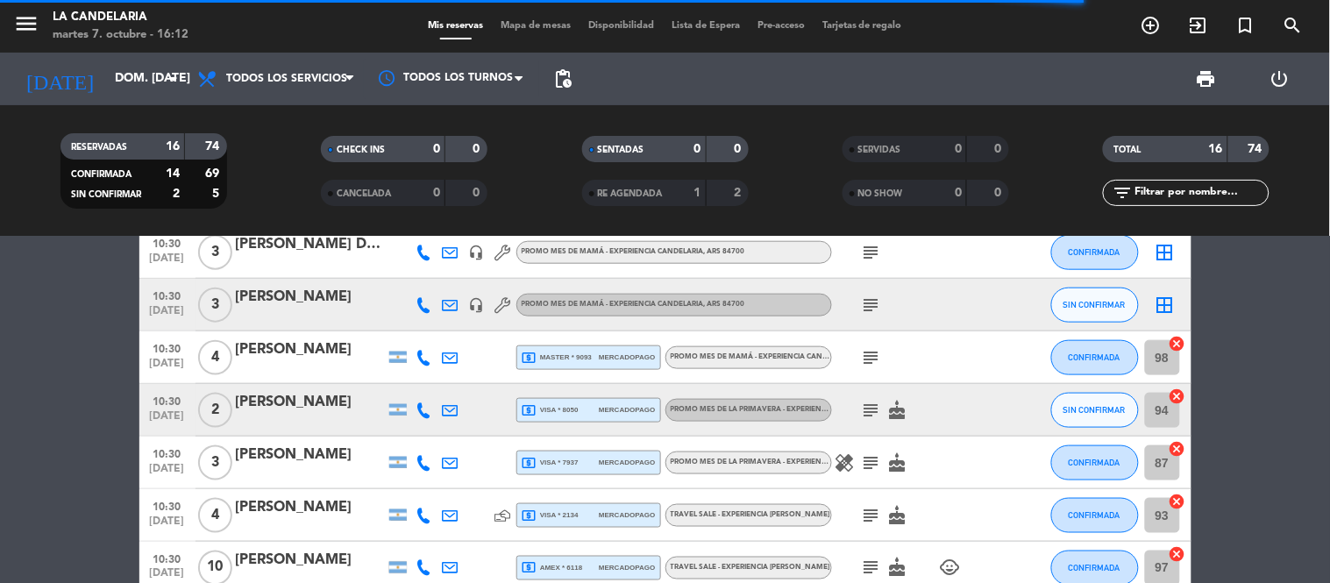
scroll to position [487, 0]
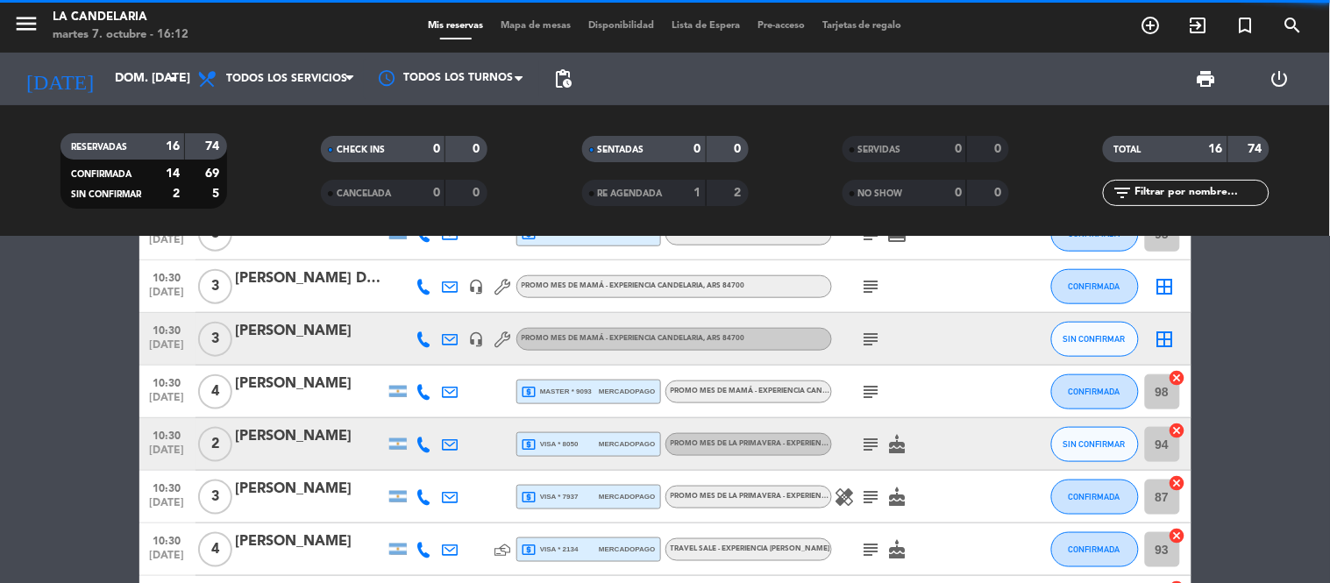
click at [336, 337] on div "[PERSON_NAME]" at bounding box center [310, 331] width 149 height 23
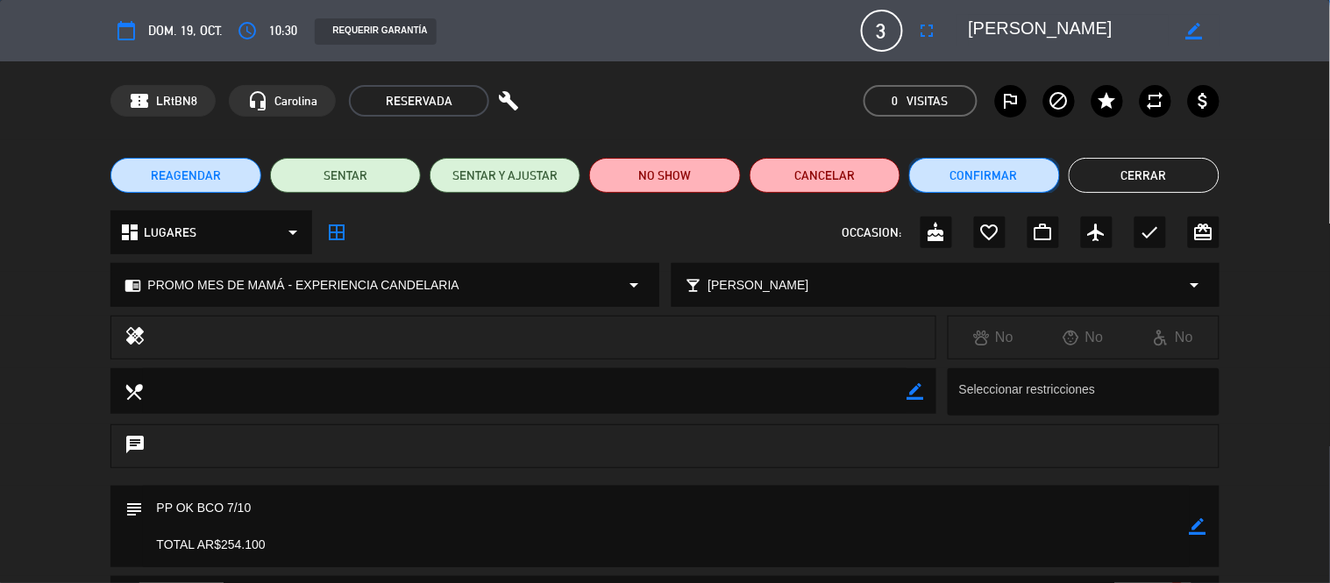
click at [965, 174] on button "Confirmar" at bounding box center [984, 175] width 151 height 35
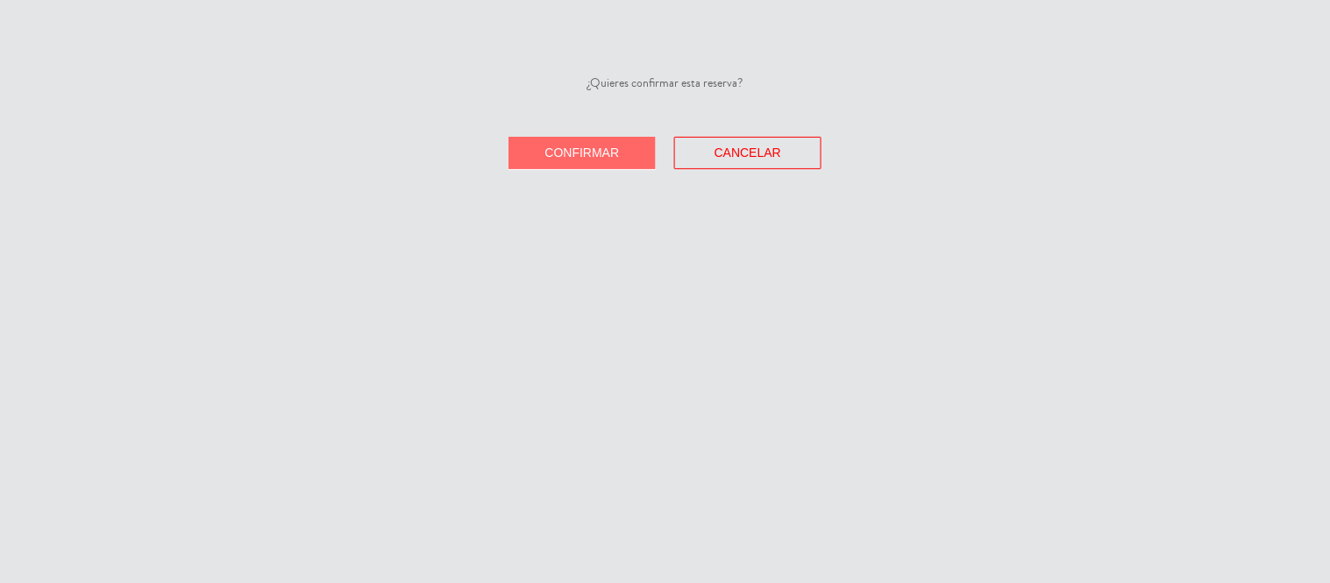
click at [581, 160] on button "Confirmar" at bounding box center [582, 153] width 147 height 32
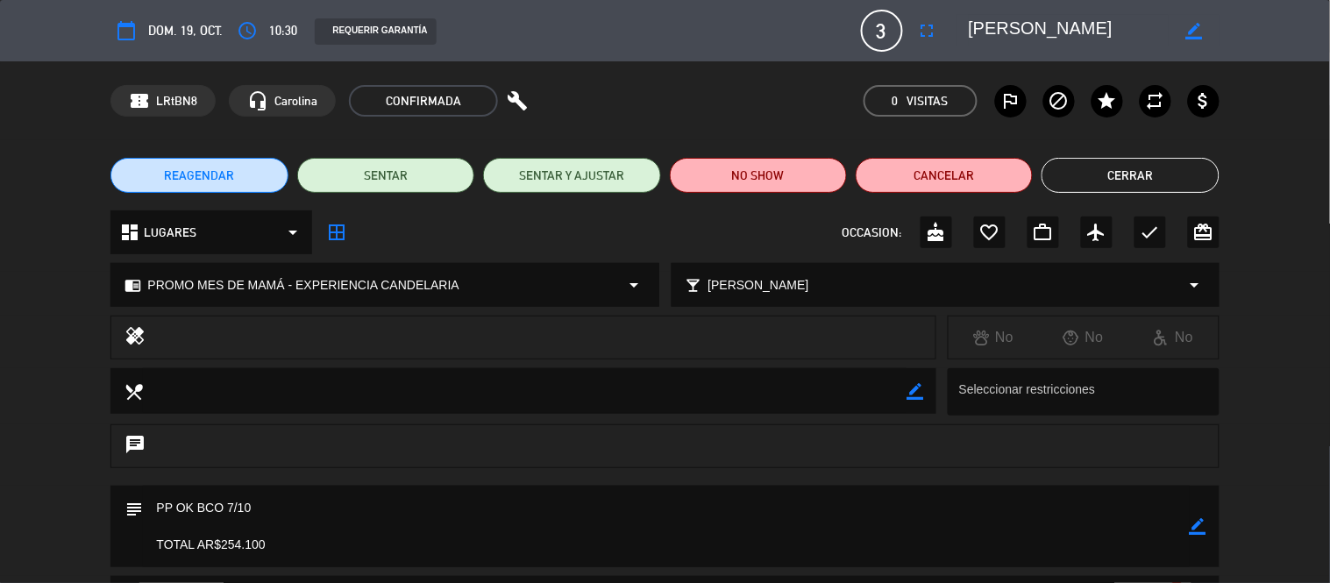
click at [1135, 179] on button "Cerrar" at bounding box center [1130, 175] width 177 height 35
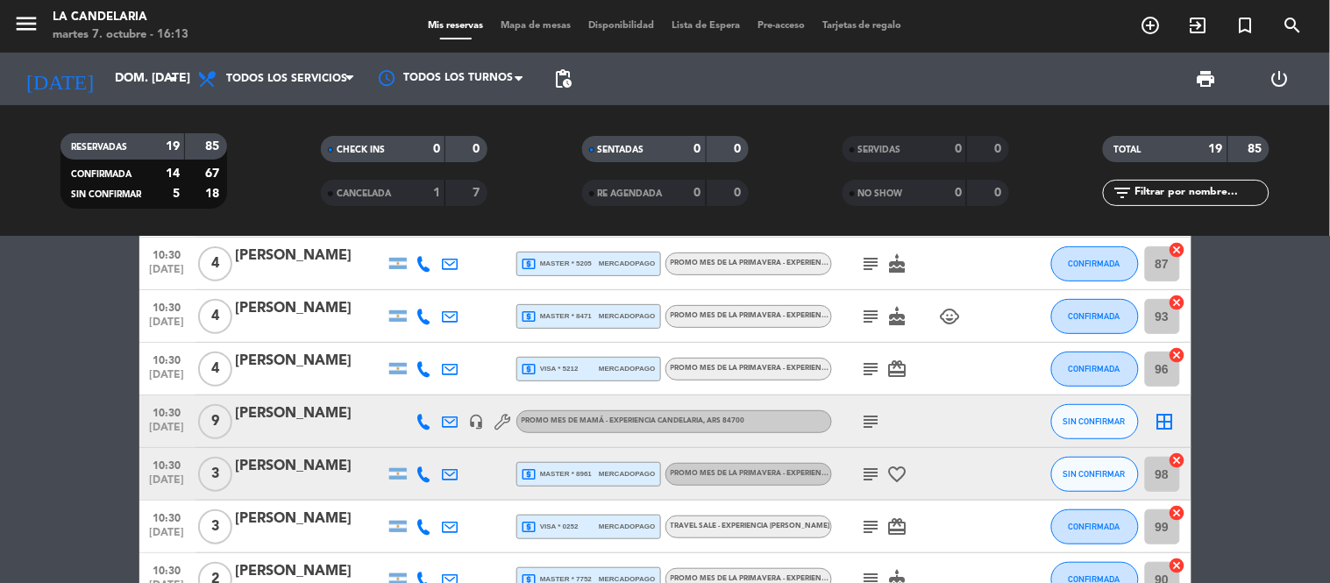
scroll to position [193, 0]
click at [348, 414] on div "[PERSON_NAME]" at bounding box center [310, 414] width 149 height 23
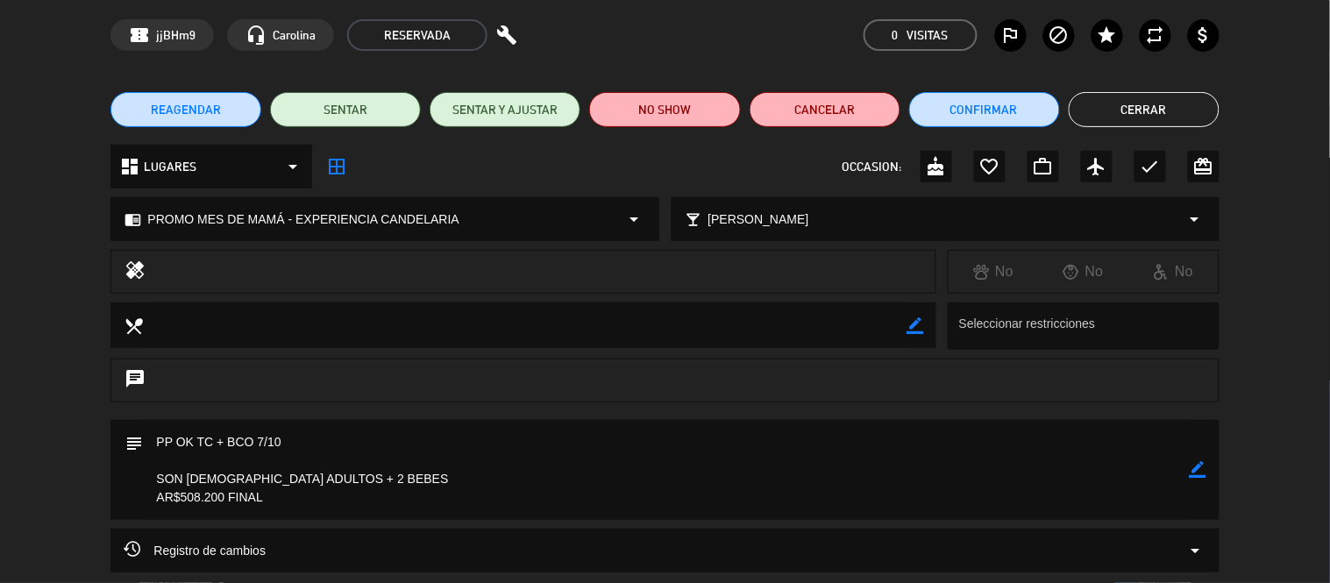
scroll to position [97, 0]
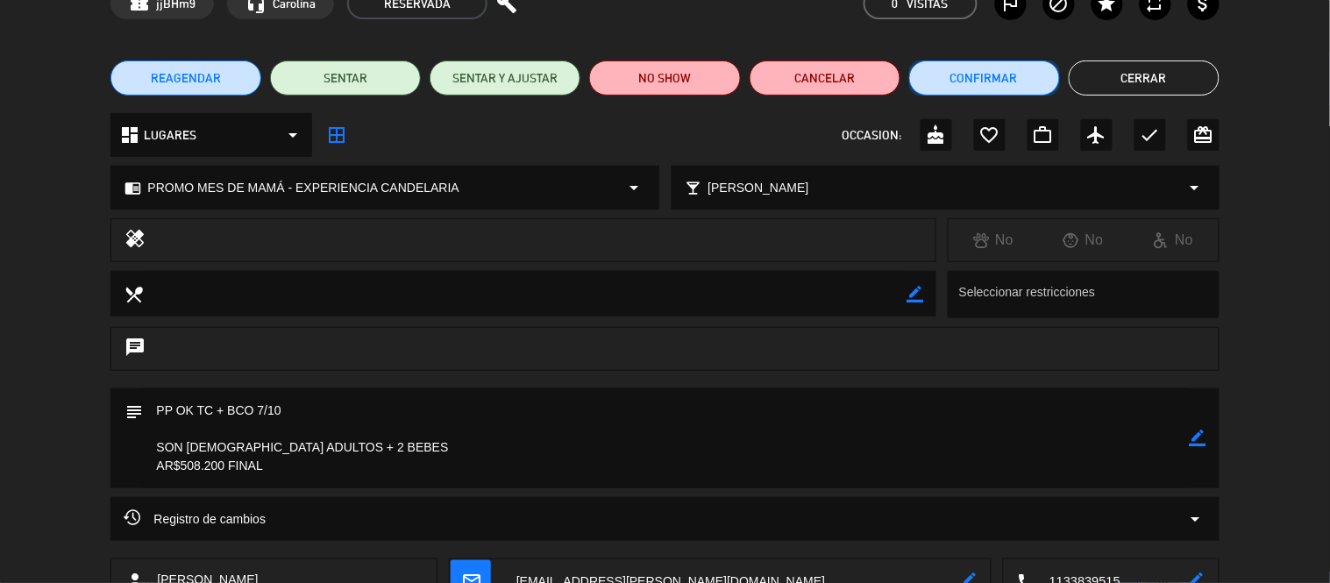
click at [959, 82] on button "Confirmar" at bounding box center [984, 78] width 151 height 35
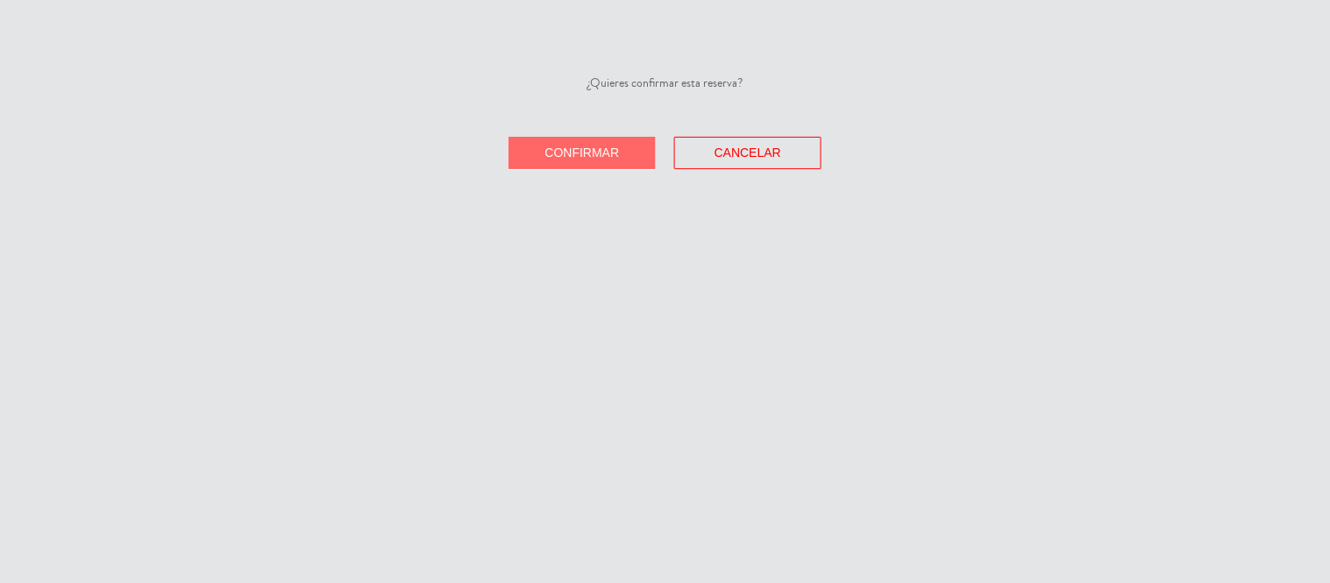
click at [574, 155] on span "Confirmar" at bounding box center [582, 153] width 75 height 14
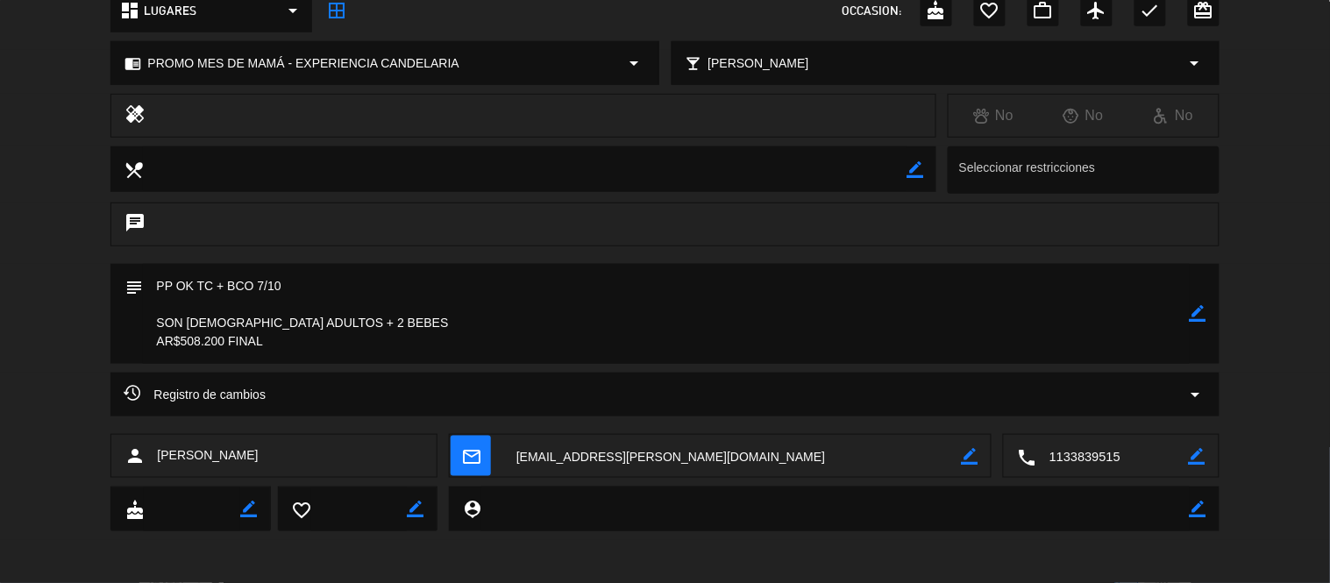
scroll to position [0, 0]
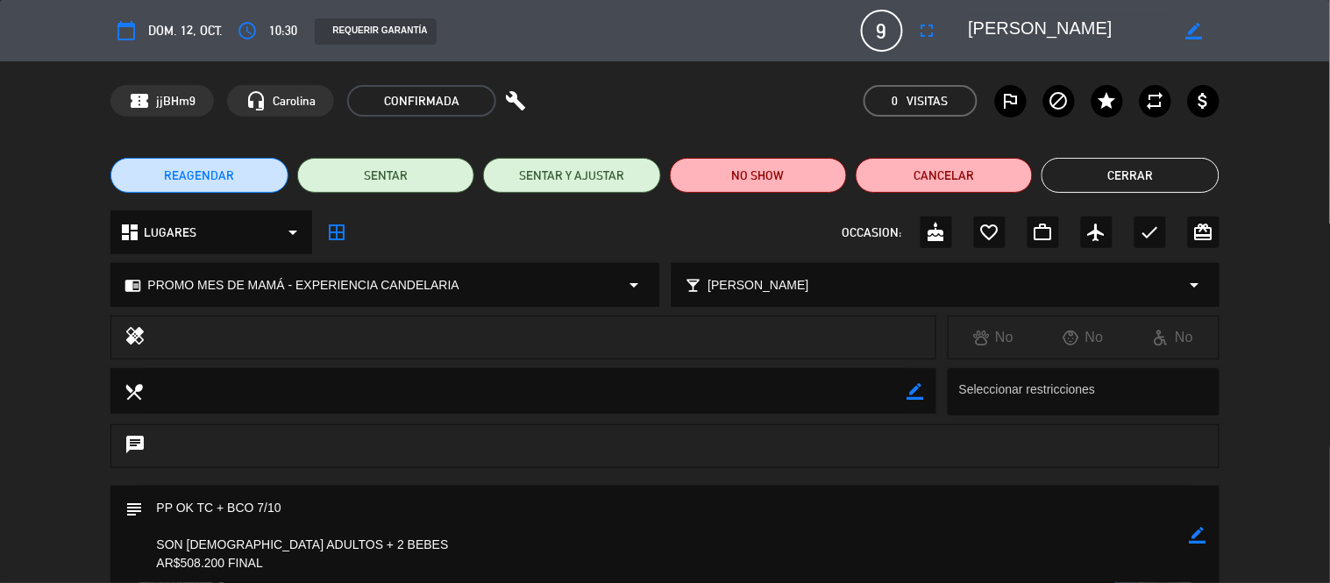
click at [1109, 170] on button "Cerrar" at bounding box center [1130, 175] width 177 height 35
